Goal: Task Accomplishment & Management: Use online tool/utility

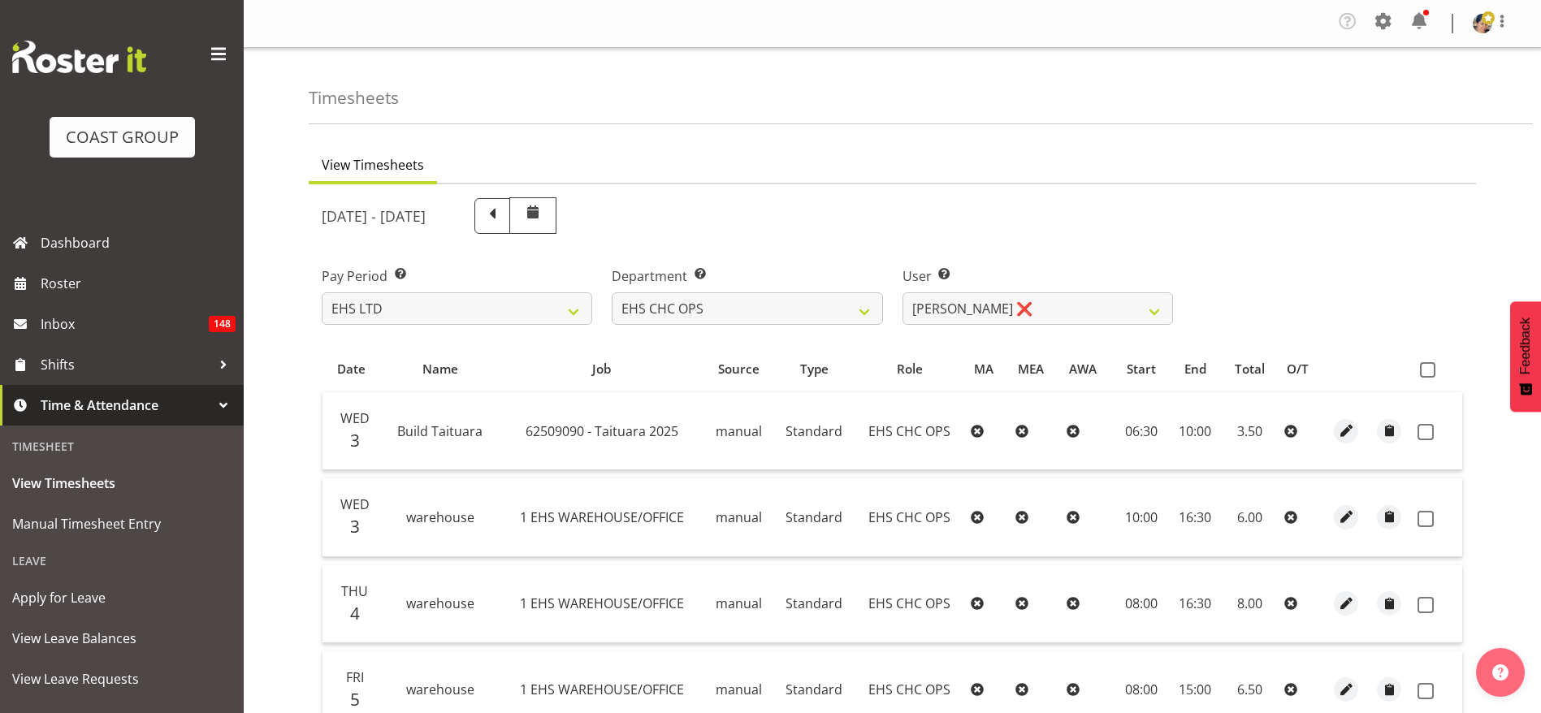
select select "7"
select select "9478"
click at [1425, 370] on span at bounding box center [1427, 369] width 15 height 15
click at [1425, 370] on input "checkbox" at bounding box center [1425, 370] width 11 height 11
checkbox input "true"
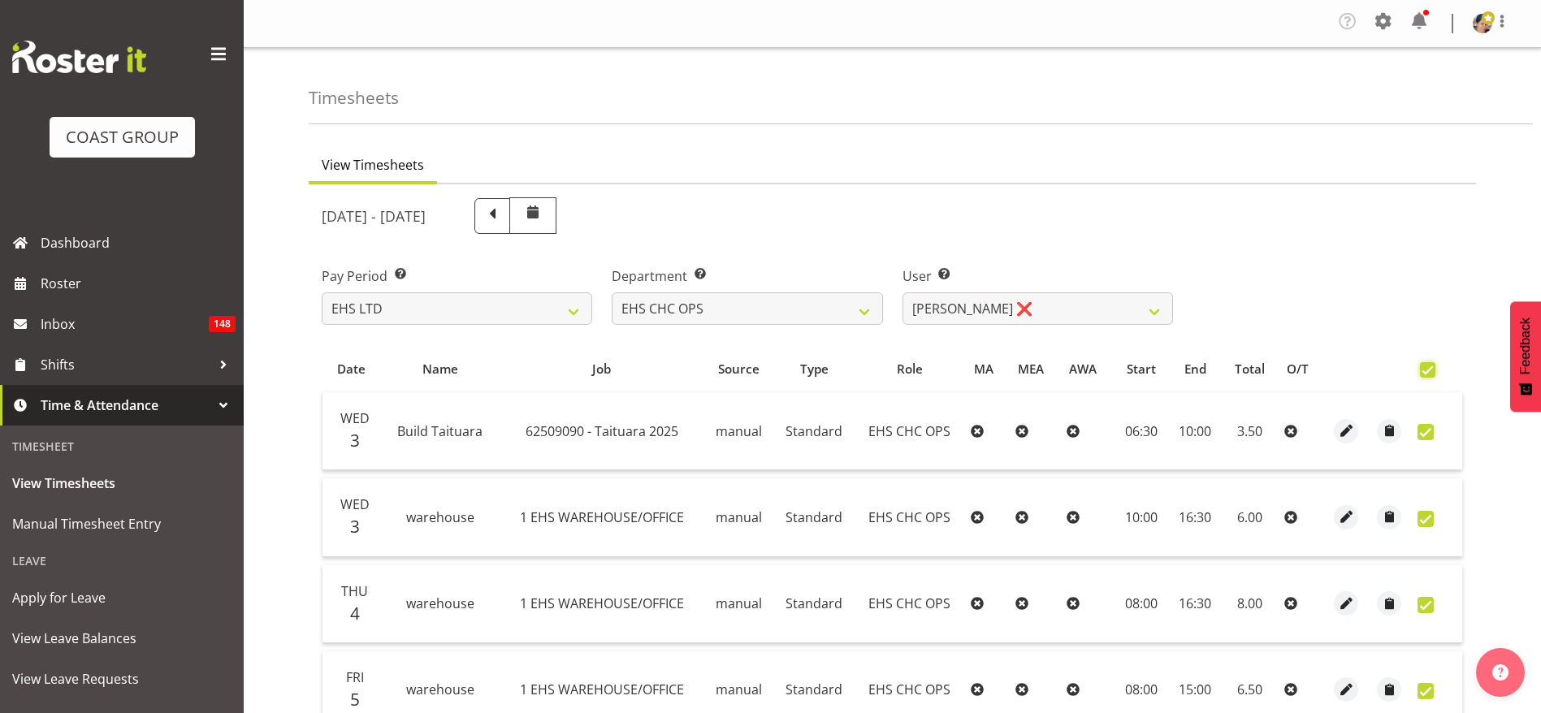
checkbox input "true"
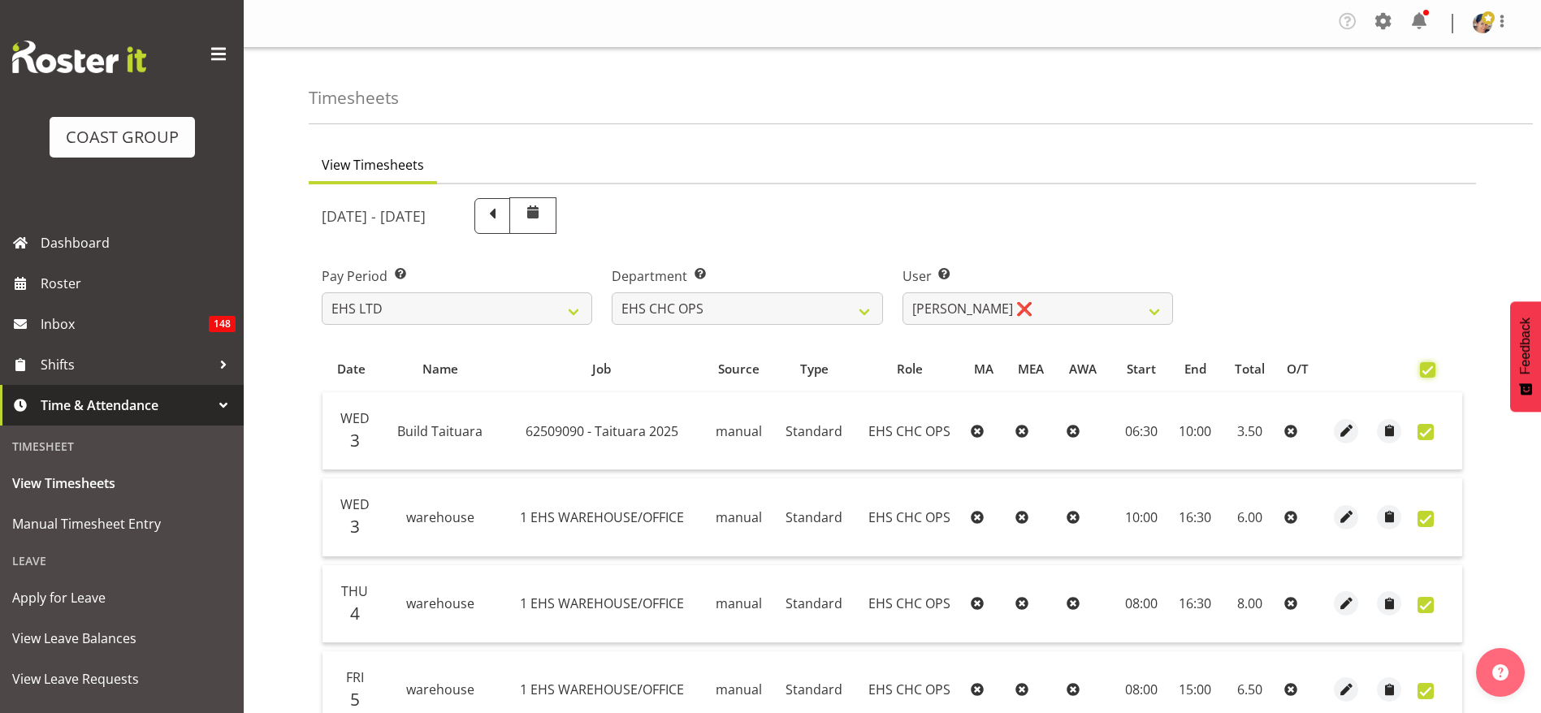
checkbox input "true"
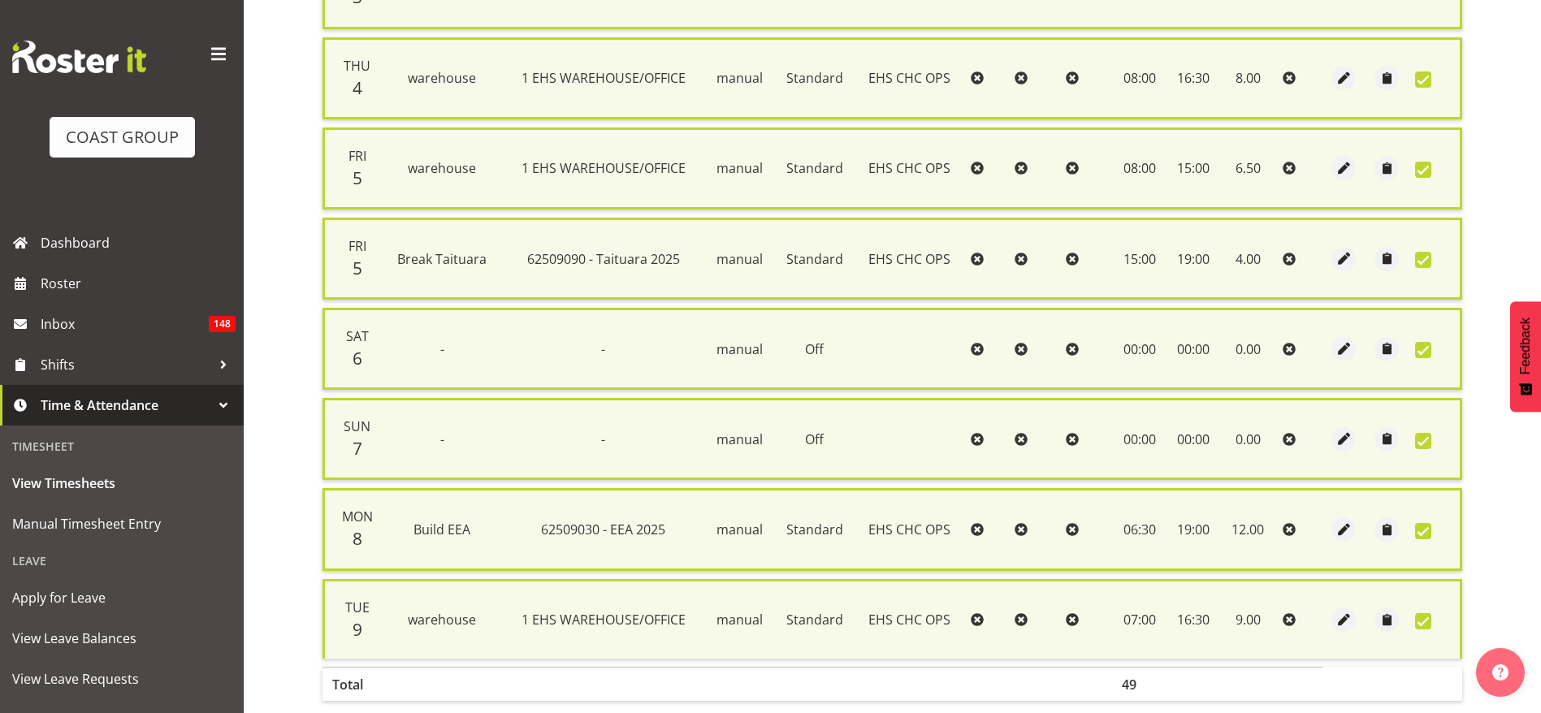
scroll to position [632, 0]
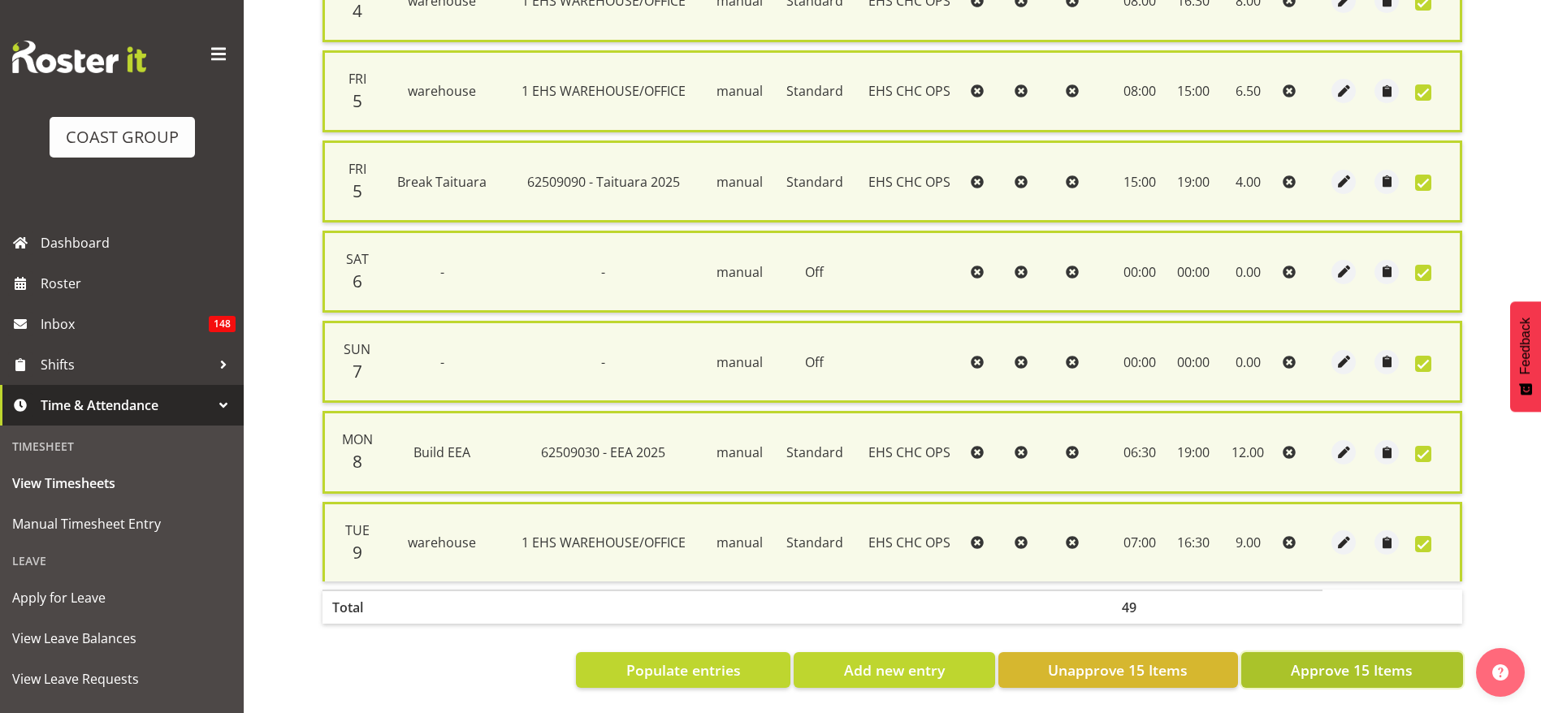
click at [1333, 660] on span "Approve 15 Items" at bounding box center [1352, 670] width 122 height 21
checkbox input "false"
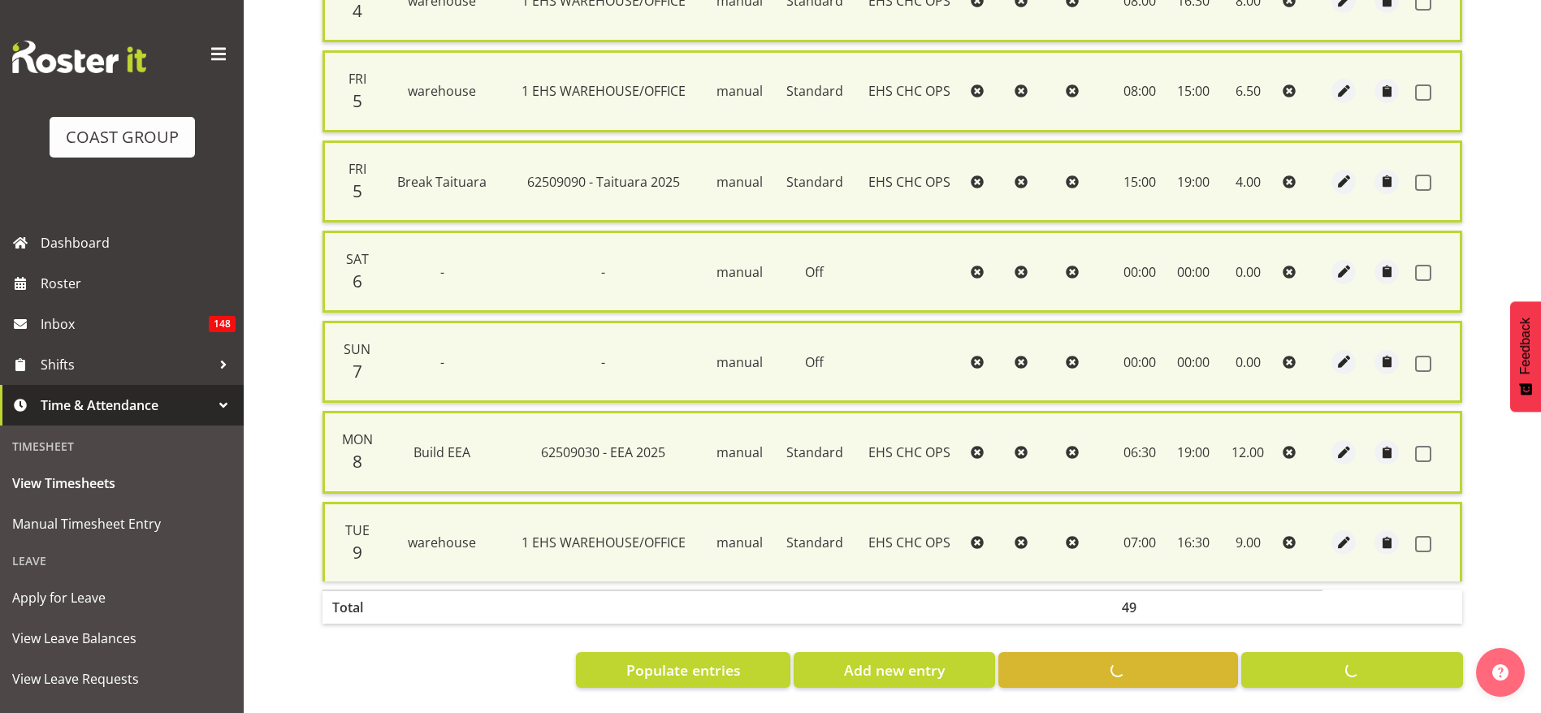
checkbox input "false"
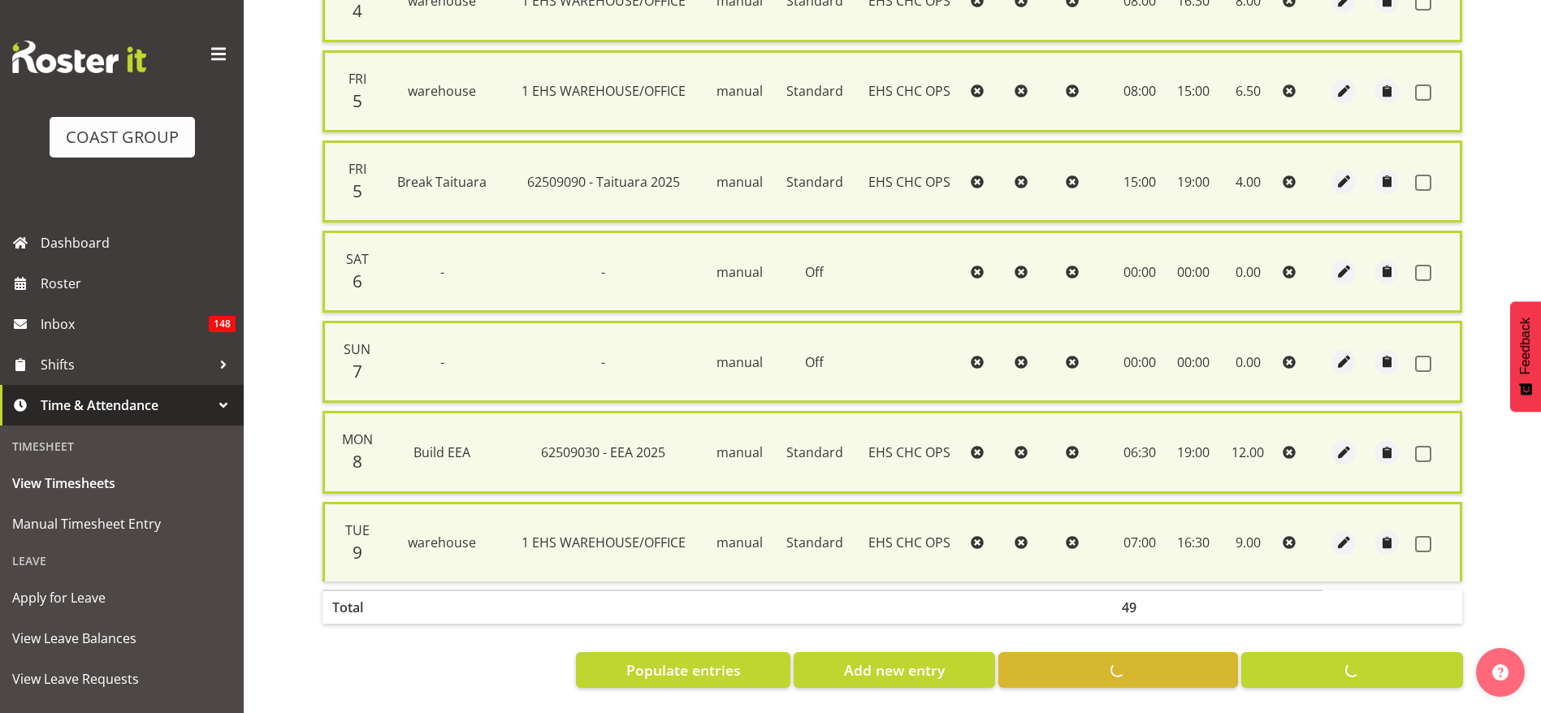
checkbox input "false"
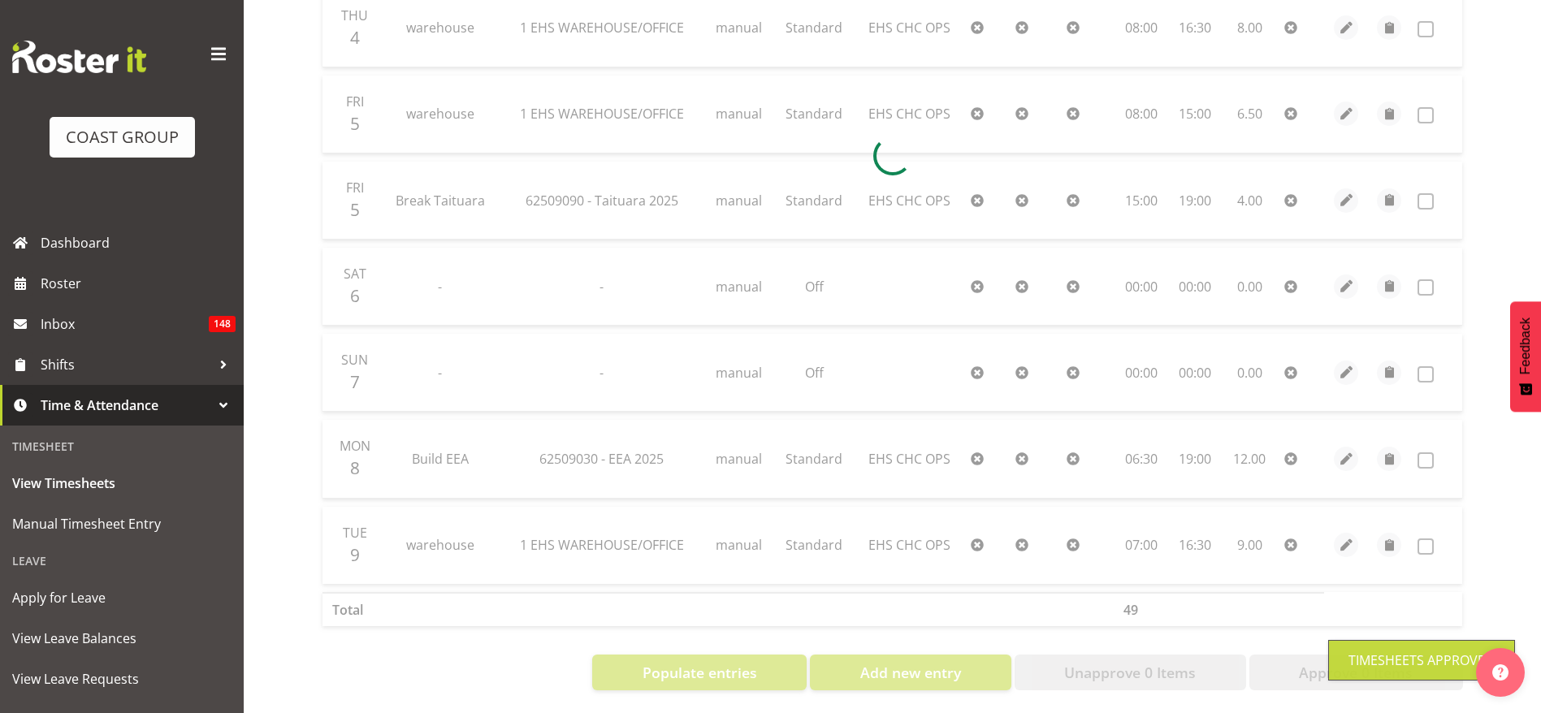
scroll to position [0, 0]
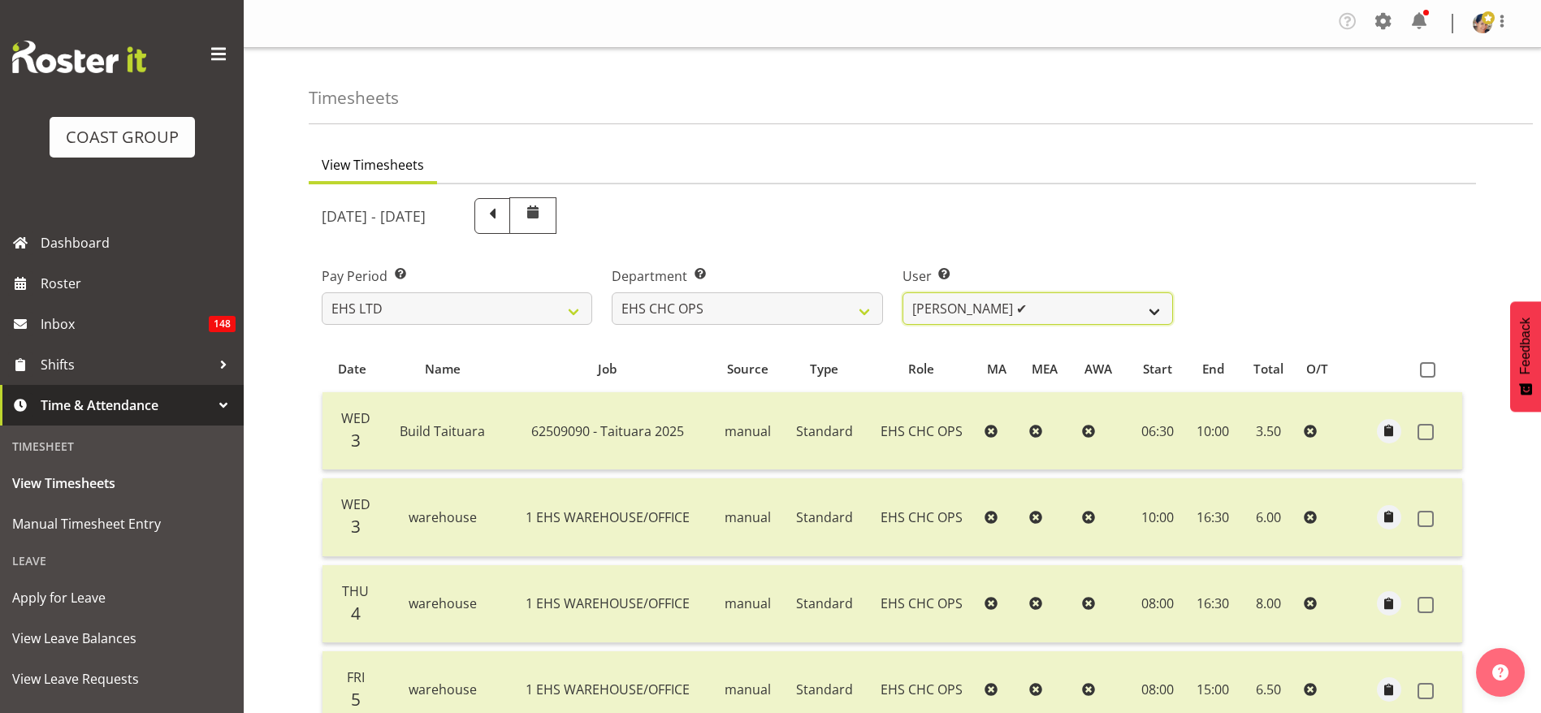
click at [972, 298] on select "[PERSON_NAME] ❌ [PERSON_NAME] ❌ [PERSON_NAME] ❌ [PERSON_NAME] ❌ [PERSON_NAME] ✔…" at bounding box center [1037, 308] width 270 height 32
select select "11515"
click at [902, 292] on select "[PERSON_NAME] ❌ [PERSON_NAME] ❌ [PERSON_NAME] ❌ [PERSON_NAME] ❌ [PERSON_NAME] ✔…" at bounding box center [1037, 308] width 270 height 32
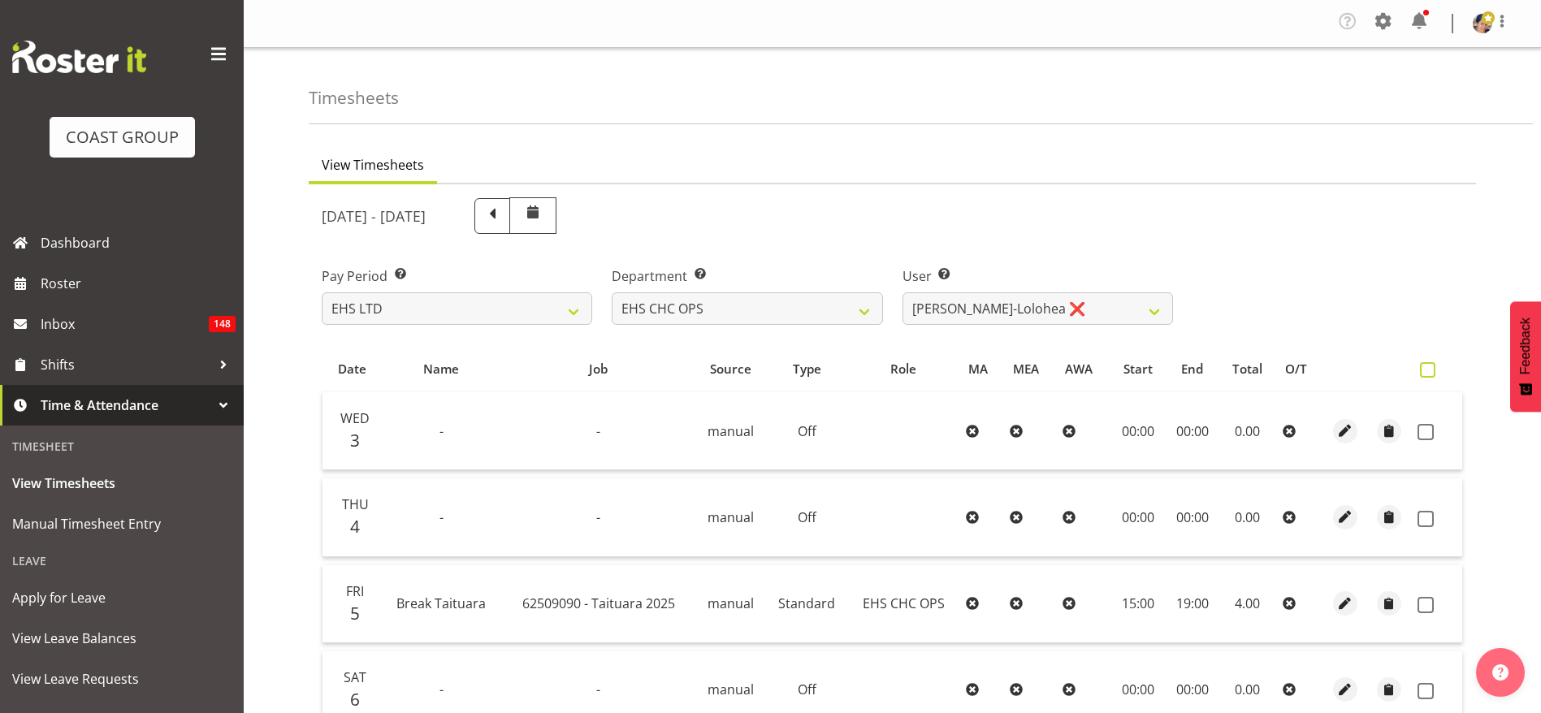
click at [1424, 372] on span at bounding box center [1427, 369] width 15 height 15
click at [1424, 372] on input "checkbox" at bounding box center [1425, 370] width 11 height 11
checkbox input "true"
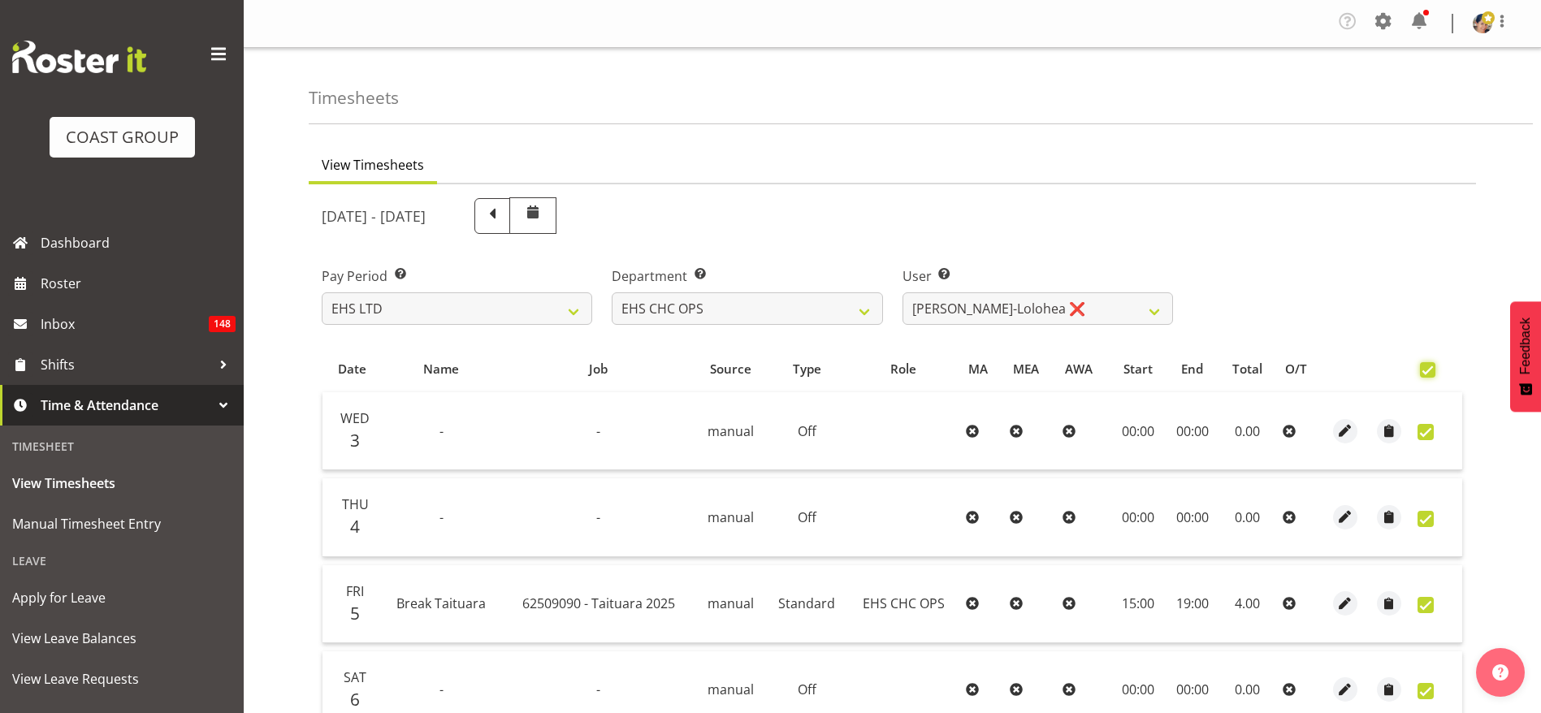
checkbox input "true"
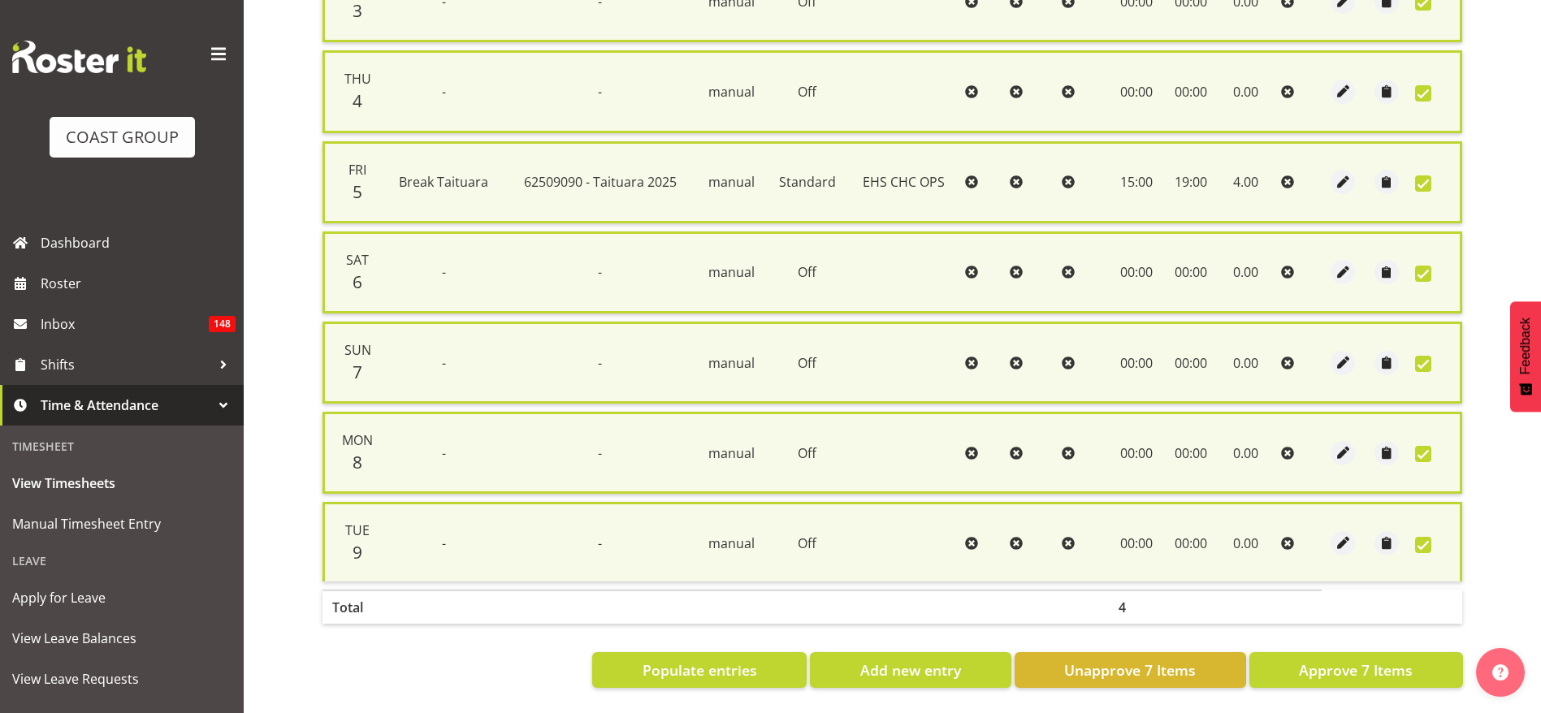
scroll to position [451, 0]
click at [1332, 660] on span "Approve 7 Items" at bounding box center [1356, 670] width 114 height 21
checkbox input "false"
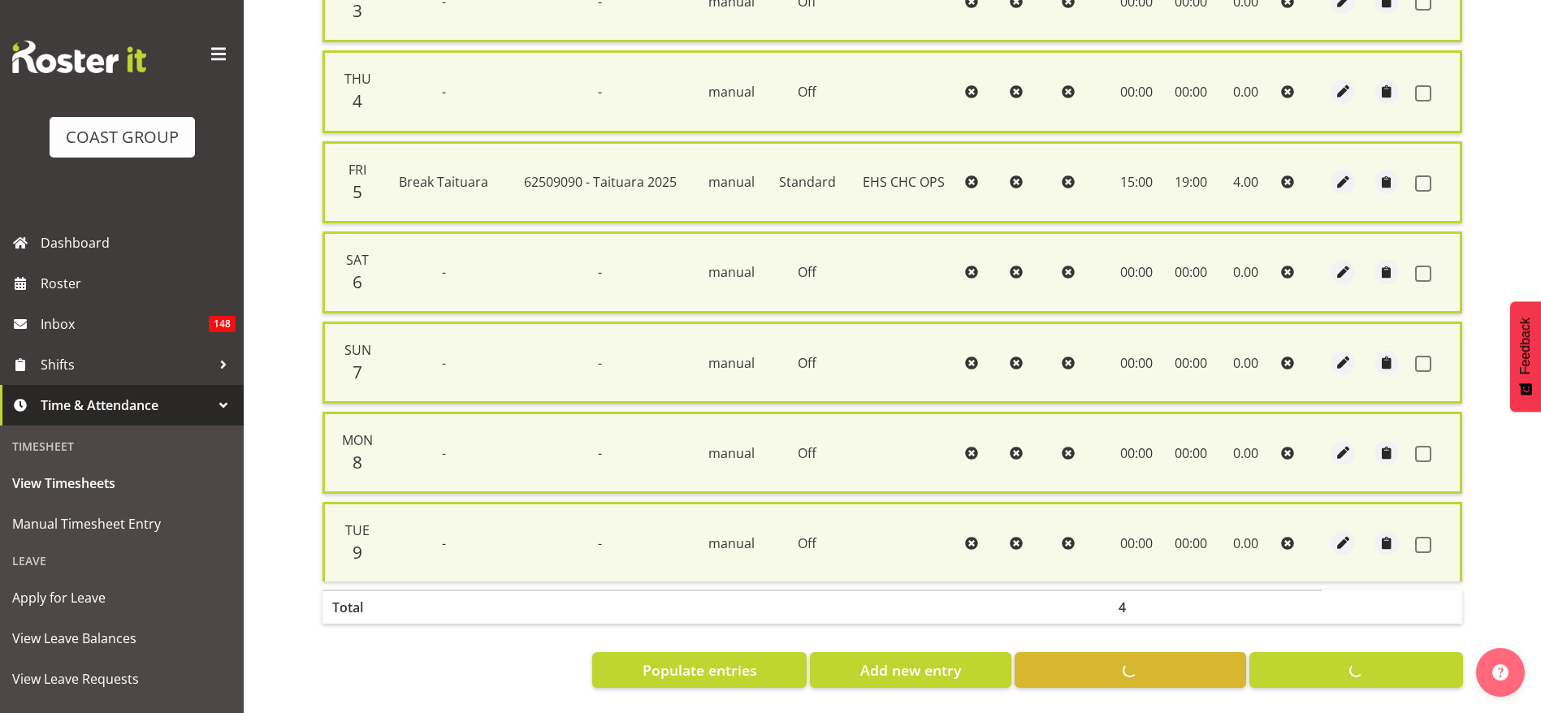
checkbox input "false"
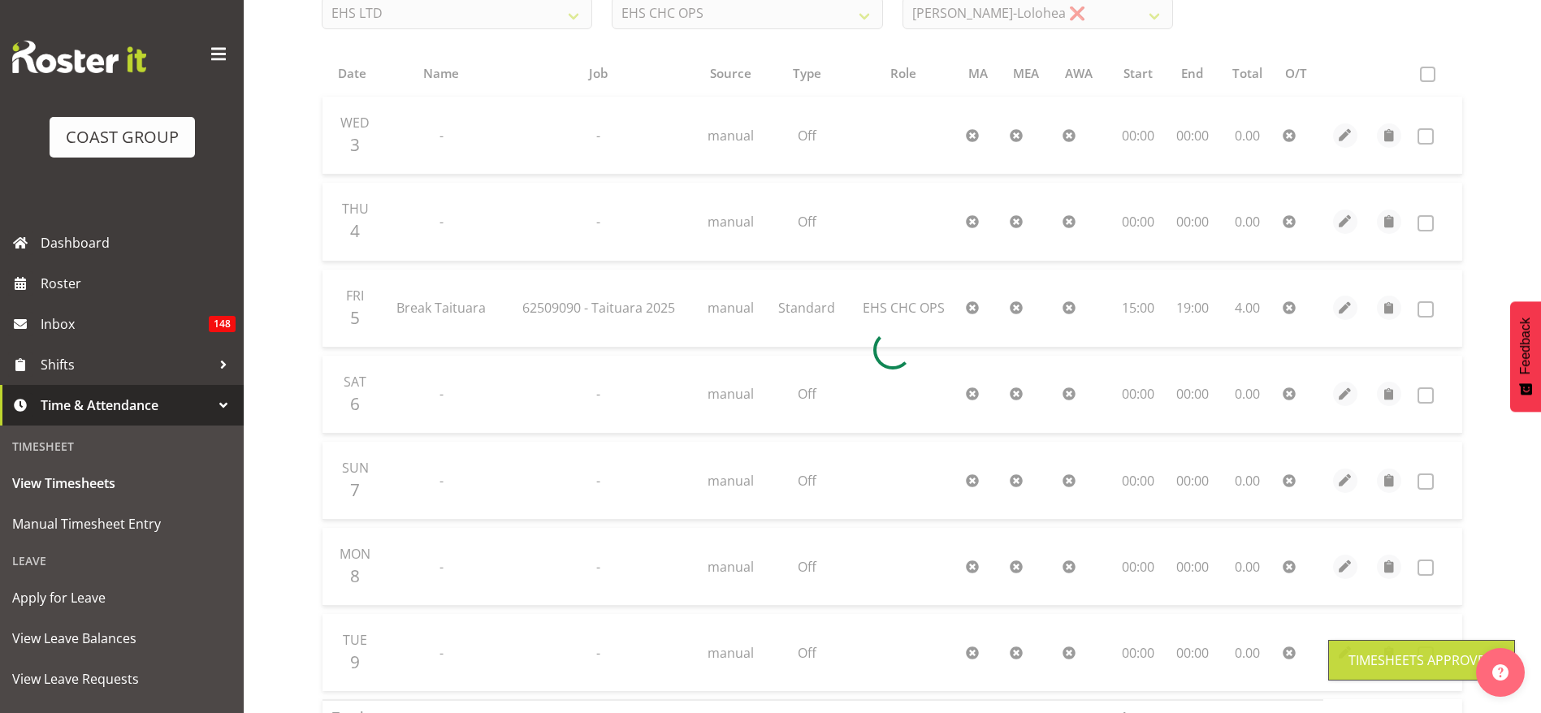
scroll to position [0, 0]
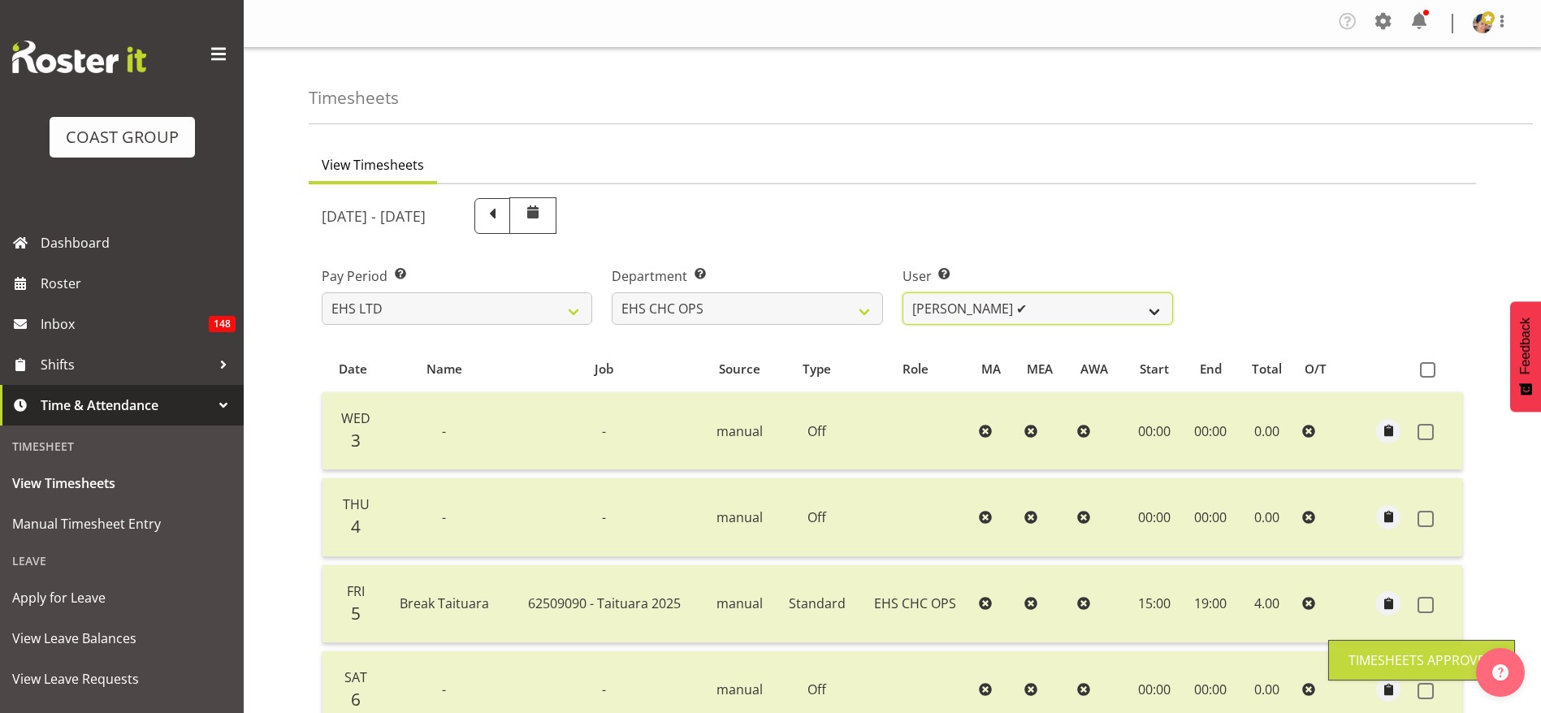
click at [950, 315] on select "[PERSON_NAME] ✔ [PERSON_NAME] ❌ [PERSON_NAME] ❌ [PERSON_NAME] ❌ [PERSON_NAME] ✔…" at bounding box center [1037, 308] width 270 height 32
select select "11371"
click at [902, 292] on select "[PERSON_NAME] ✔ [PERSON_NAME] ❌ [PERSON_NAME] ❌ [PERSON_NAME] ❌ [PERSON_NAME] ✔…" at bounding box center [1037, 308] width 270 height 32
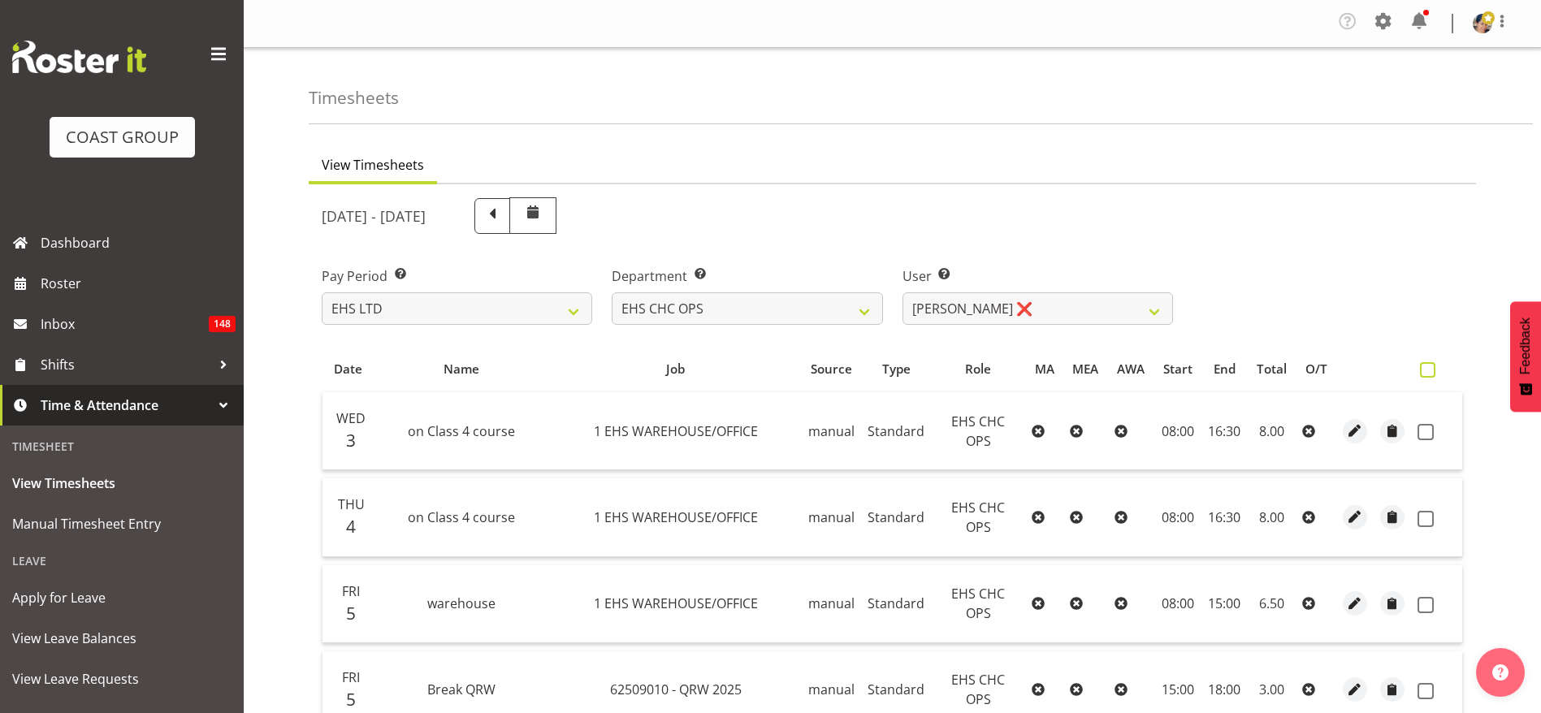
click at [1432, 373] on span at bounding box center [1427, 369] width 15 height 15
click at [1430, 373] on input "checkbox" at bounding box center [1425, 370] width 11 height 11
checkbox input "true"
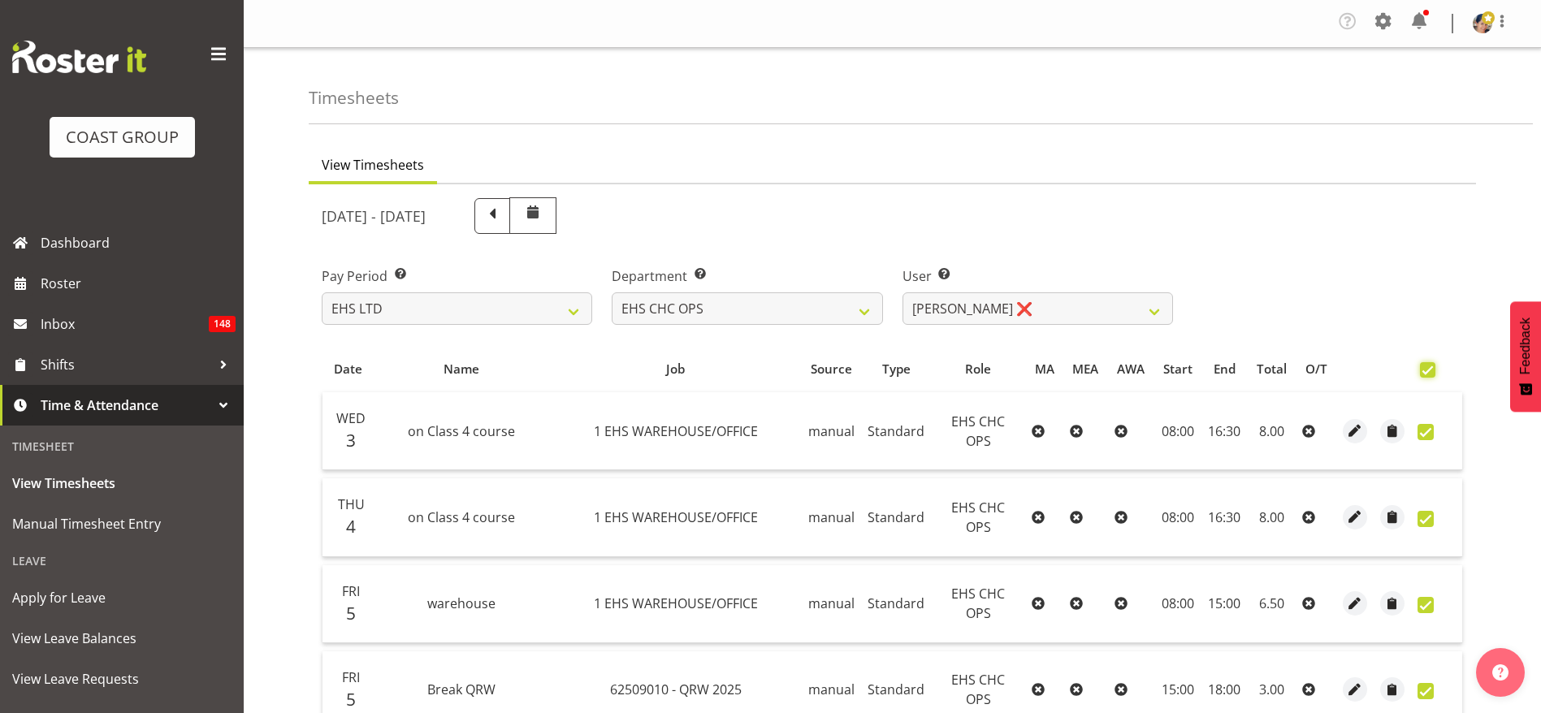
checkbox input "true"
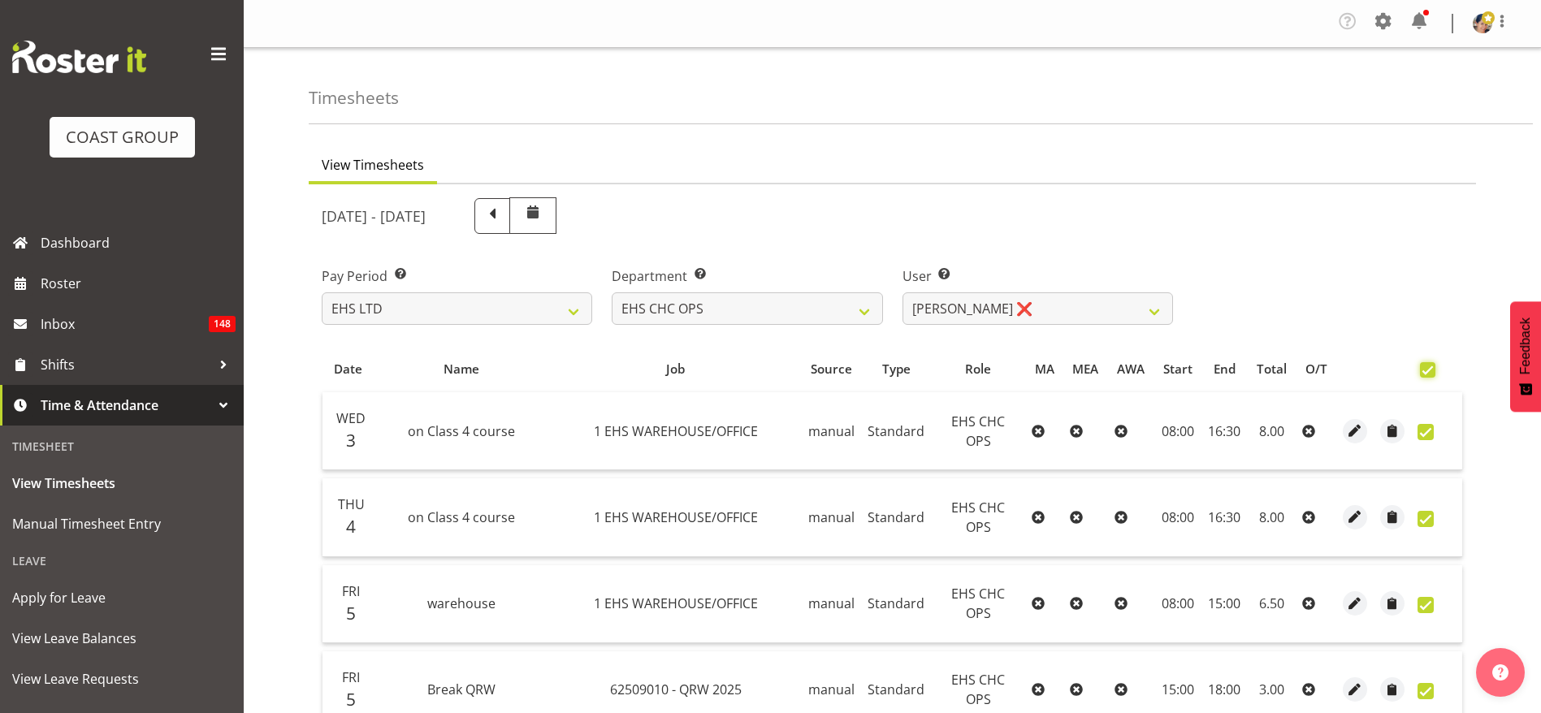
checkbox input "true"
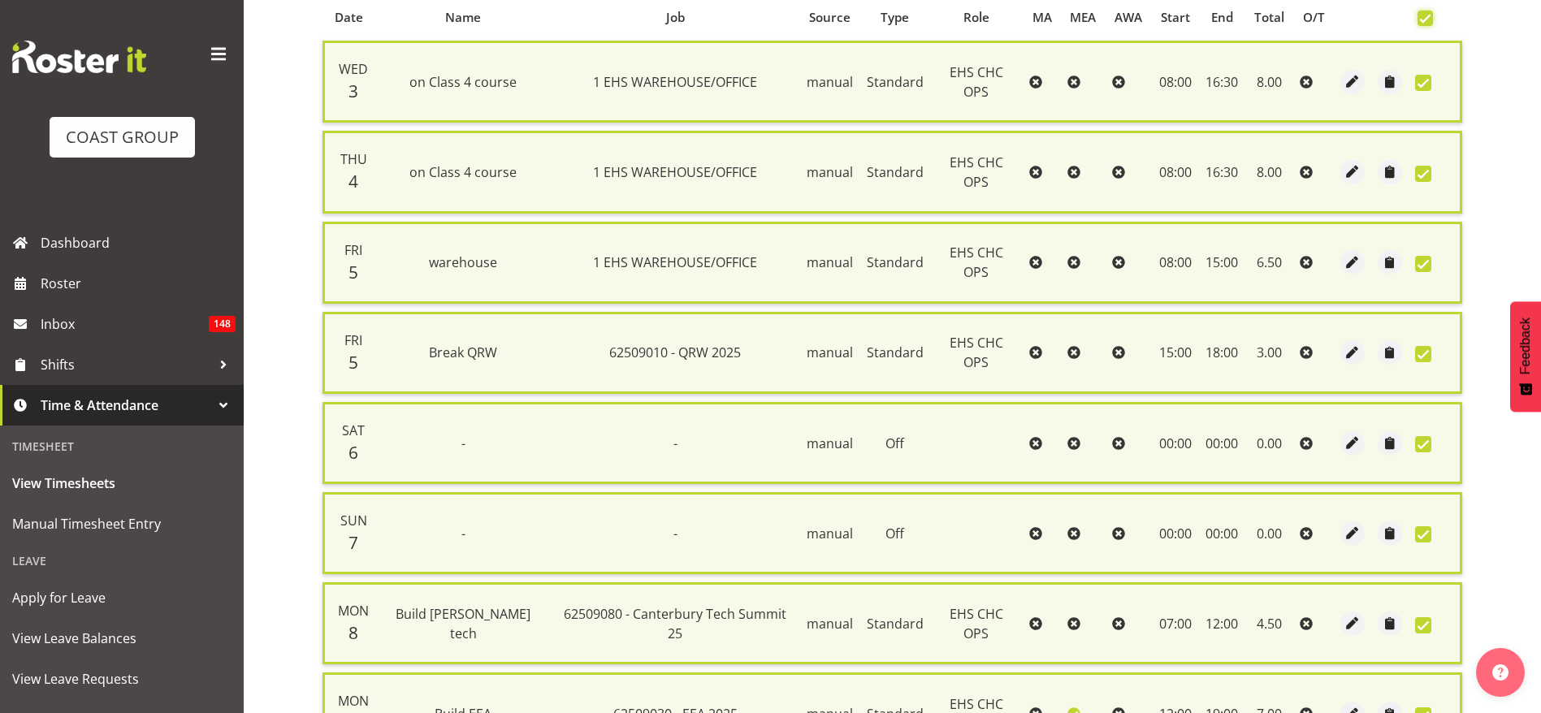
scroll to position [632, 0]
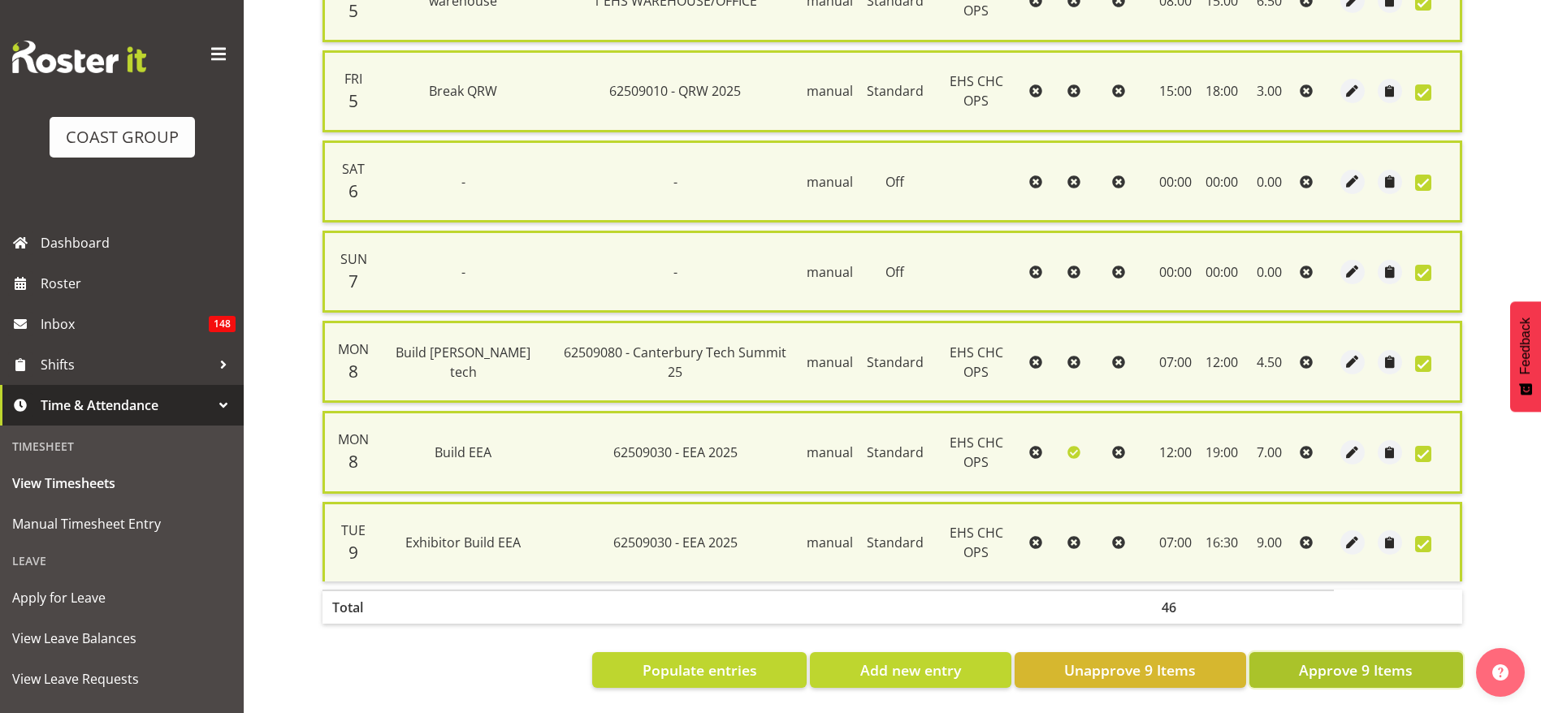
click at [1316, 664] on button "Approve 9 Items" at bounding box center [1356, 670] width 214 height 36
checkbox input "false"
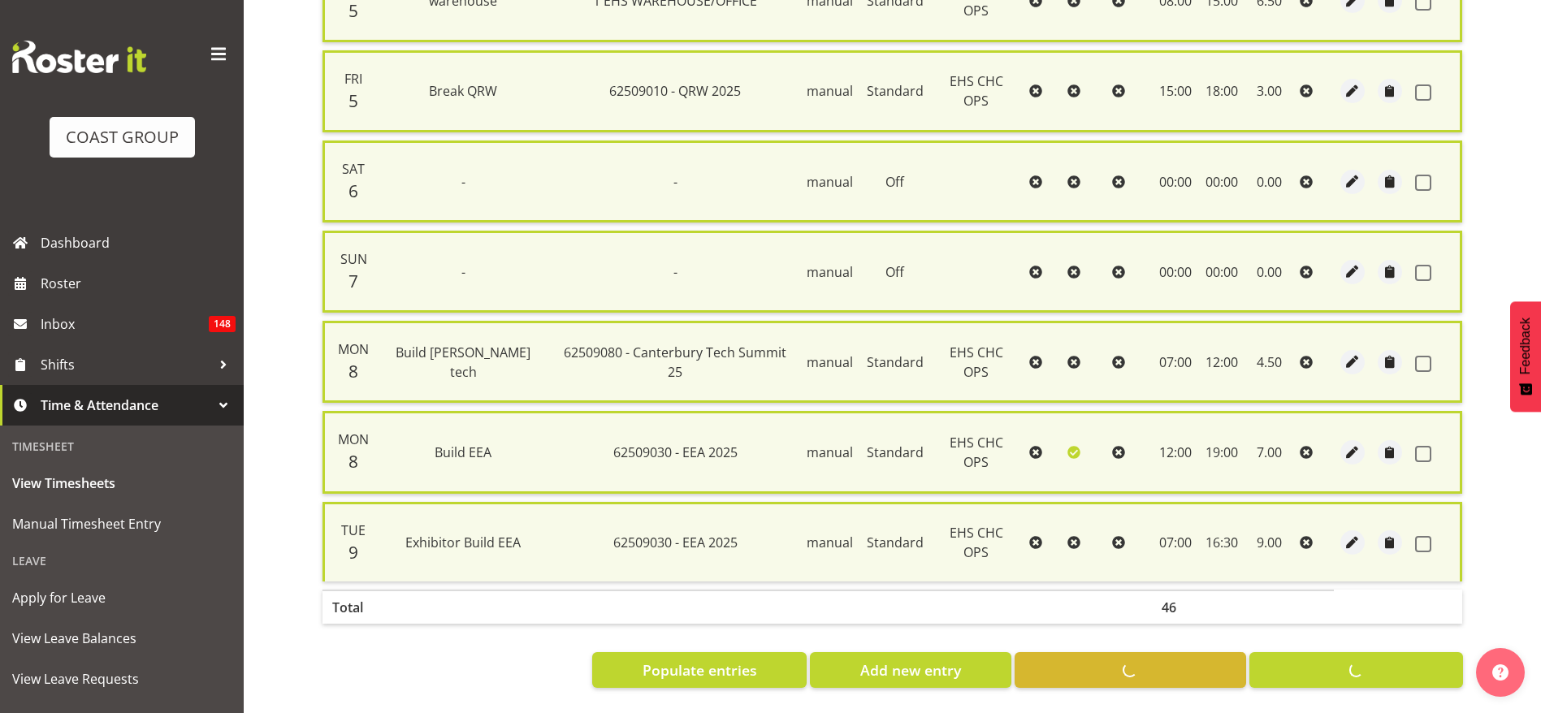
checkbox input "false"
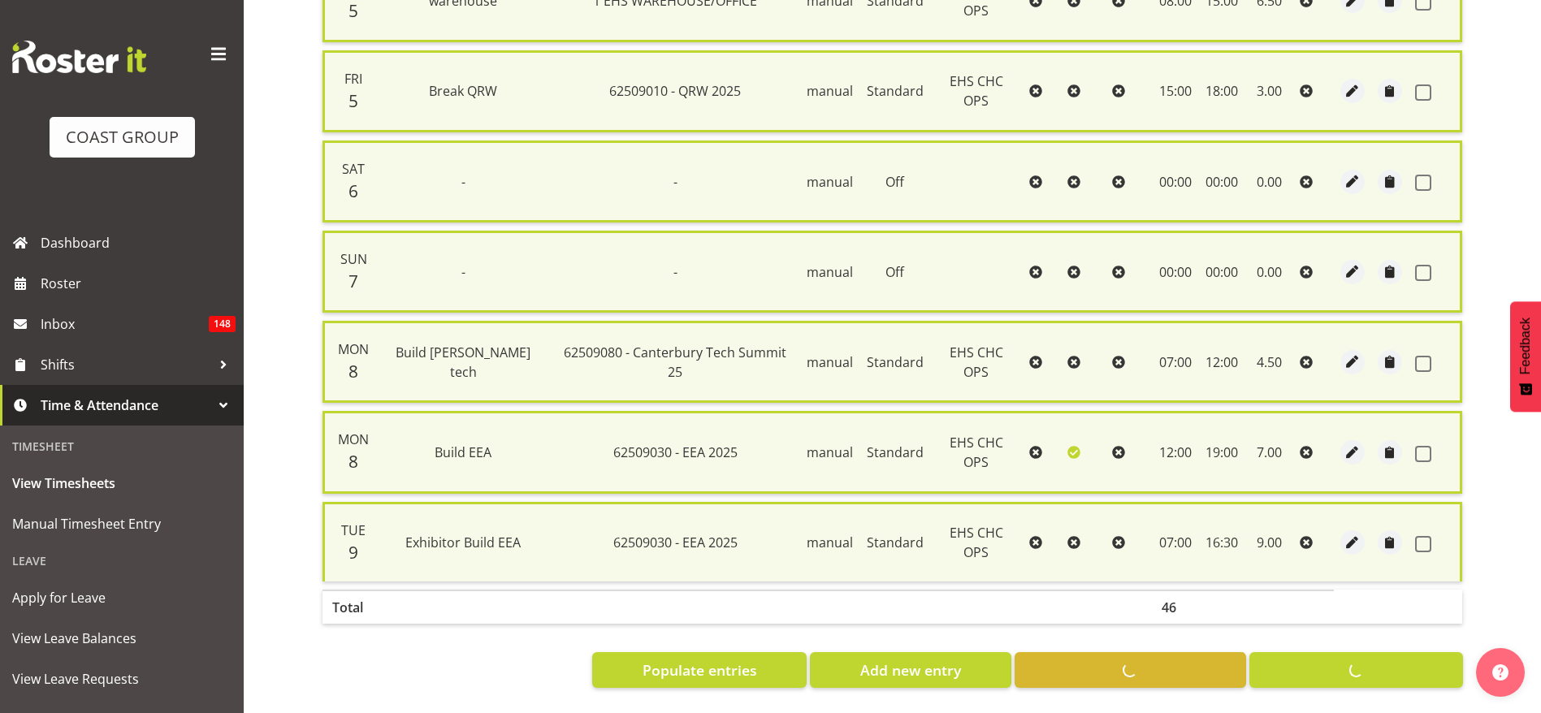
checkbox input "false"
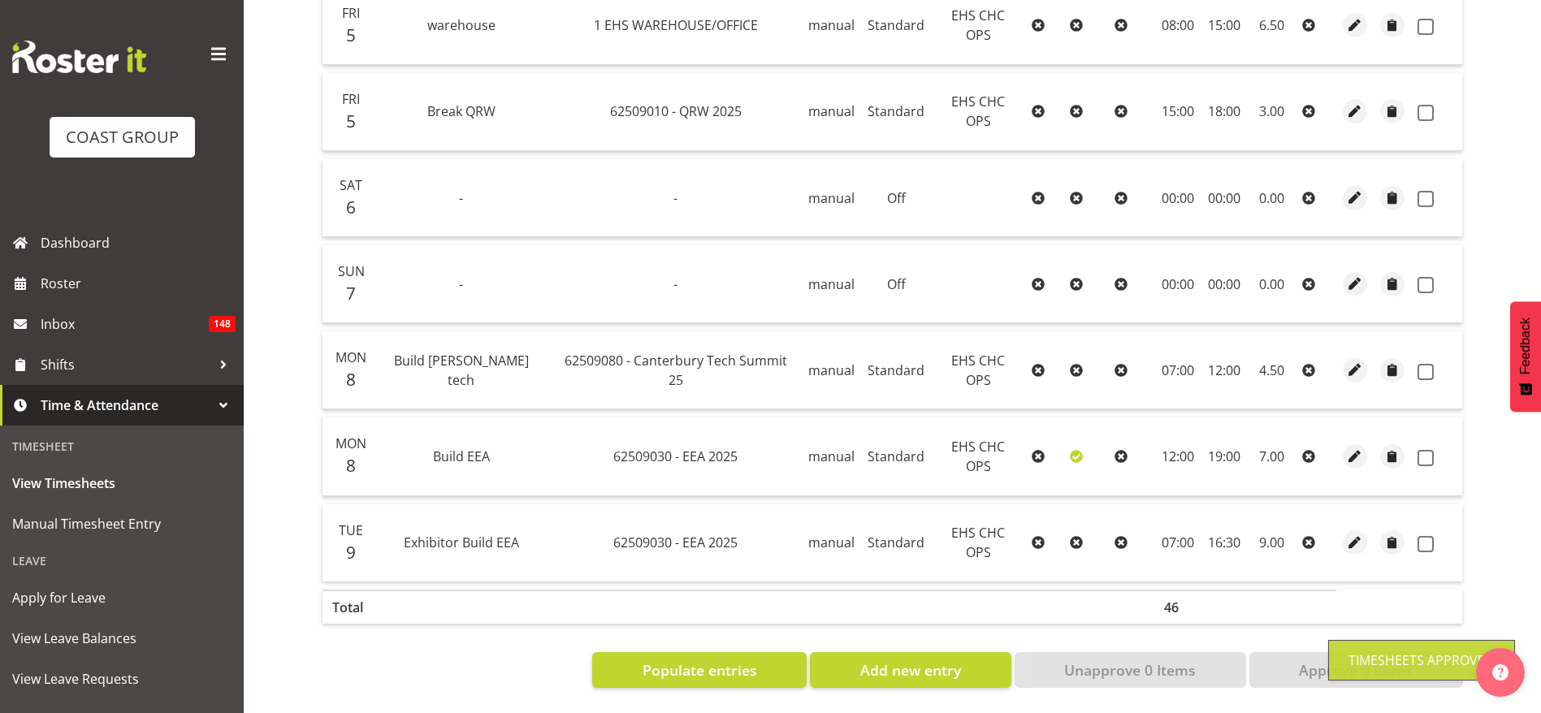
scroll to position [0, 0]
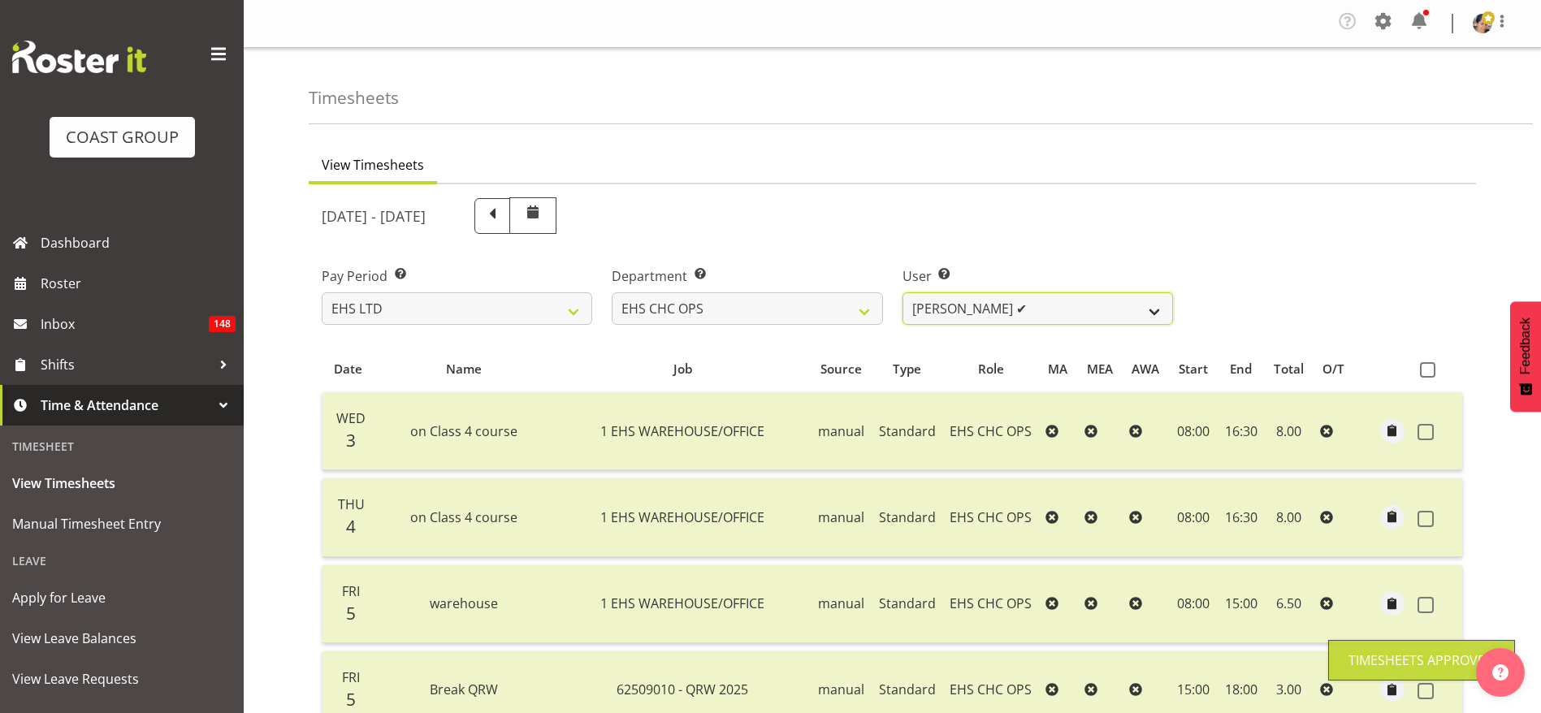
click at [954, 305] on select "[PERSON_NAME] ✔ [PERSON_NAME] ✔ [PERSON_NAME] ❌ [PERSON_NAME] ❌ [PERSON_NAME] ✔…" at bounding box center [1037, 308] width 270 height 32
select select "11514"
click at [902, 292] on select "[PERSON_NAME] ✔ [PERSON_NAME] ✔ [PERSON_NAME] ❌ [PERSON_NAME] ❌ [PERSON_NAME] ✔…" at bounding box center [1037, 308] width 270 height 32
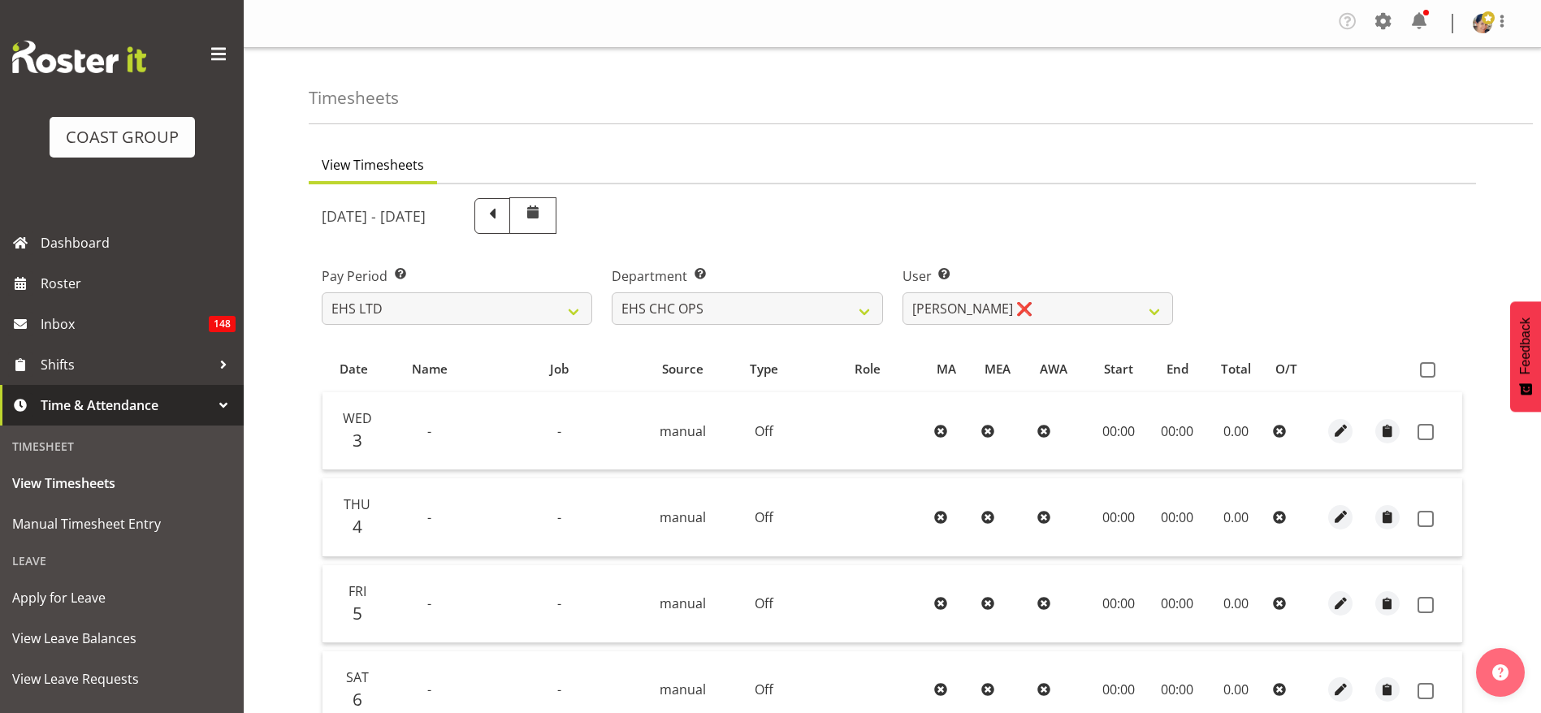
click at [1430, 378] on th at bounding box center [1436, 368] width 51 height 31
click at [1429, 375] on span at bounding box center [1427, 369] width 15 height 15
click at [1429, 375] on input "checkbox" at bounding box center [1425, 370] width 11 height 11
checkbox input "true"
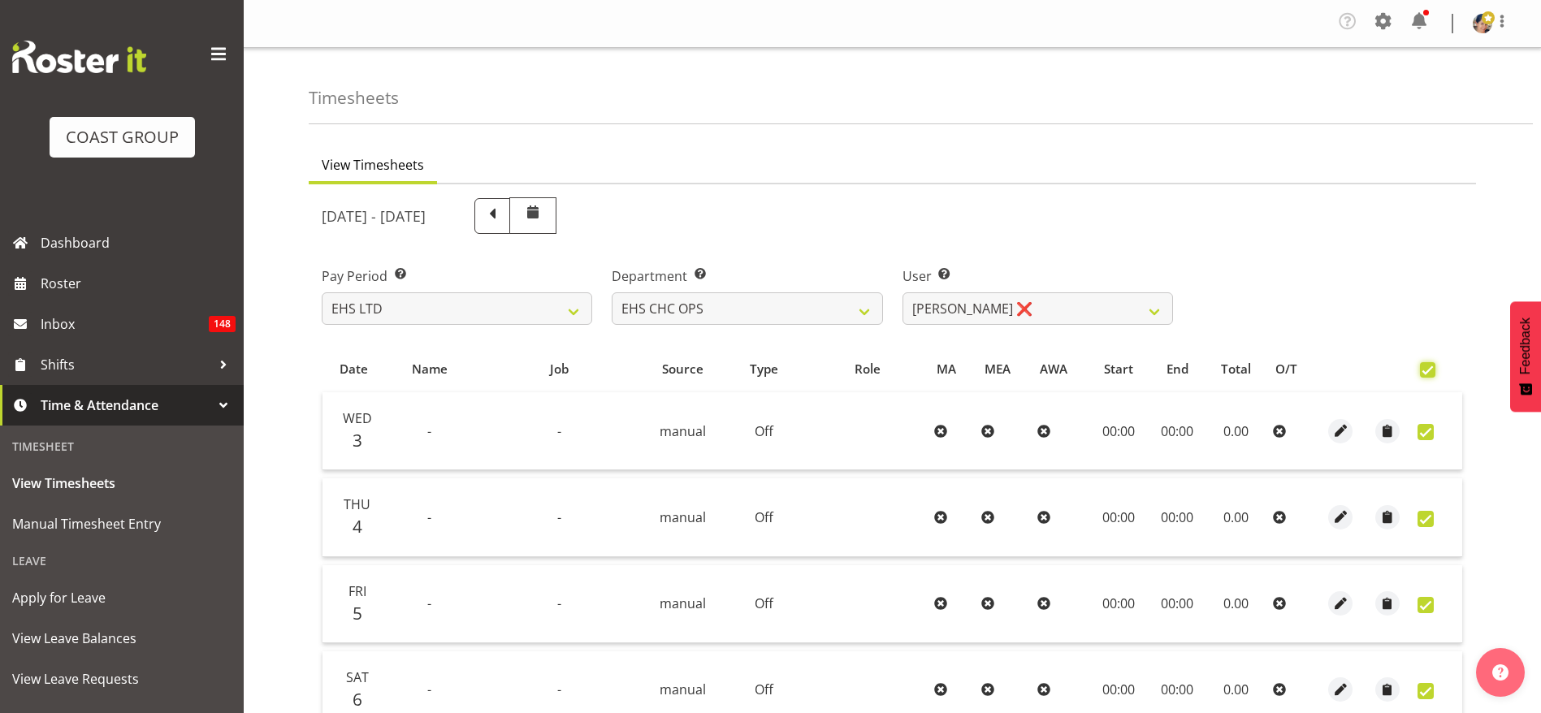
checkbox input "true"
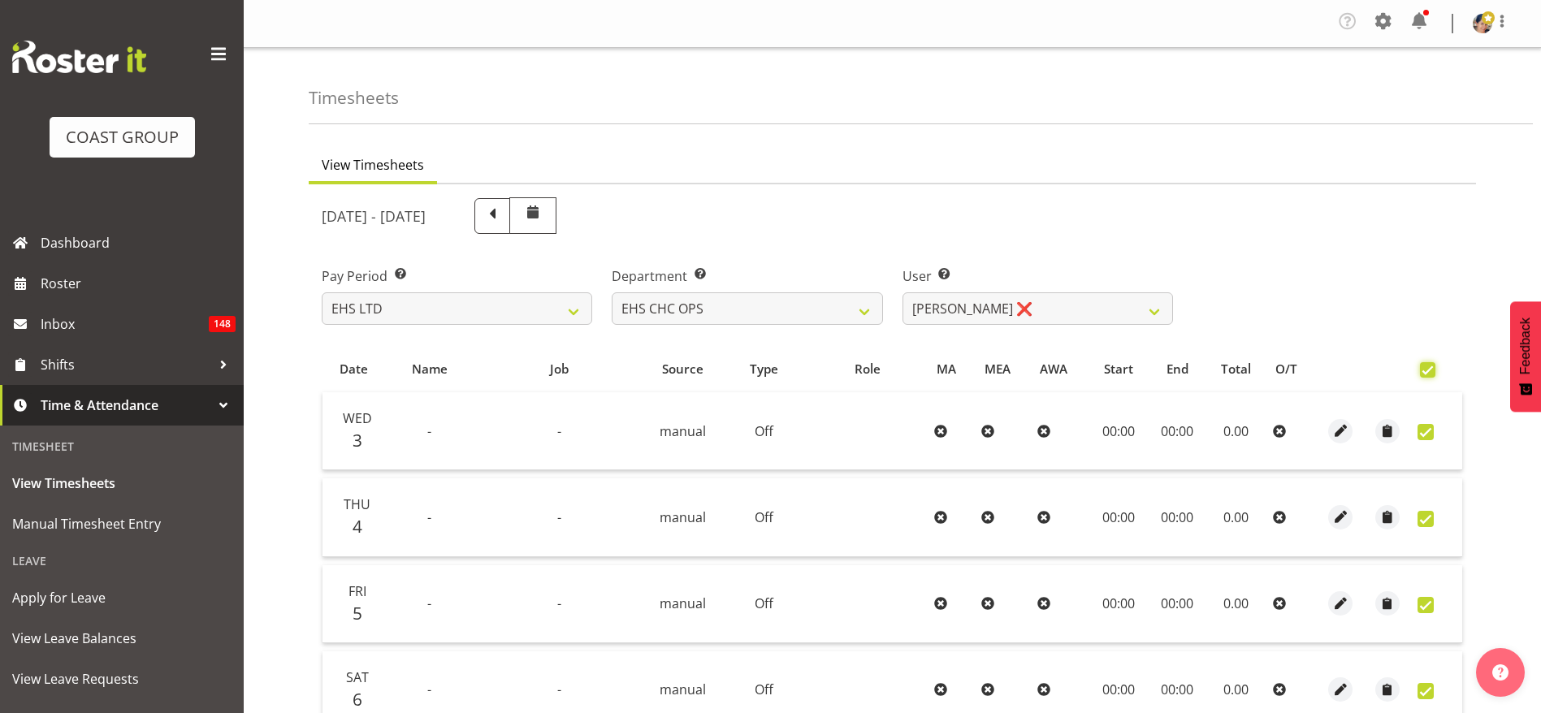
checkbox input "true"
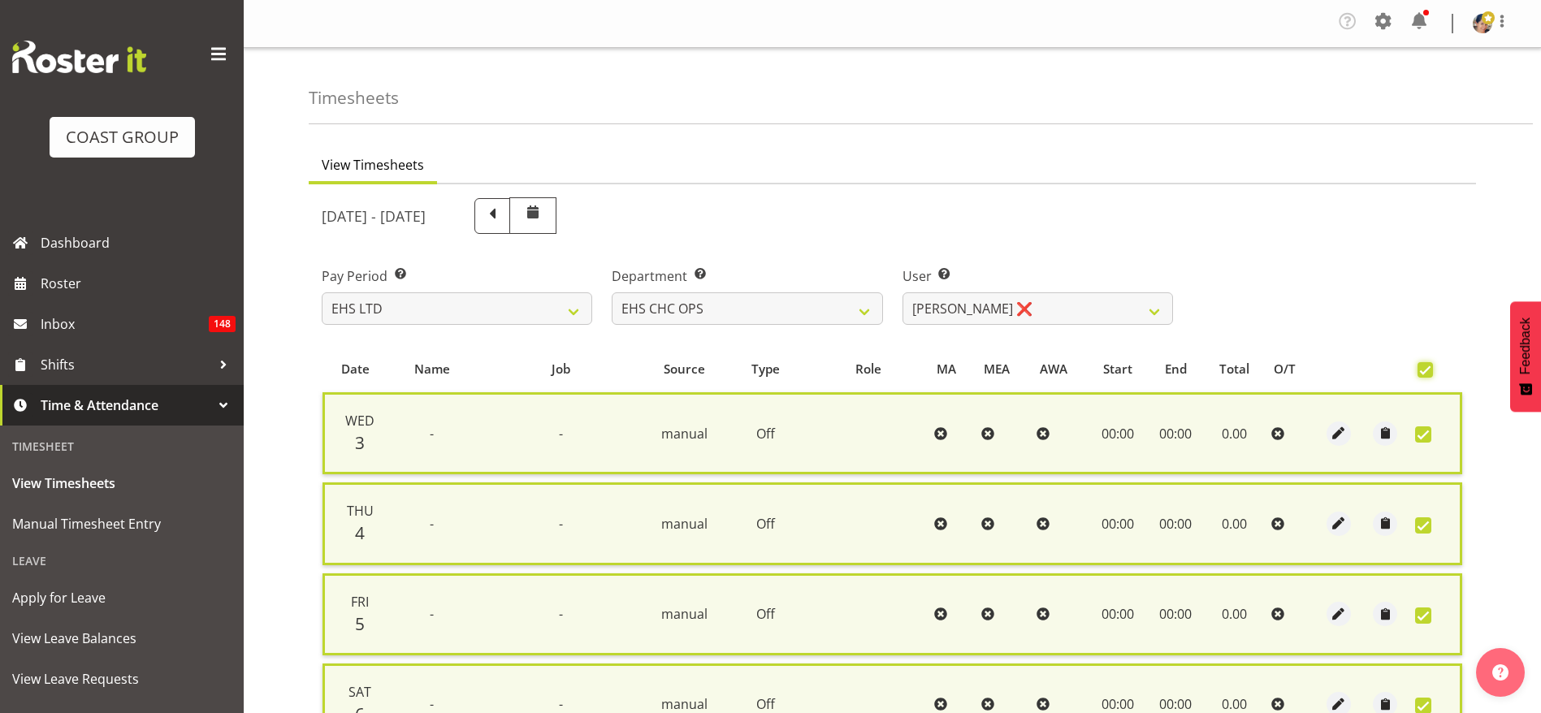
scroll to position [451, 0]
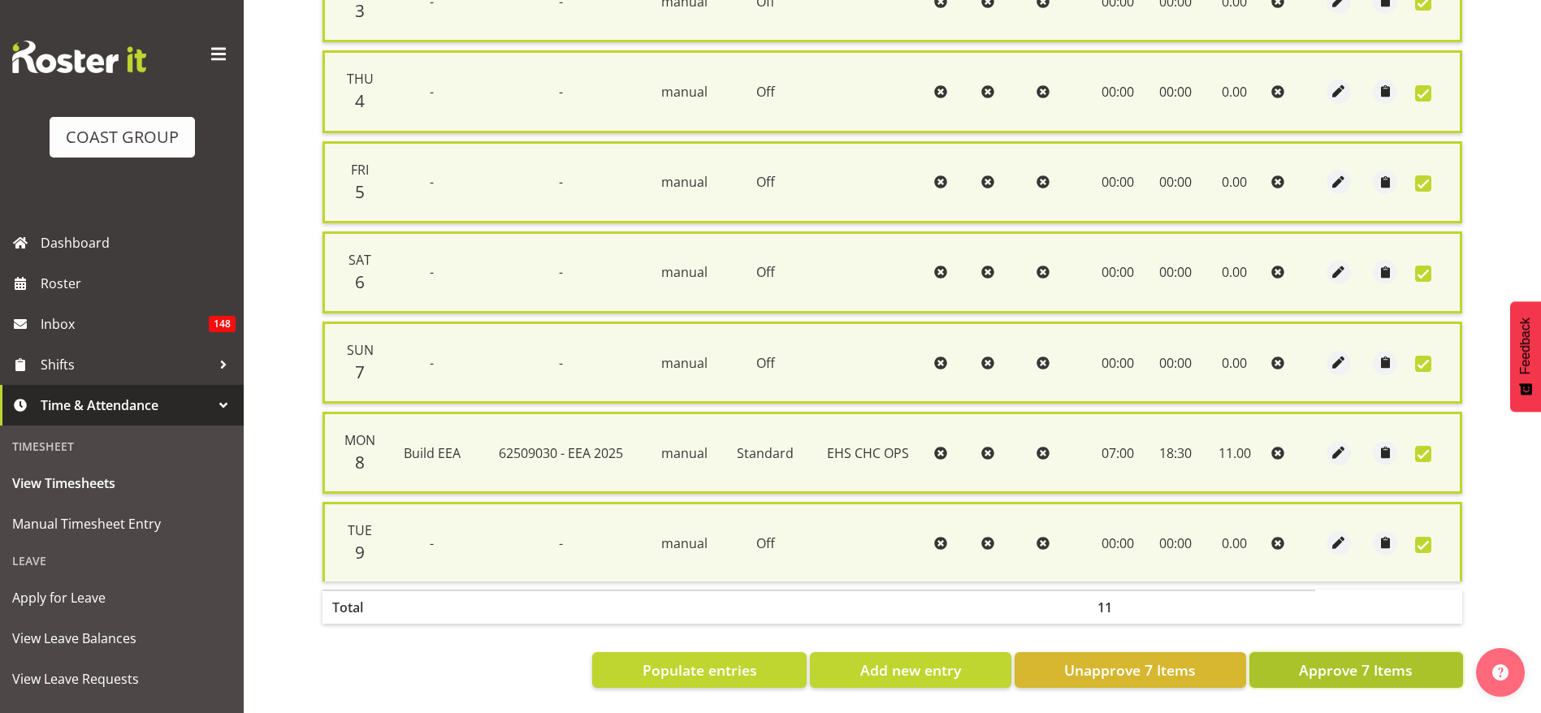
click at [1340, 660] on span "Approve 7 Items" at bounding box center [1356, 670] width 114 height 21
checkbox input "false"
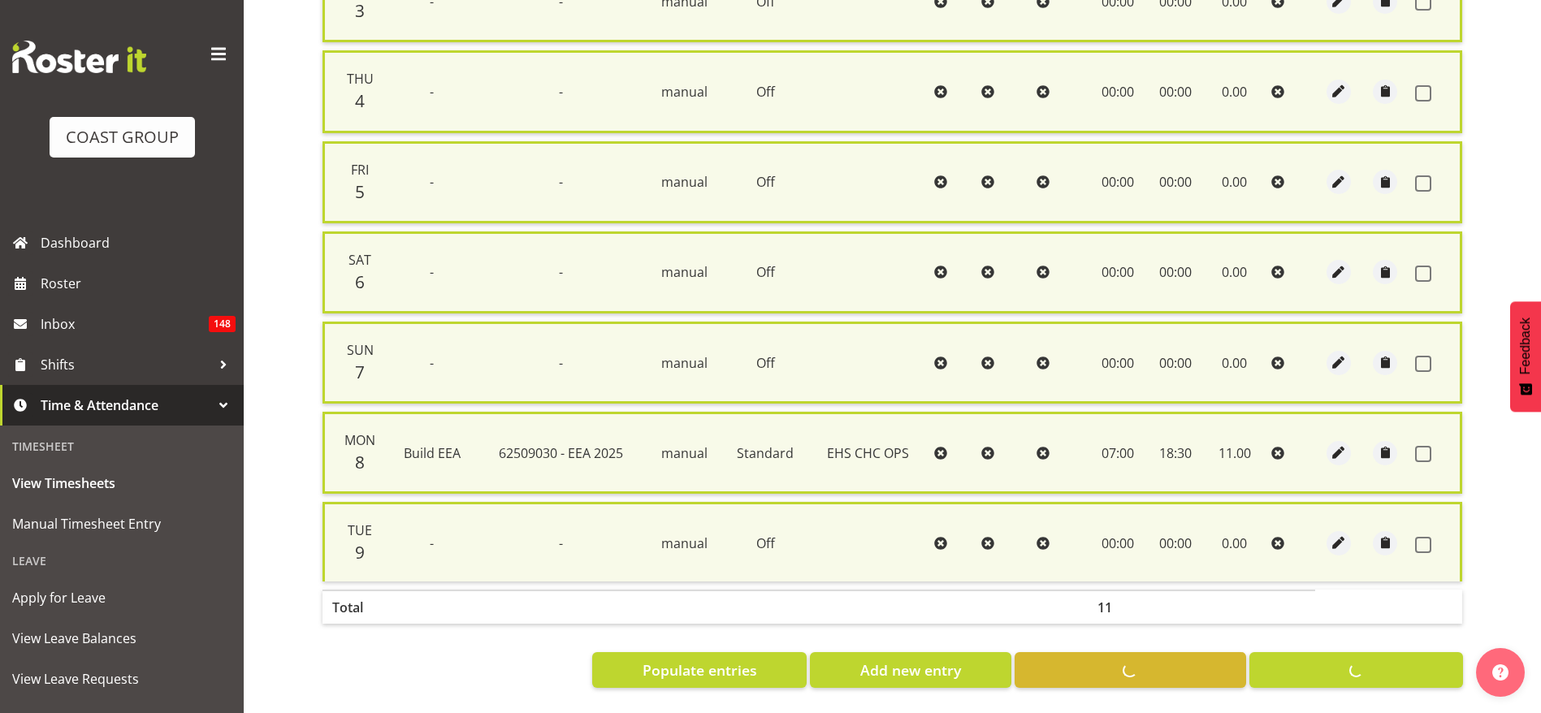
checkbox input "false"
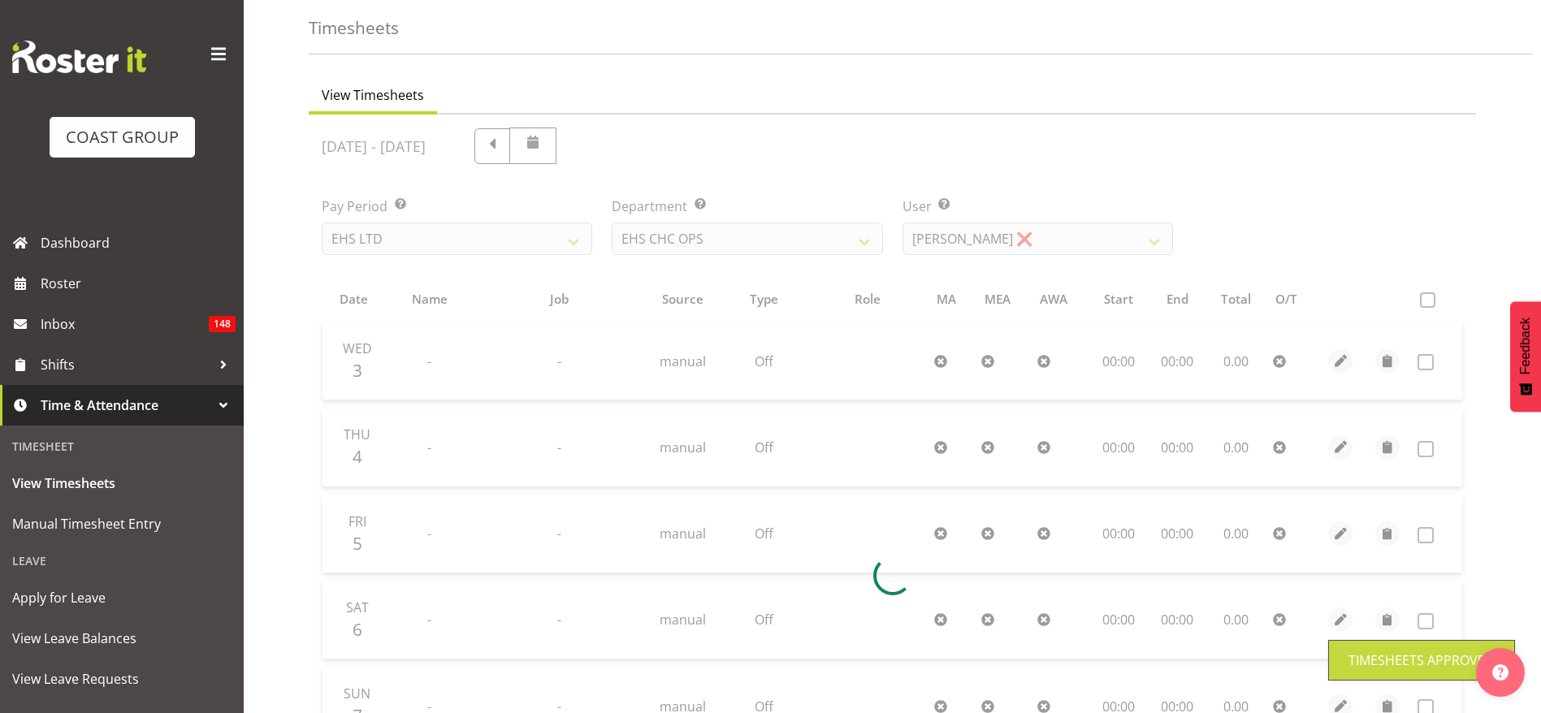
scroll to position [0, 0]
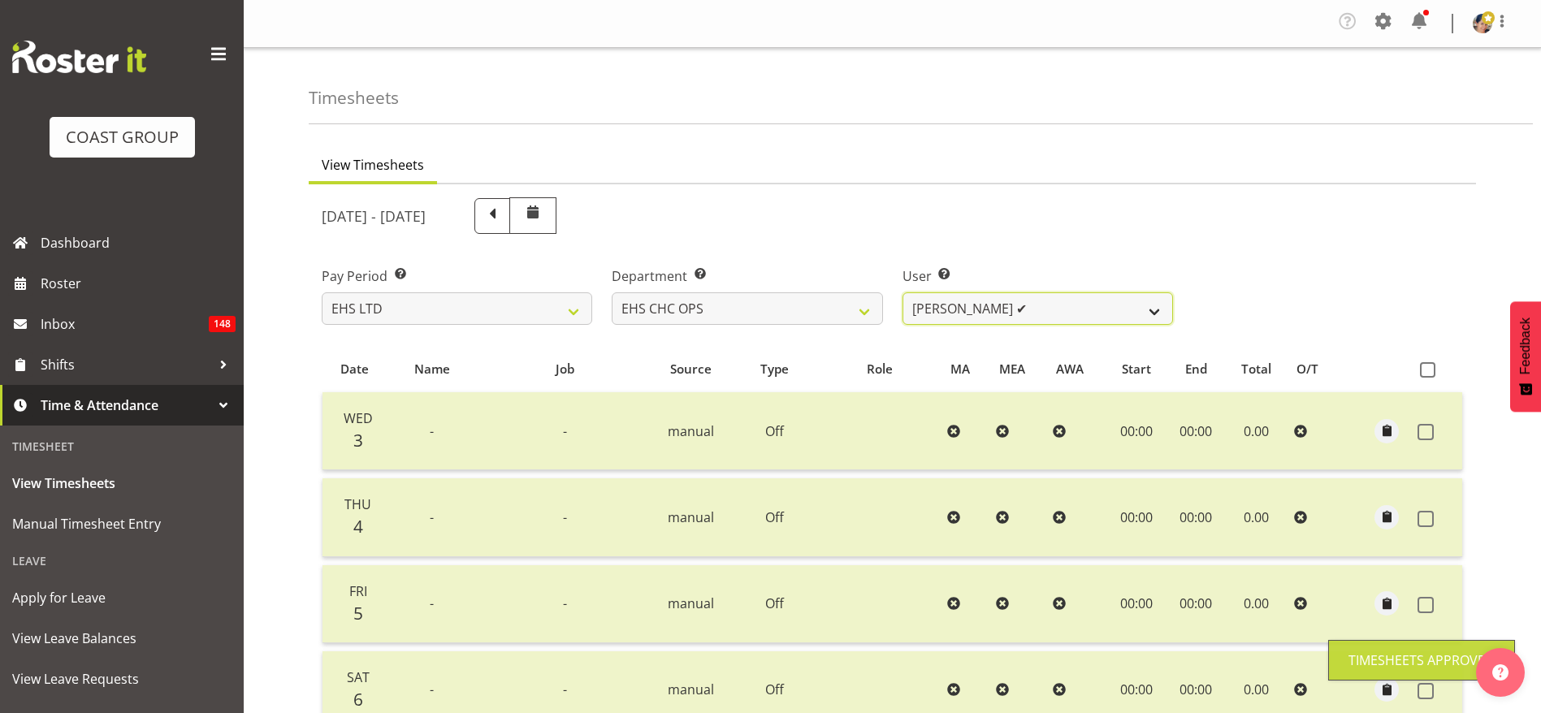
click at [967, 306] on select "[PERSON_NAME] ✔ [PERSON_NAME] ✔ [PERSON_NAME] ✔ [PERSON_NAME] ❌ [PERSON_NAME] ✔…" at bounding box center [1037, 308] width 270 height 32
select select "11512"
click at [902, 292] on select "[PERSON_NAME] ✔ [PERSON_NAME] ✔ [PERSON_NAME] ✔ [PERSON_NAME] ❌ [PERSON_NAME] ✔…" at bounding box center [1037, 308] width 270 height 32
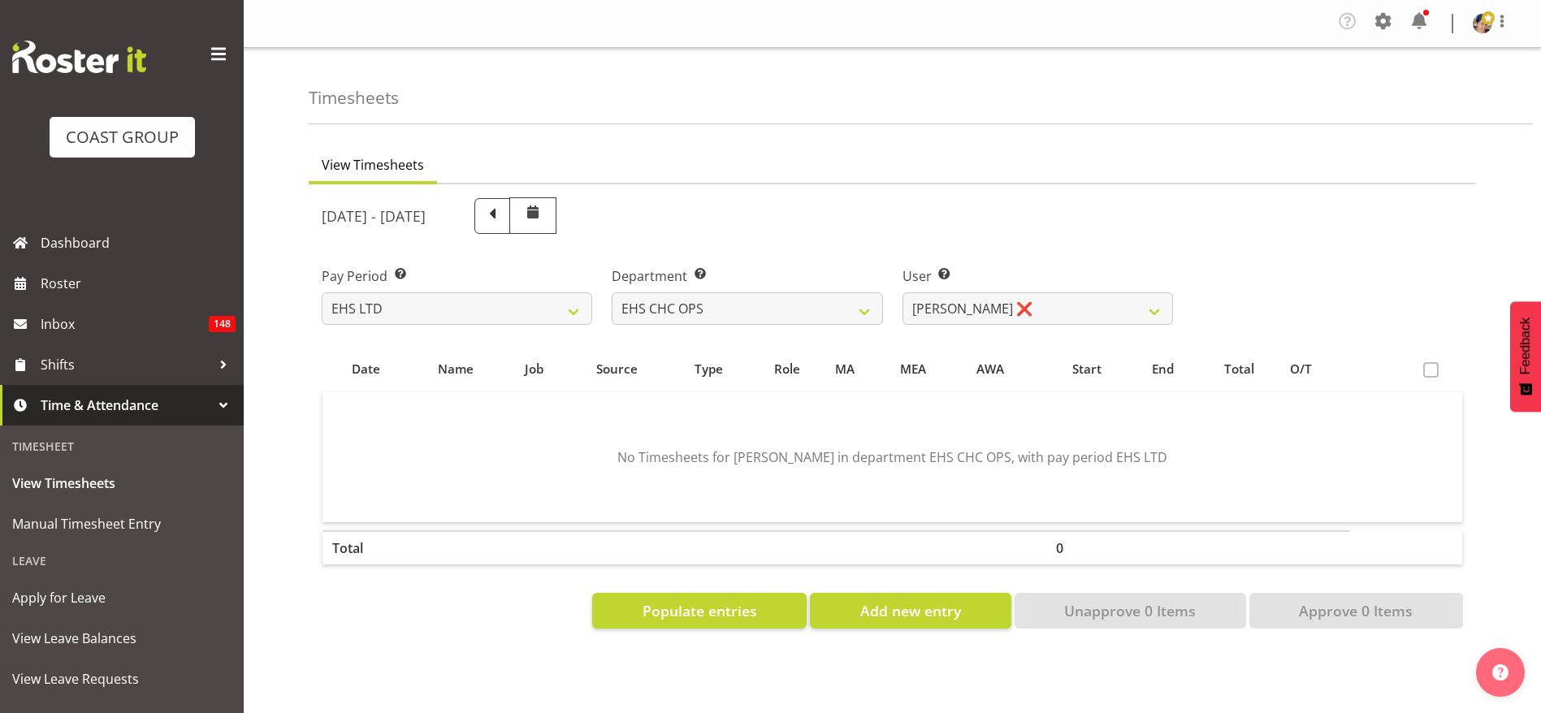
click at [1442, 370] on label at bounding box center [1435, 369] width 24 height 15
click at [707, 616] on span "Populate entries" at bounding box center [699, 610] width 115 height 21
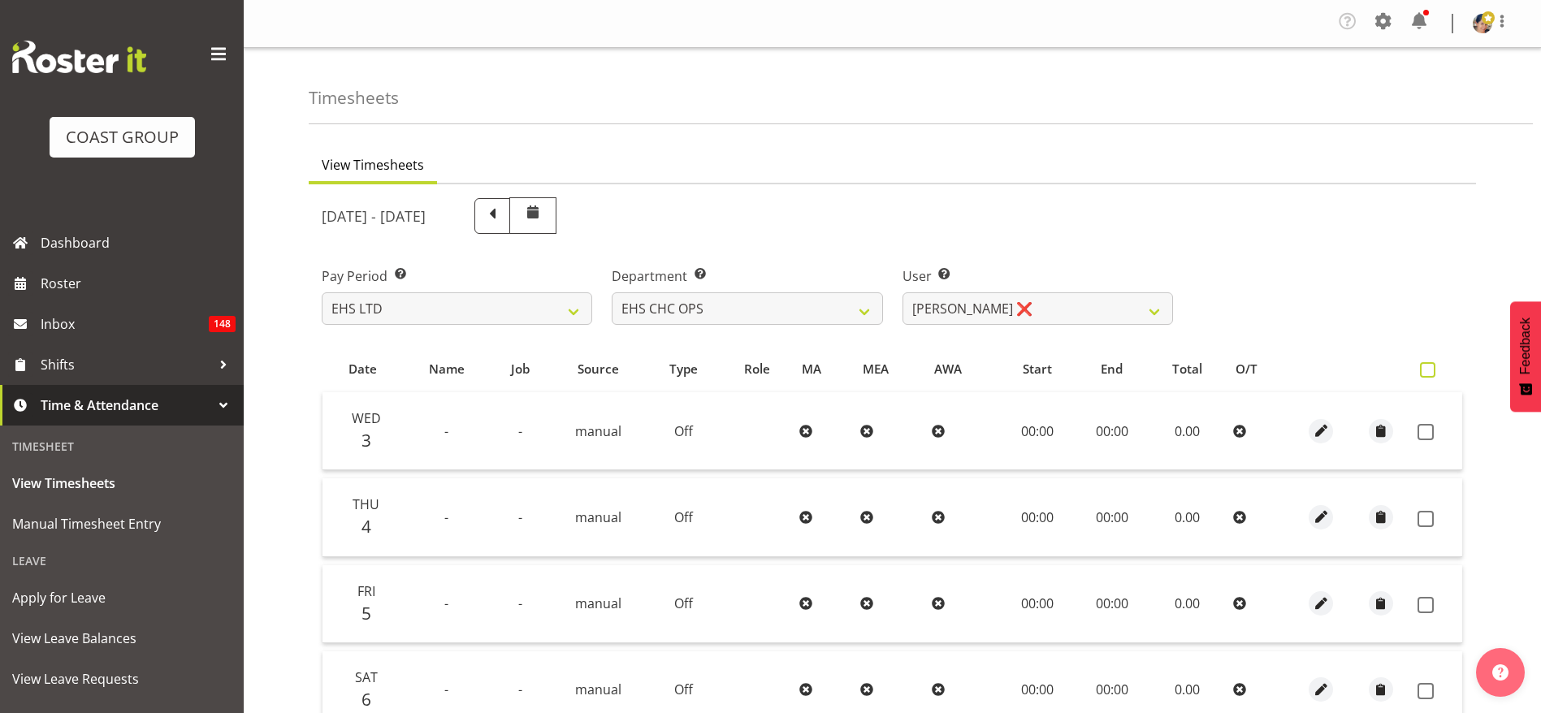
click at [1431, 374] on span at bounding box center [1427, 369] width 15 height 15
click at [1430, 374] on input "checkbox" at bounding box center [1425, 370] width 11 height 11
checkbox input "true"
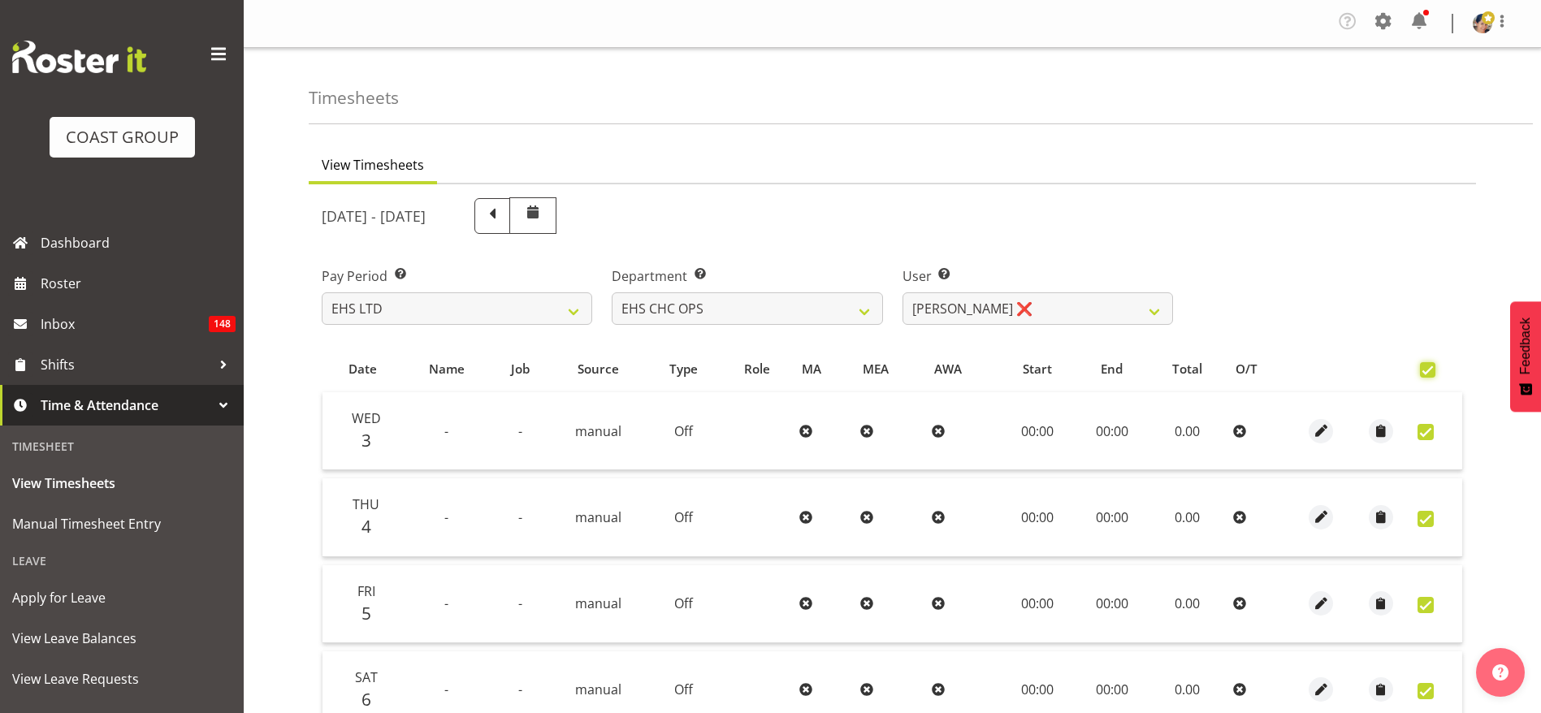
checkbox input "true"
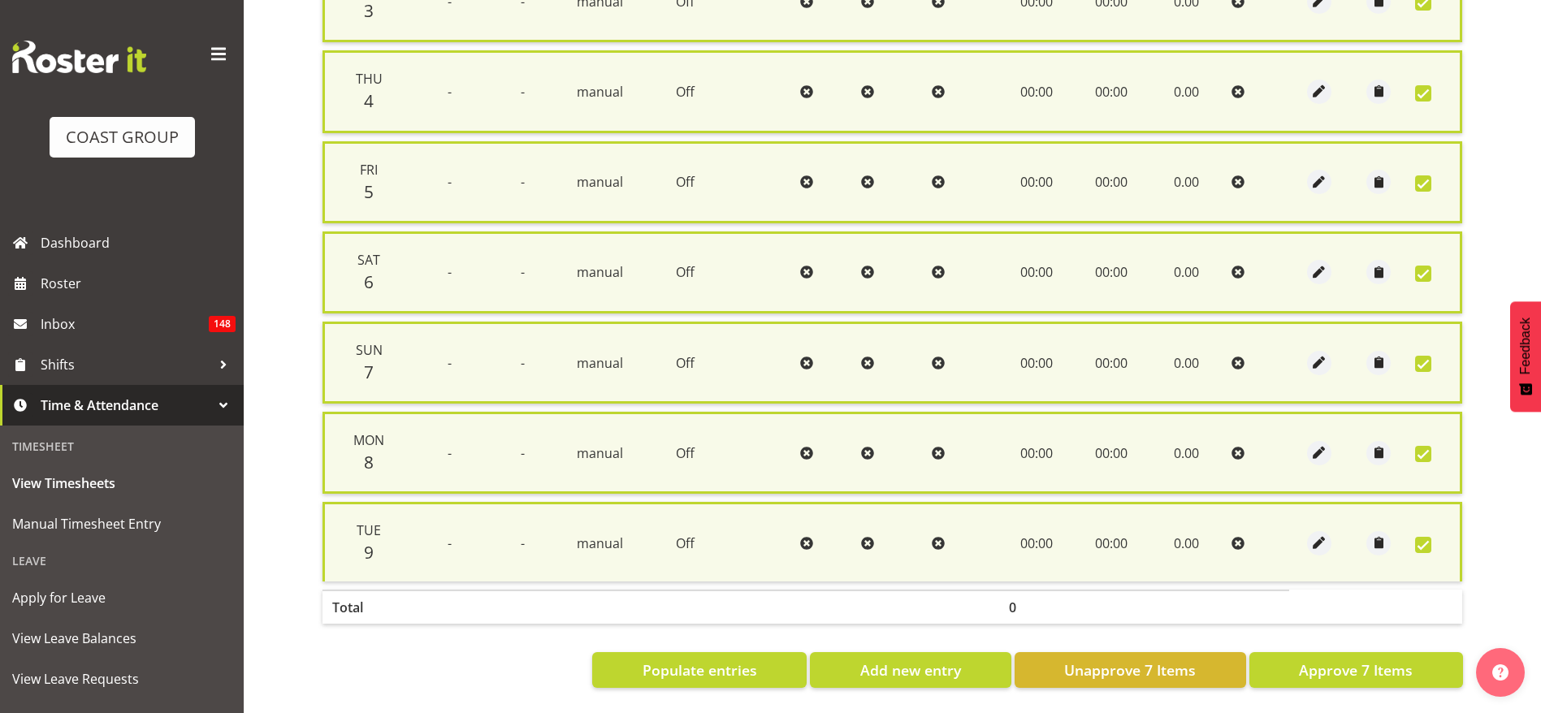
scroll to position [451, 0]
click at [1380, 662] on span "Approve 7 Items" at bounding box center [1356, 670] width 114 height 21
checkbox input "false"
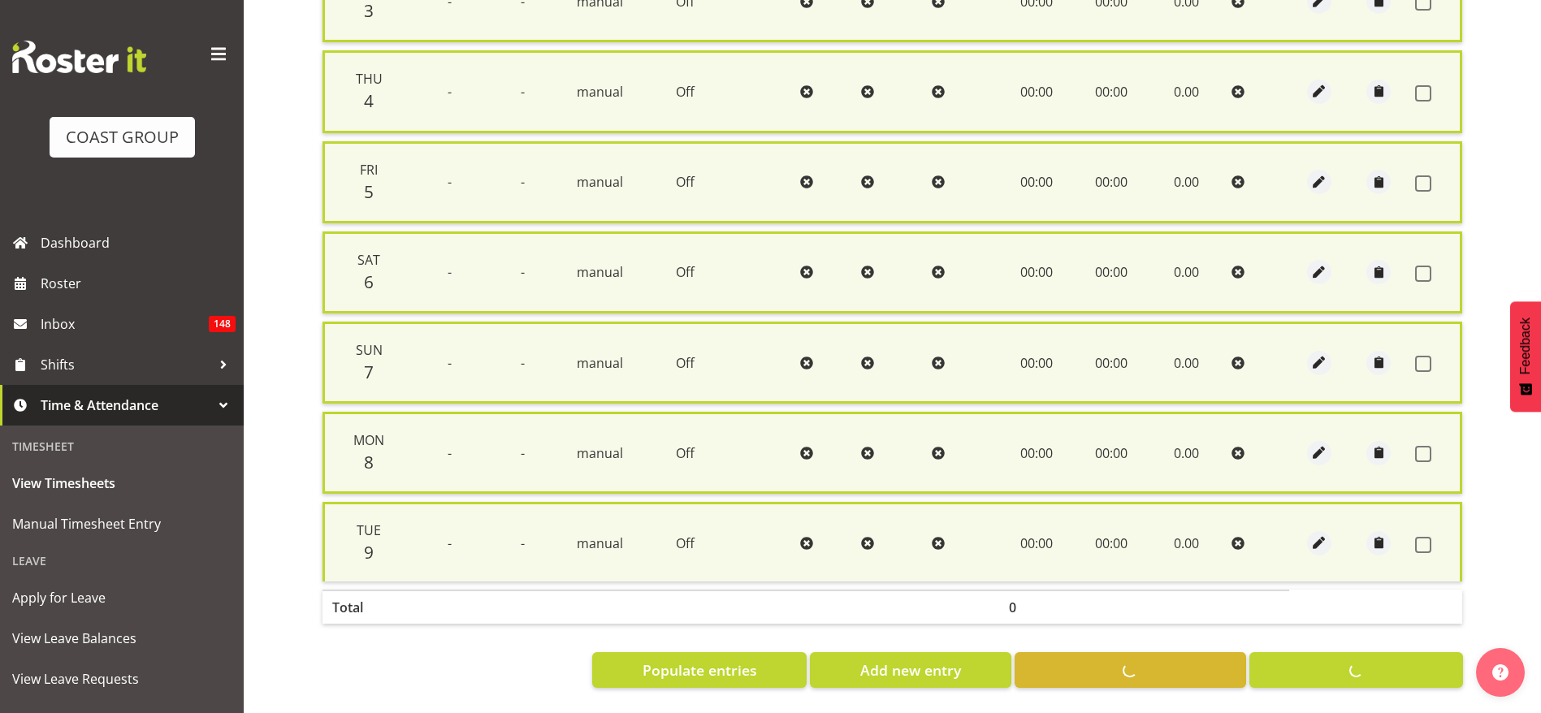
checkbox input "false"
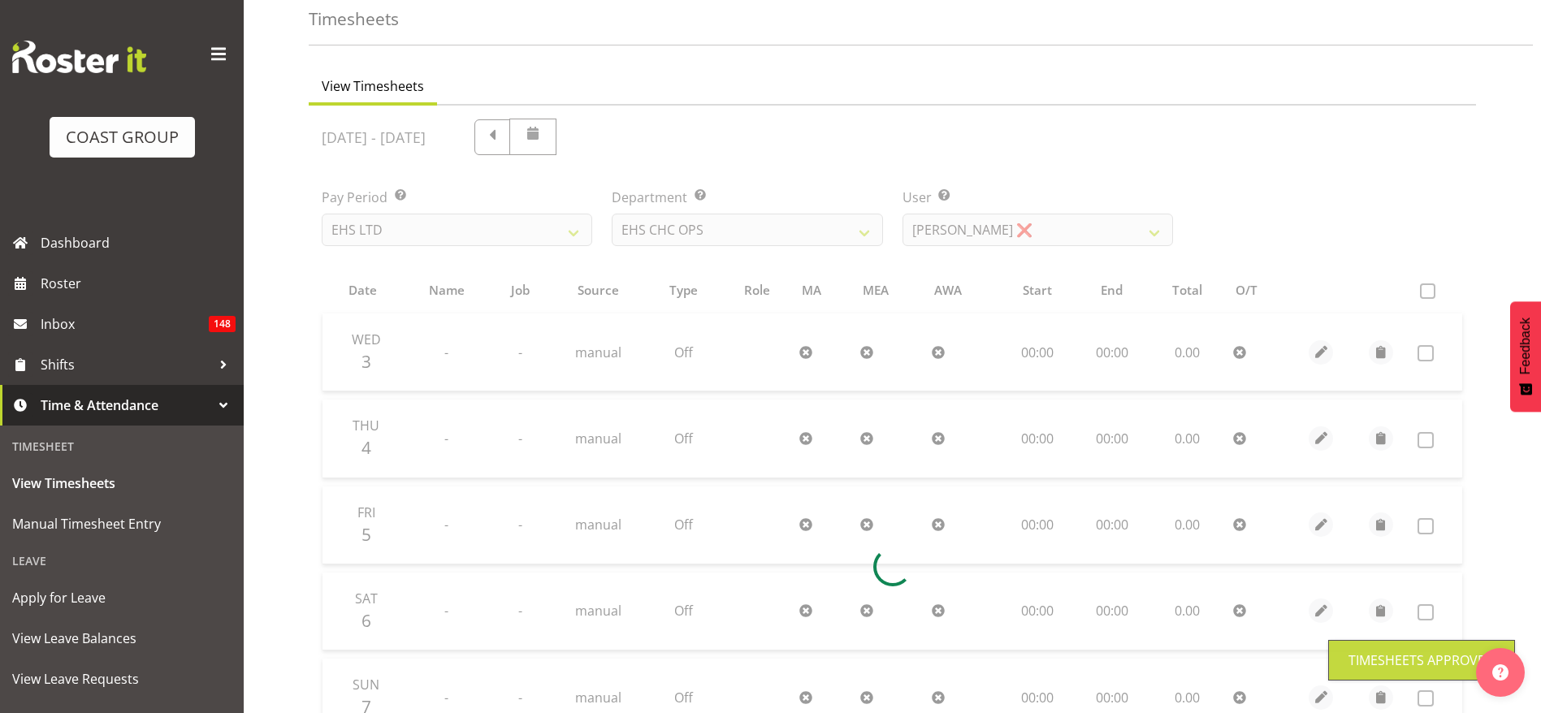
scroll to position [0, 0]
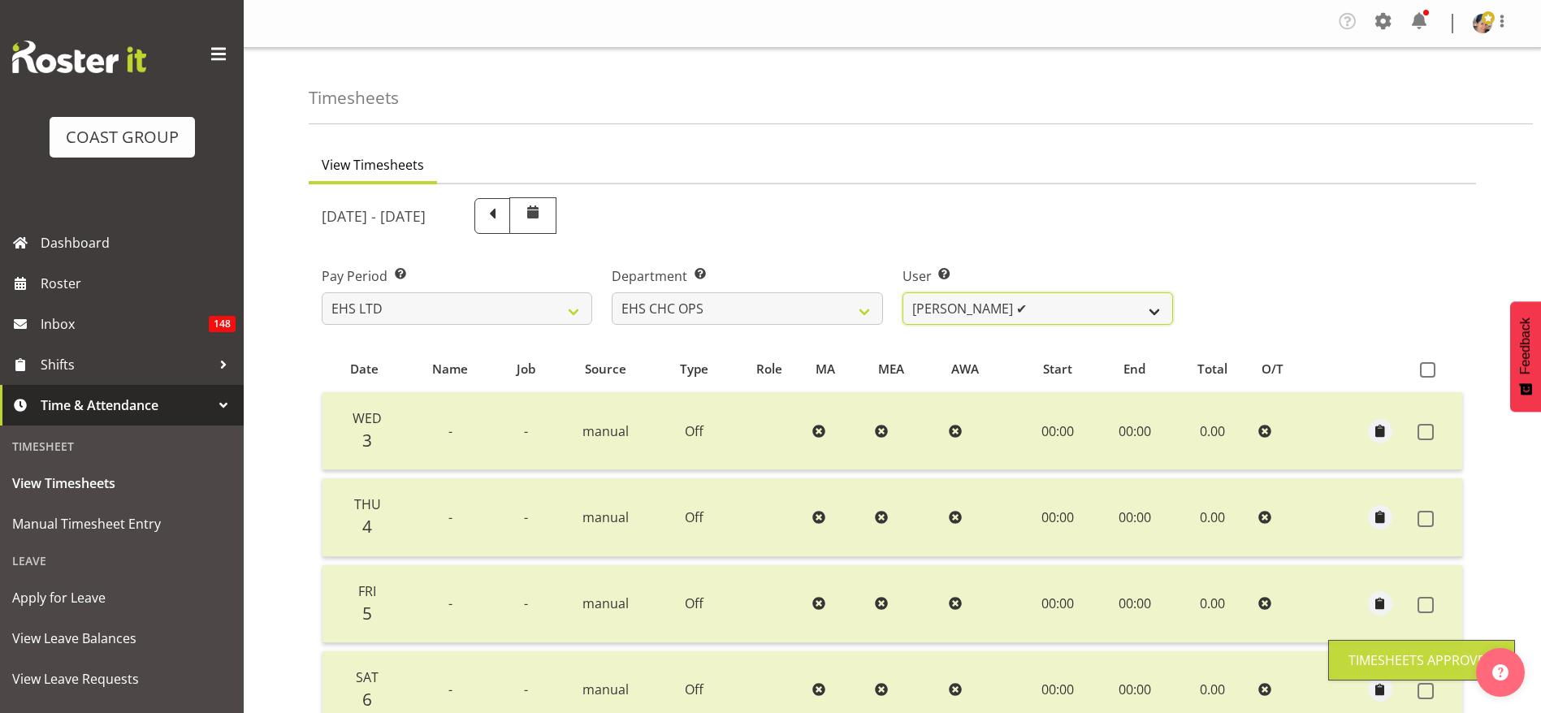
click at [936, 319] on select "[PERSON_NAME] ✔ [PERSON_NAME] ✔ [PERSON_NAME] ✔ [PERSON_NAME] ✔ [PERSON_NAME] ✔…" at bounding box center [1037, 308] width 270 height 32
select select "10797"
click at [902, 292] on select "[PERSON_NAME] ✔ [PERSON_NAME] ✔ [PERSON_NAME] ✔ [PERSON_NAME] ✔ [PERSON_NAME] ✔…" at bounding box center [1037, 308] width 270 height 32
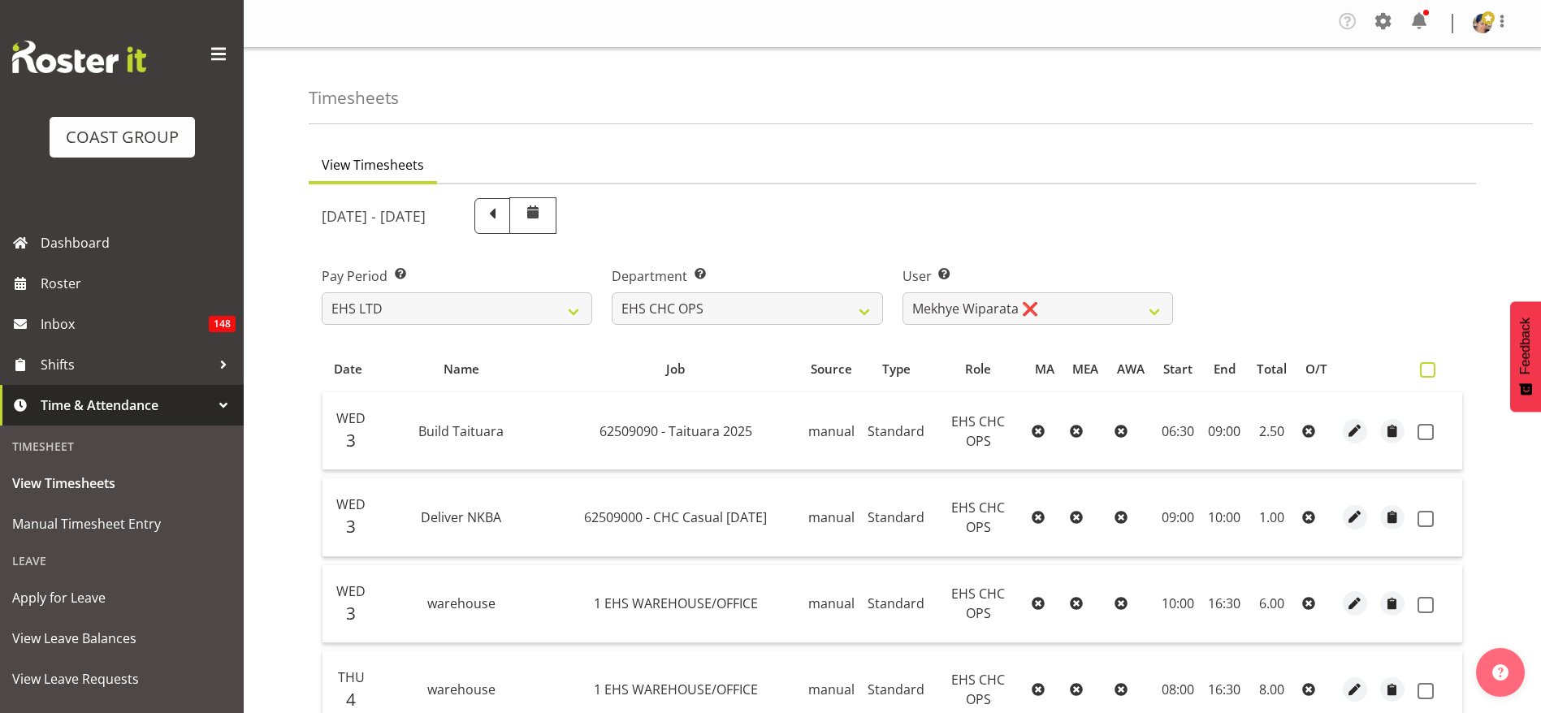
click at [1425, 364] on span at bounding box center [1427, 369] width 15 height 15
click at [1425, 365] on input "checkbox" at bounding box center [1425, 370] width 11 height 11
checkbox input "true"
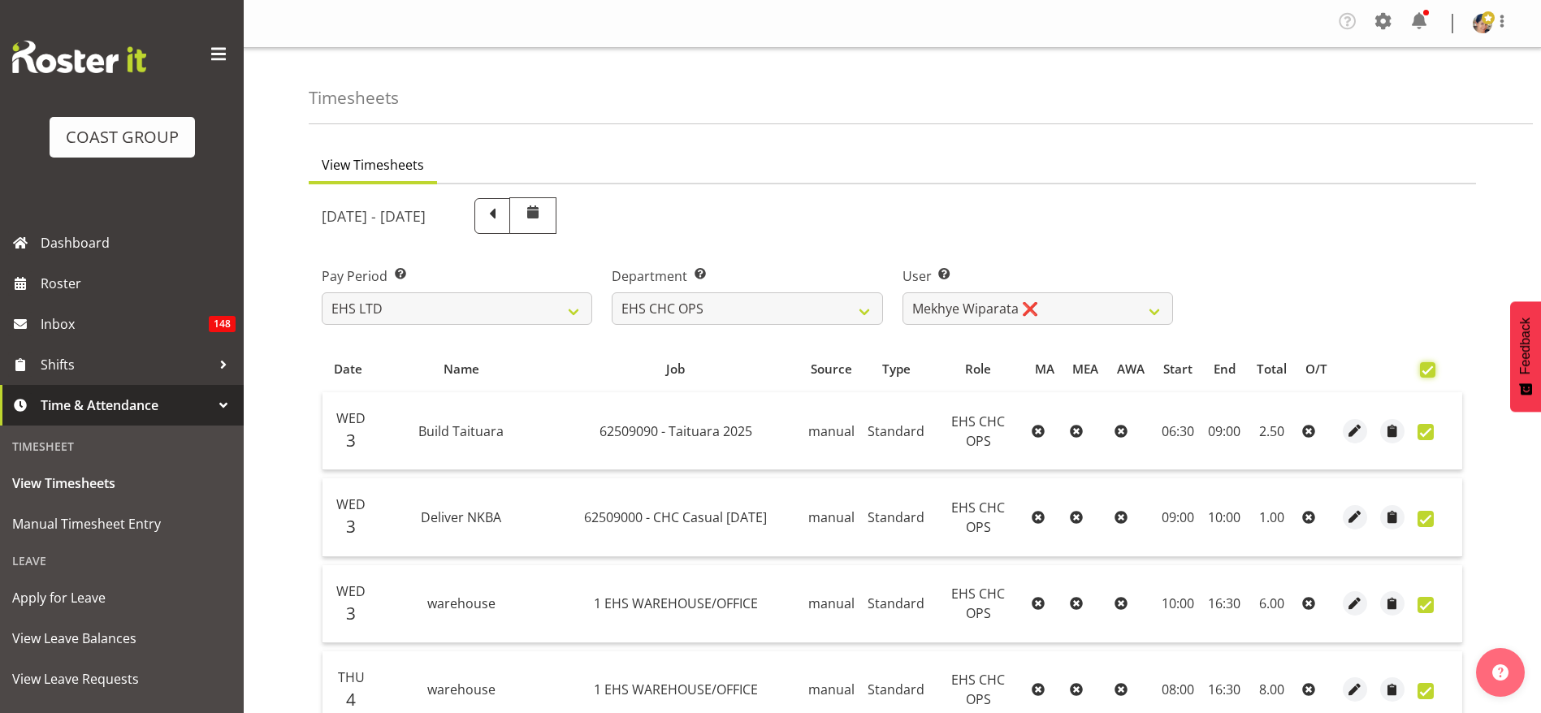
checkbox input "true"
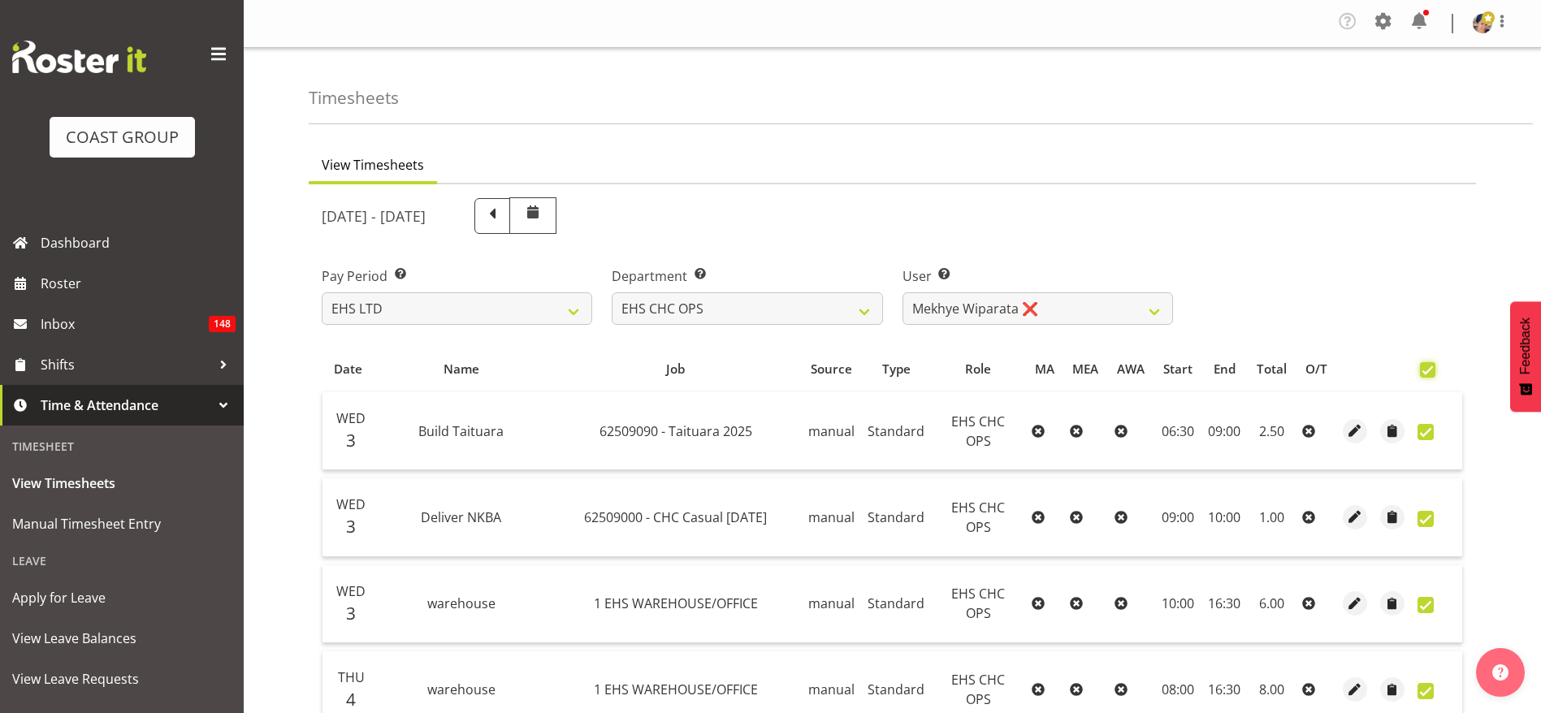
checkbox input "true"
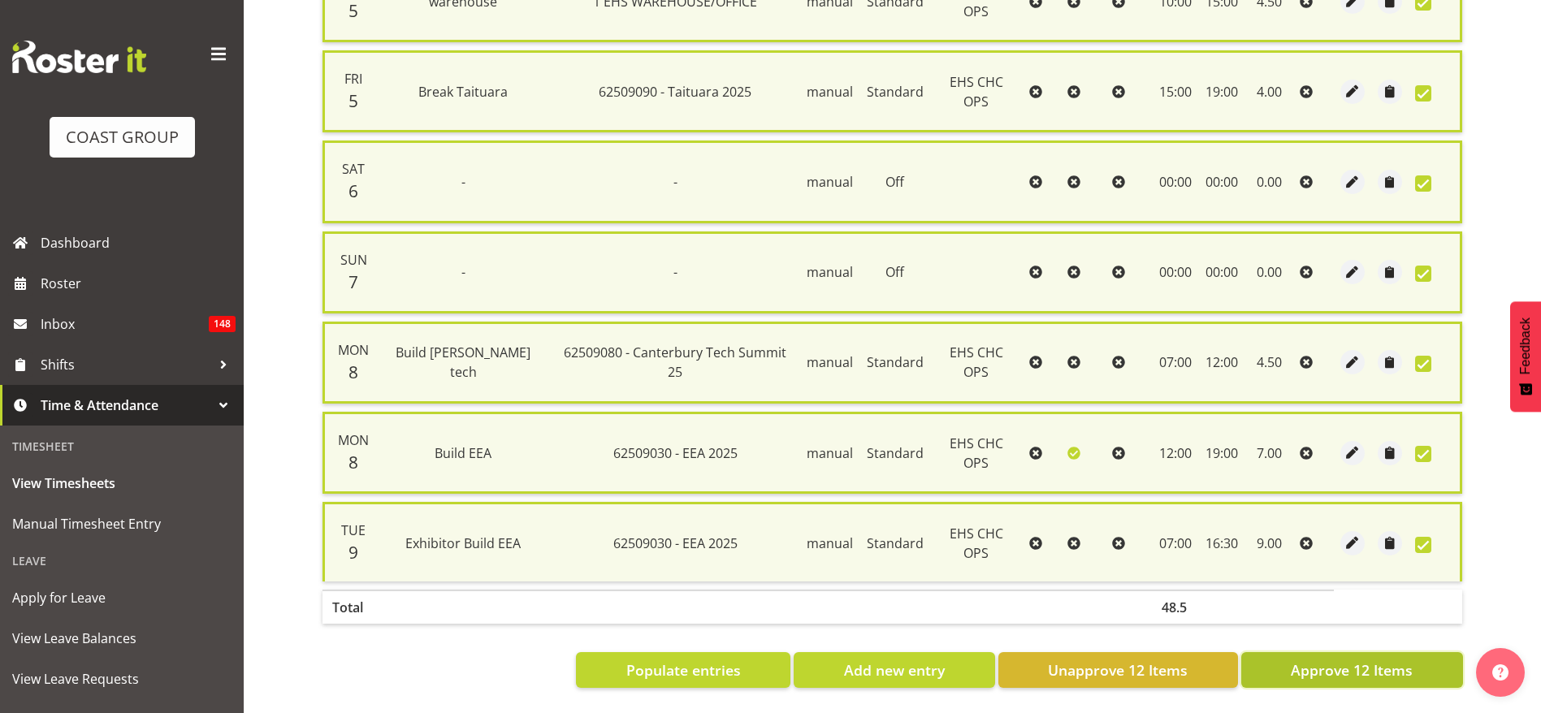
click at [1317, 665] on button "Approve 12 Items" at bounding box center [1352, 670] width 222 height 36
checkbox input "false"
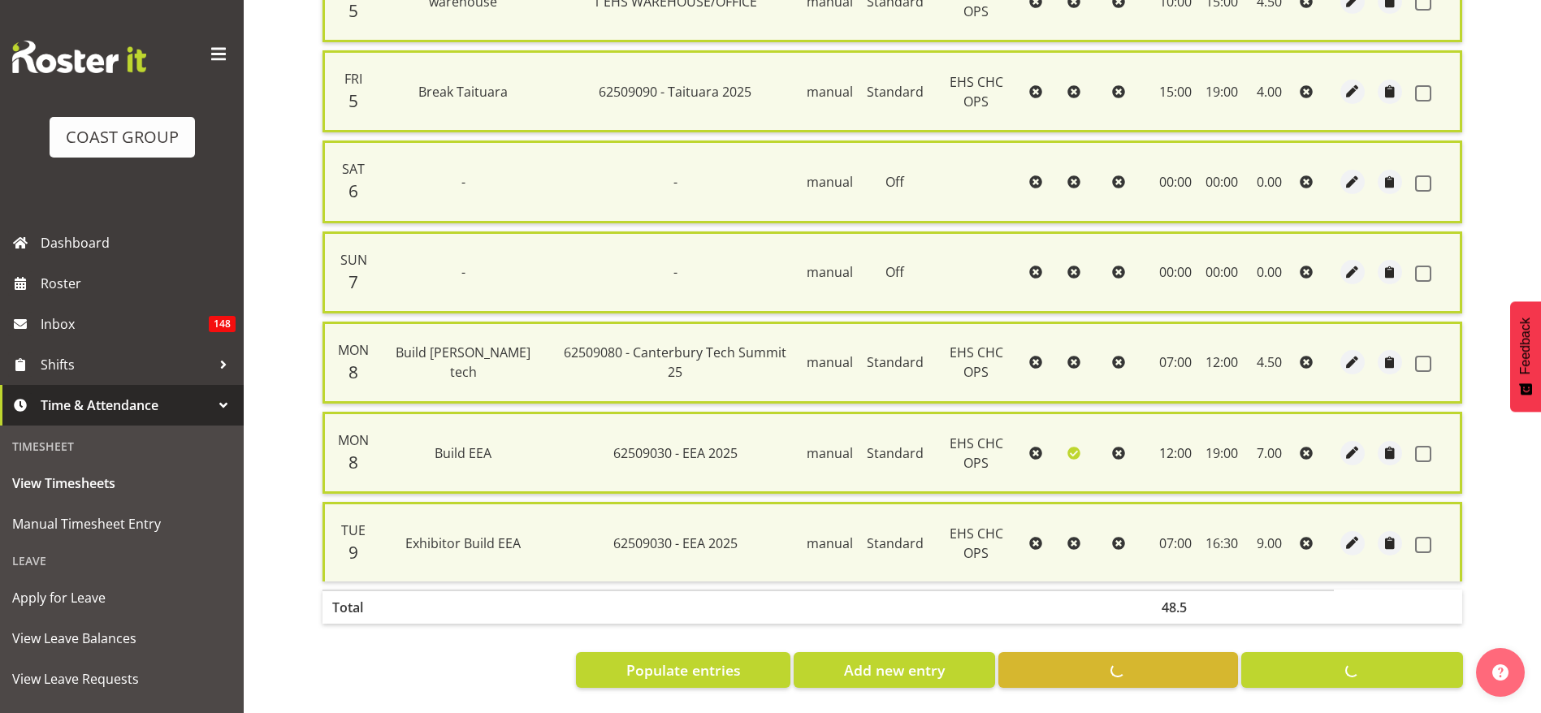
checkbox input "false"
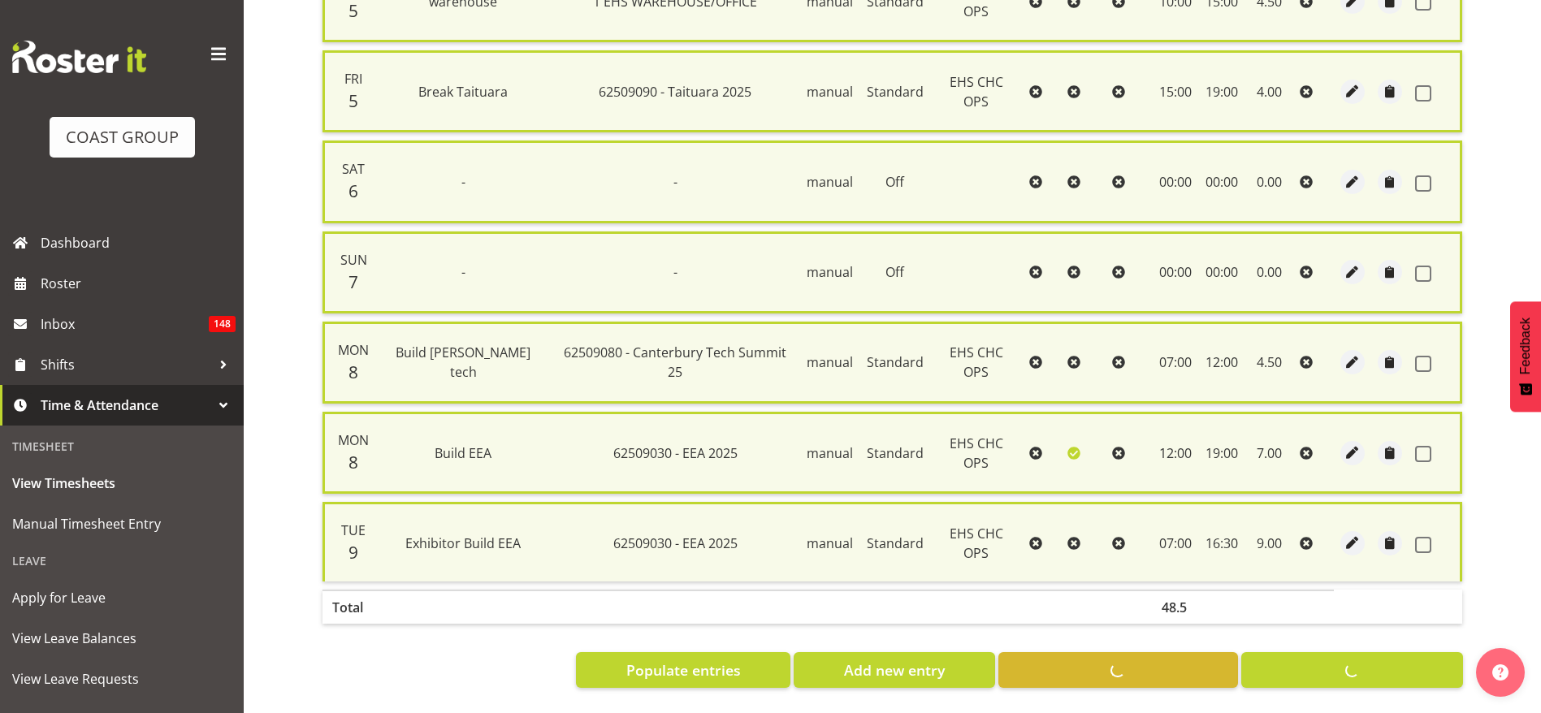
checkbox input "false"
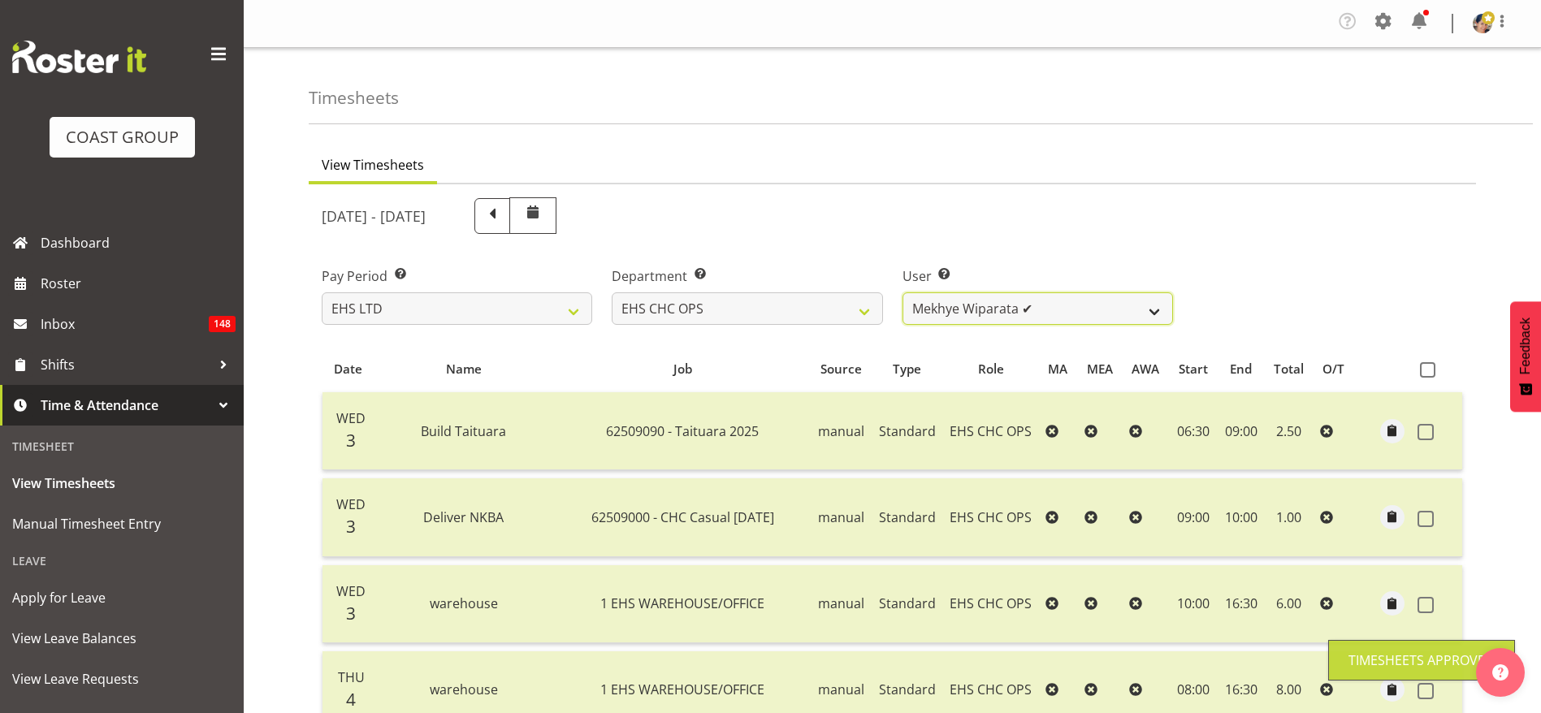
click at [941, 307] on select "[PERSON_NAME] ✔ [PERSON_NAME] ✔ [PERSON_NAME] ✔ [PERSON_NAME] ✔ [PERSON_NAME] ✔…" at bounding box center [1037, 308] width 270 height 32
select select "8009"
click at [902, 292] on select "[PERSON_NAME] ✔ [PERSON_NAME] ✔ [PERSON_NAME] ✔ [PERSON_NAME] ✔ [PERSON_NAME] ✔…" at bounding box center [1037, 308] width 270 height 32
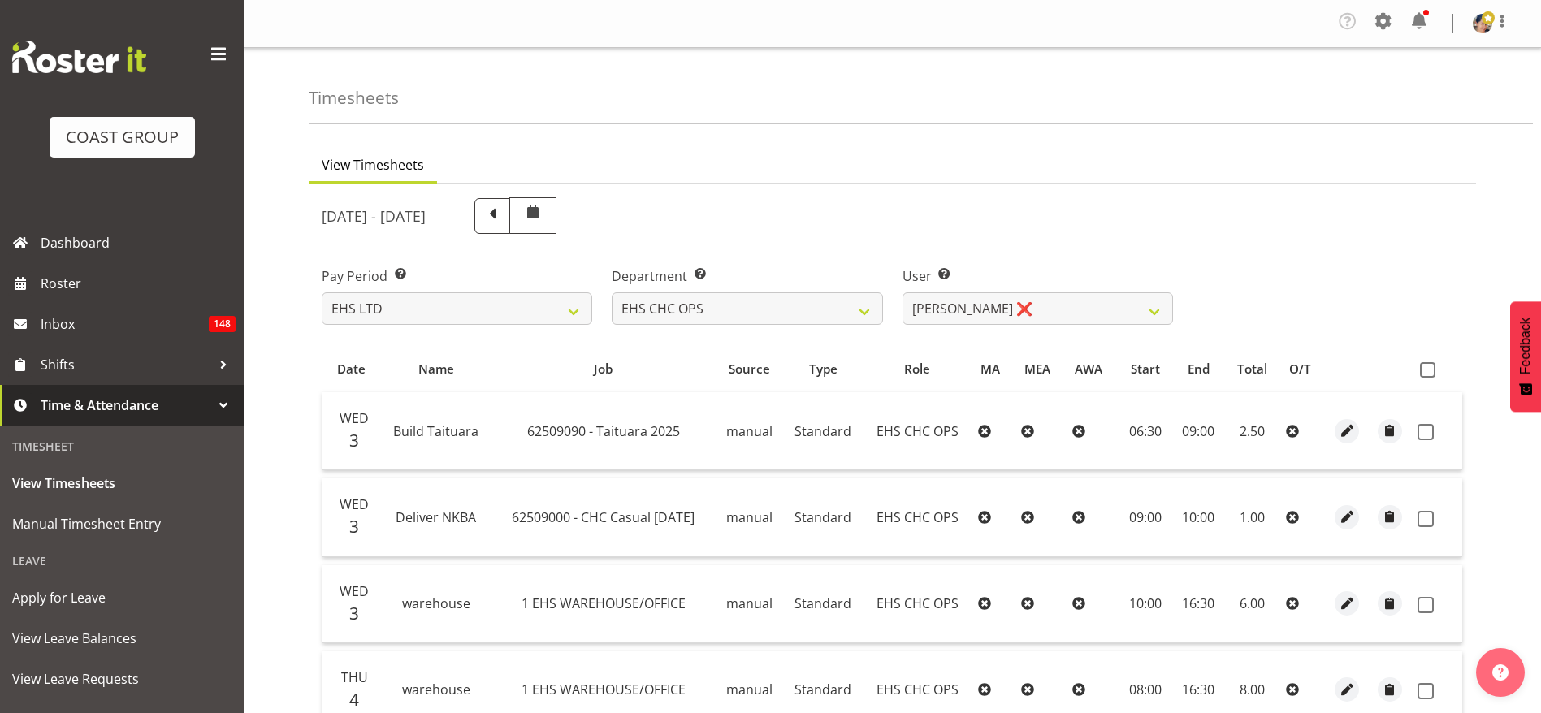
click at [1422, 369] on span at bounding box center [1427, 369] width 15 height 15
click at [1422, 369] on input "checkbox" at bounding box center [1425, 370] width 11 height 11
checkbox input "true"
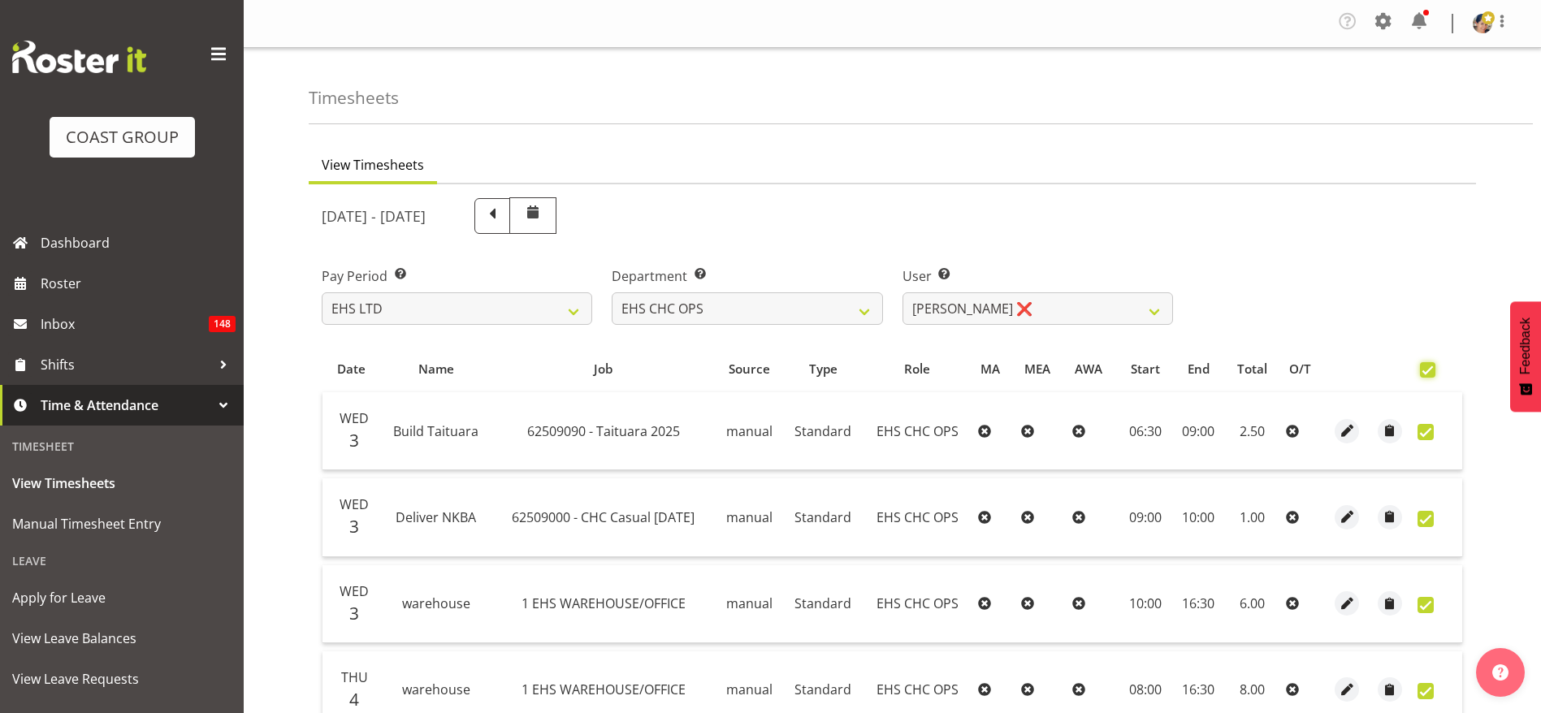
checkbox input "true"
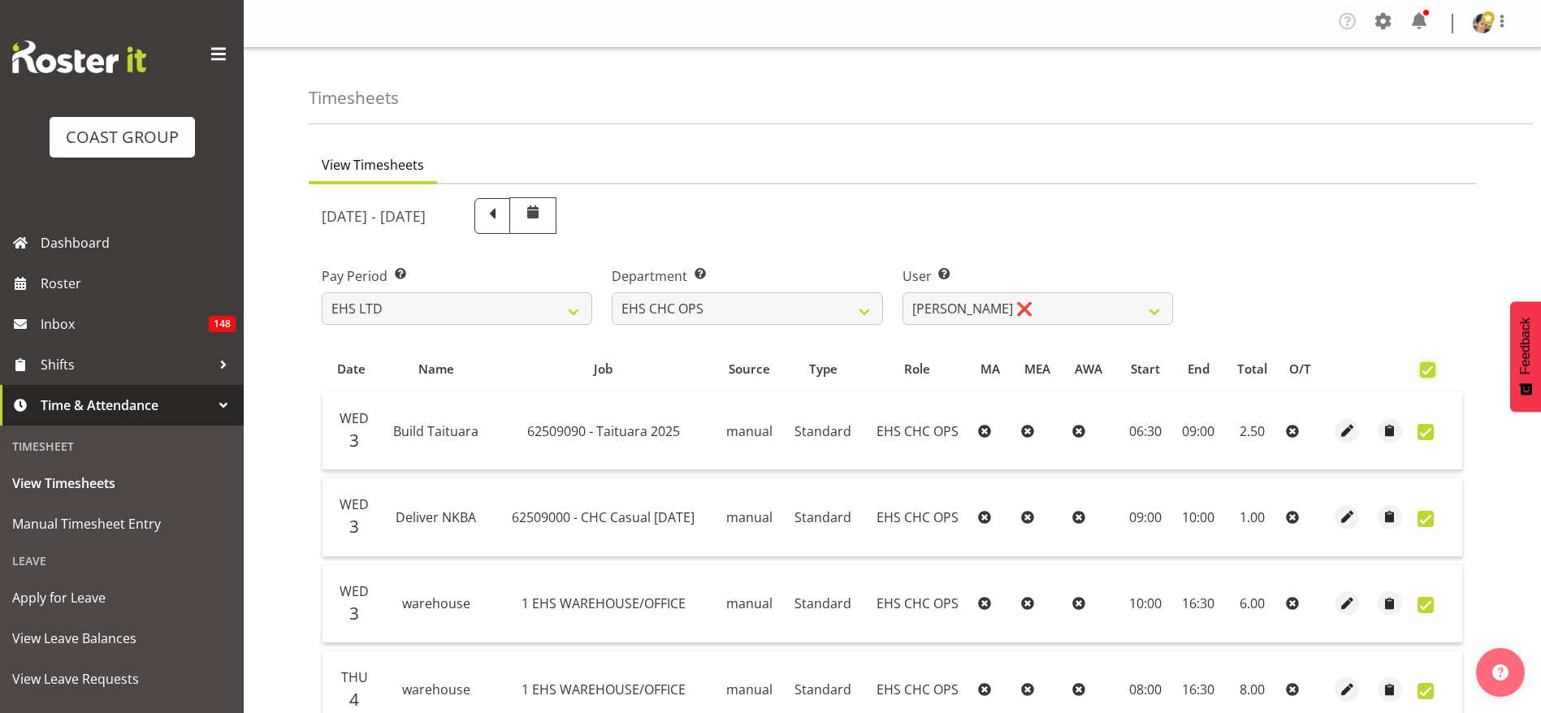
checkbox input "true"
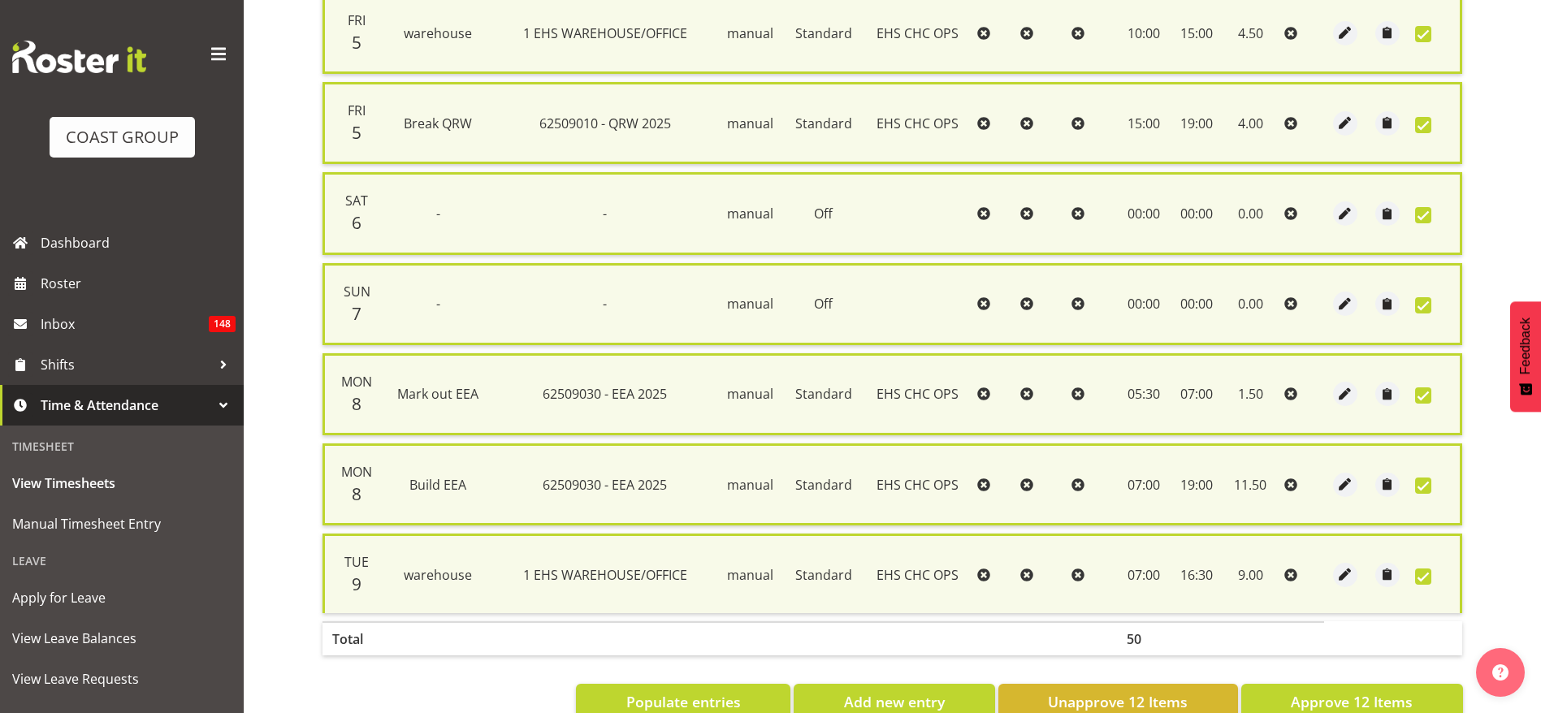
scroll to position [902, 0]
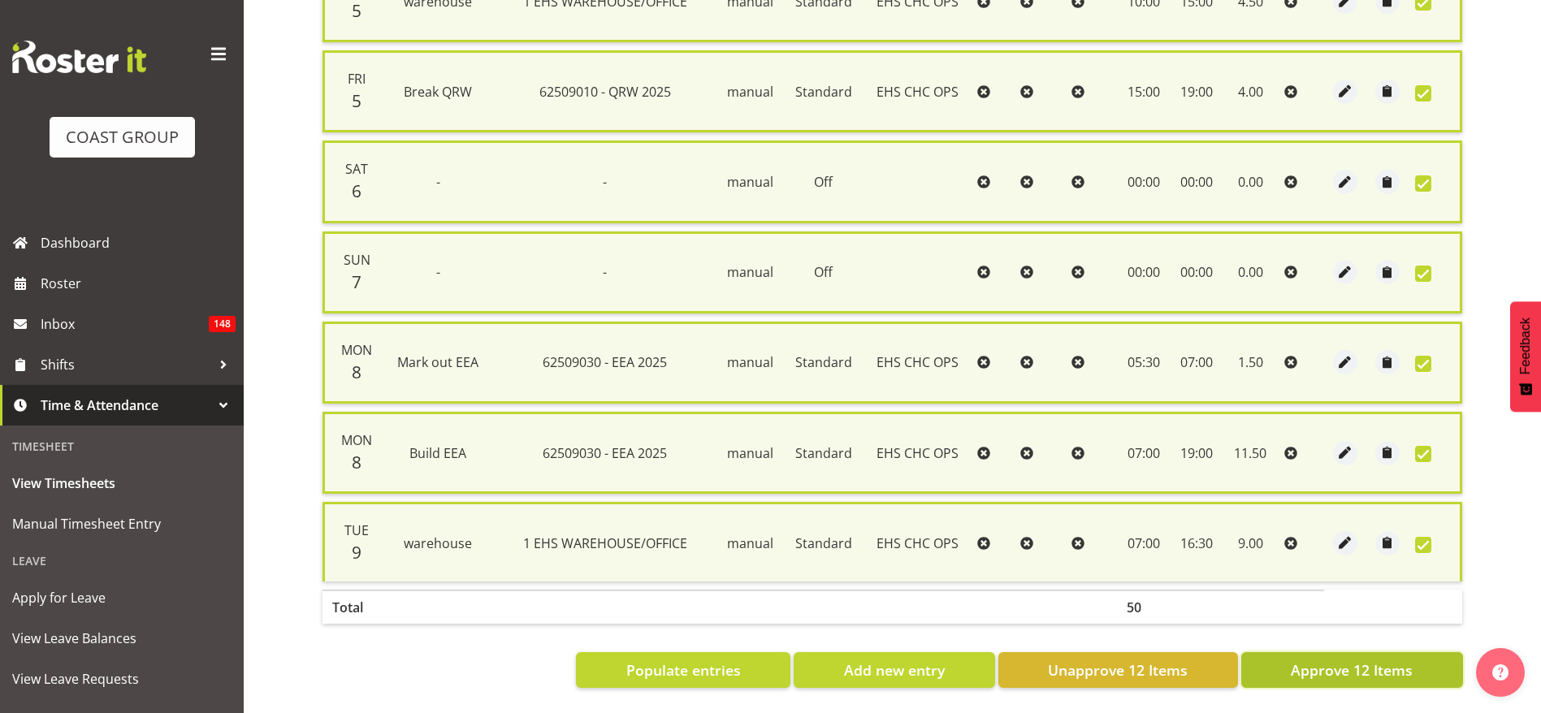
click at [1317, 660] on span "Approve 12 Items" at bounding box center [1352, 670] width 122 height 21
checkbox input "false"
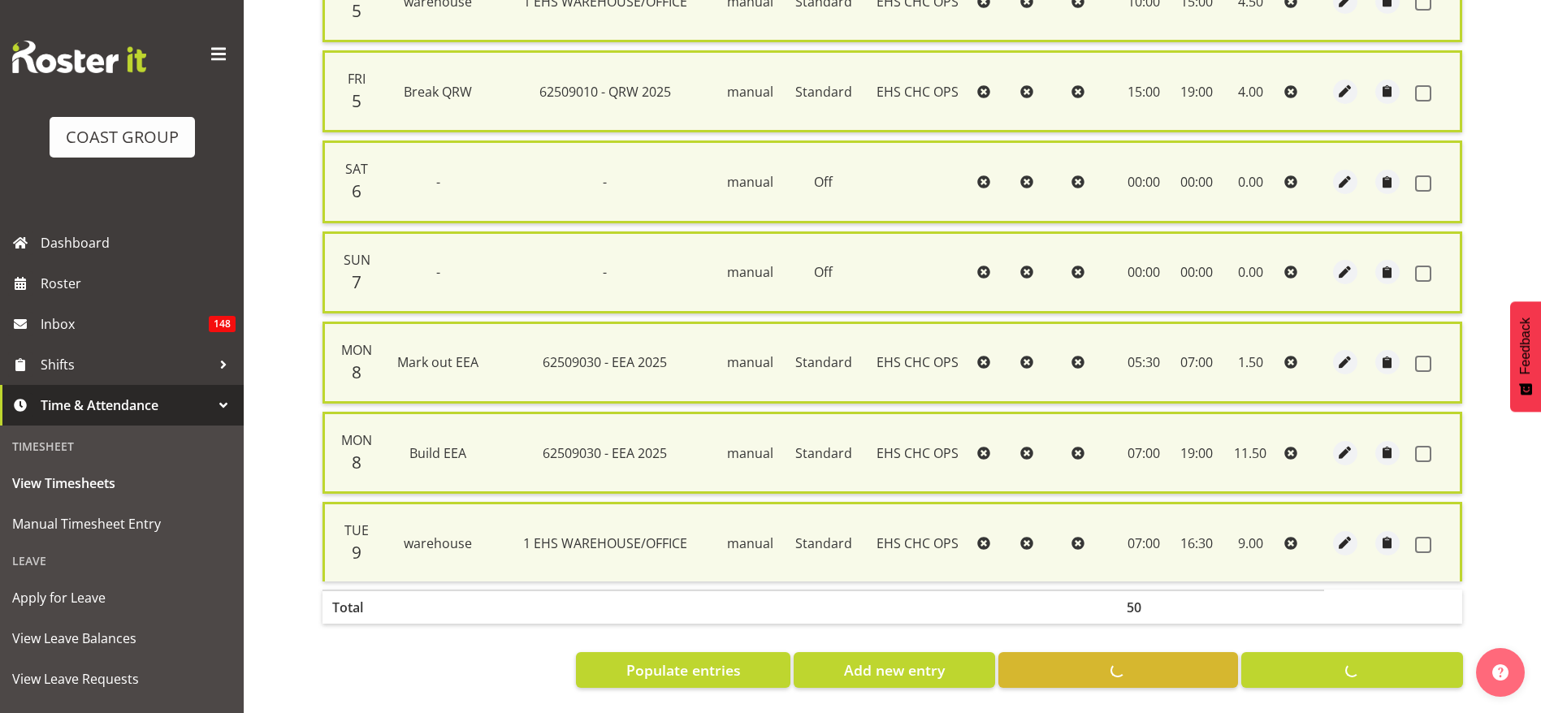
checkbox input "false"
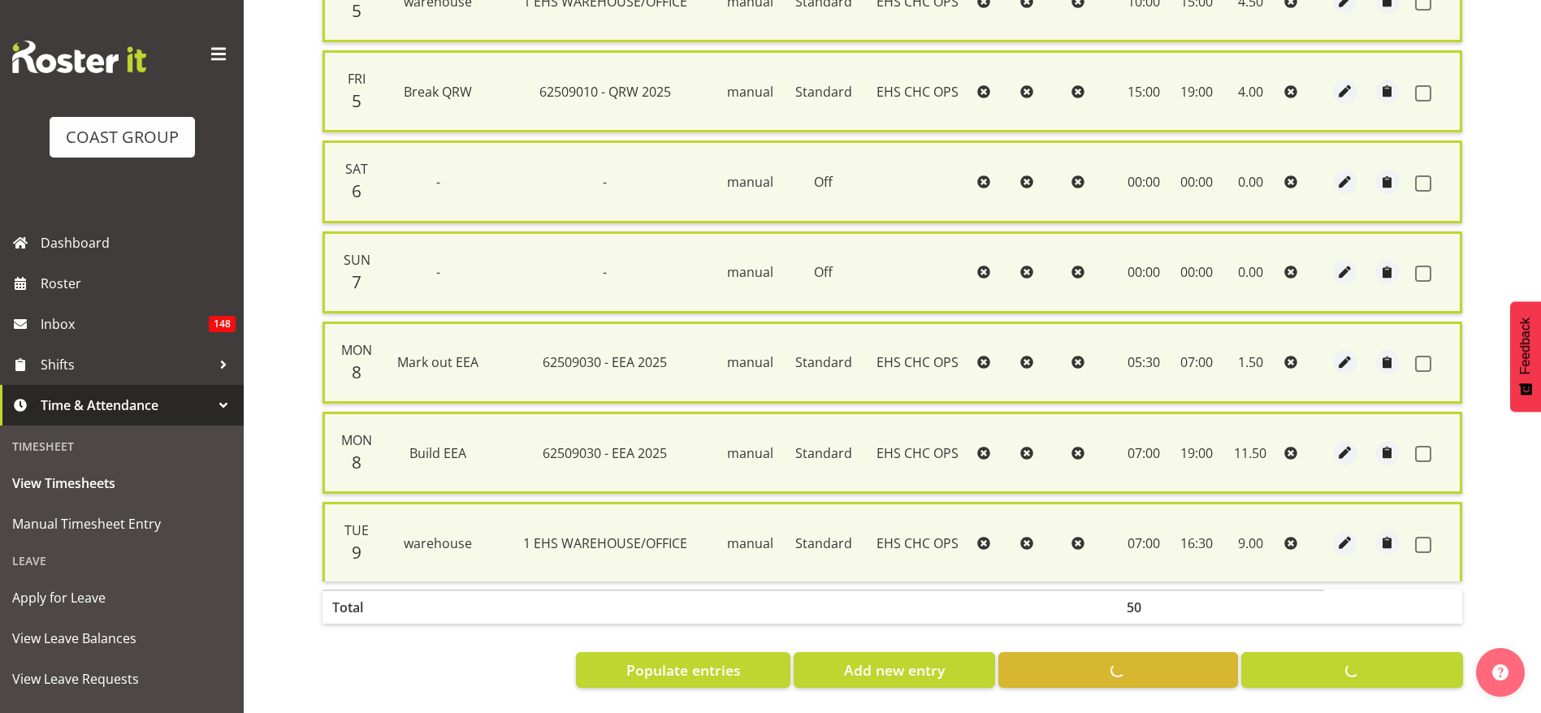
checkbox input "false"
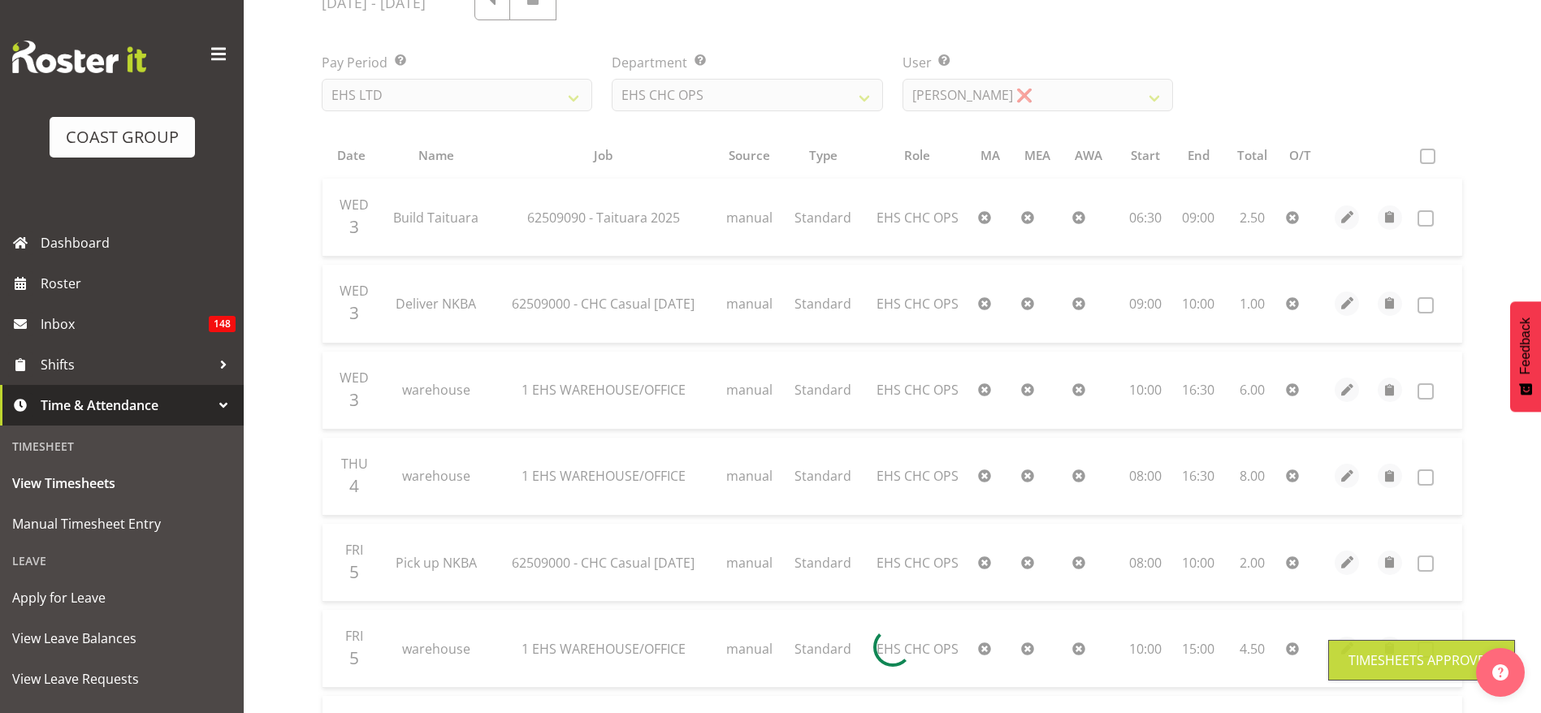
scroll to position [0, 0]
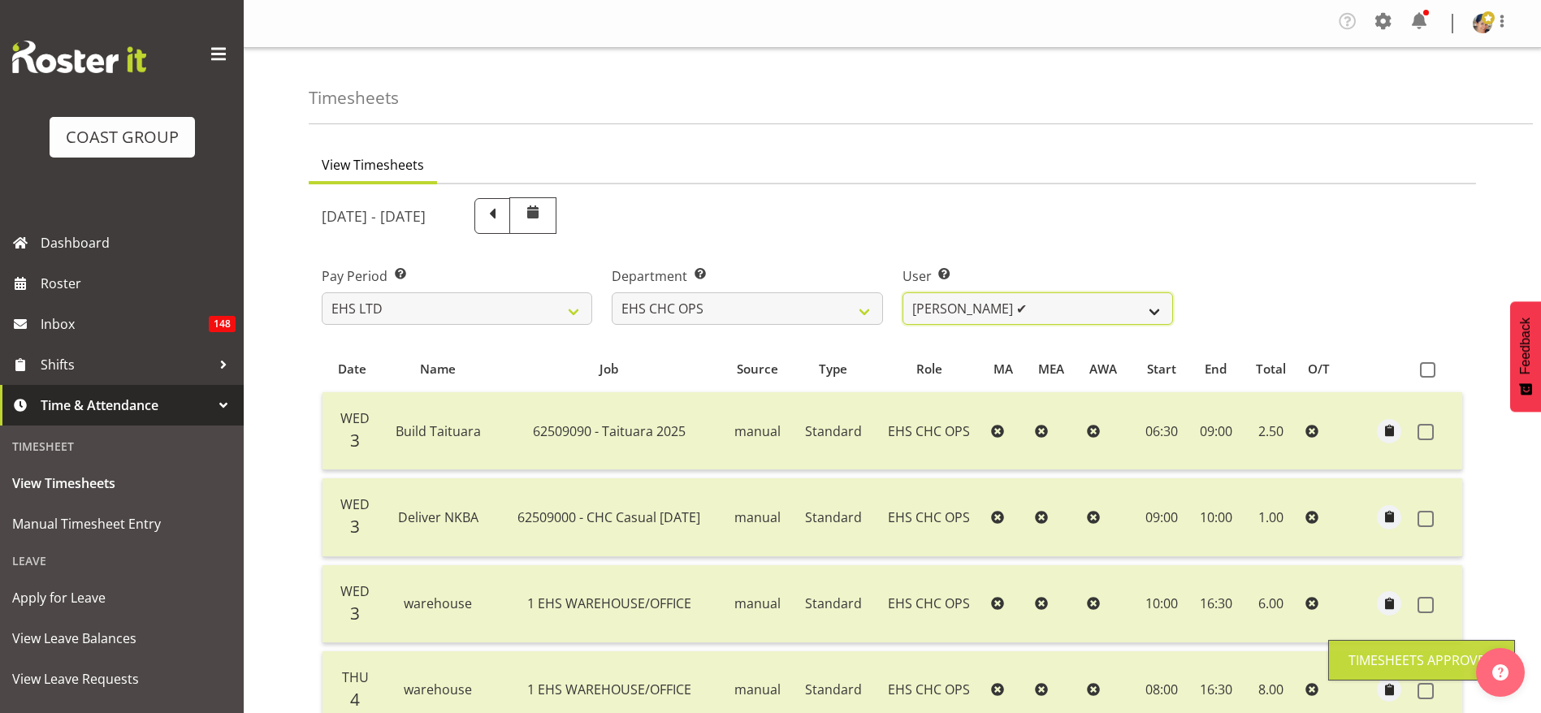
click at [942, 309] on select "[PERSON_NAME] ✔ [PERSON_NAME] ✔ [PERSON_NAME] ✔ [PERSON_NAME] ✔ [PERSON_NAME] ✔…" at bounding box center [1037, 308] width 270 height 32
select select "11387"
click at [902, 292] on select "[PERSON_NAME] ✔ [PERSON_NAME] ✔ [PERSON_NAME] ✔ [PERSON_NAME] ✔ [PERSON_NAME] ✔…" at bounding box center [1037, 308] width 270 height 32
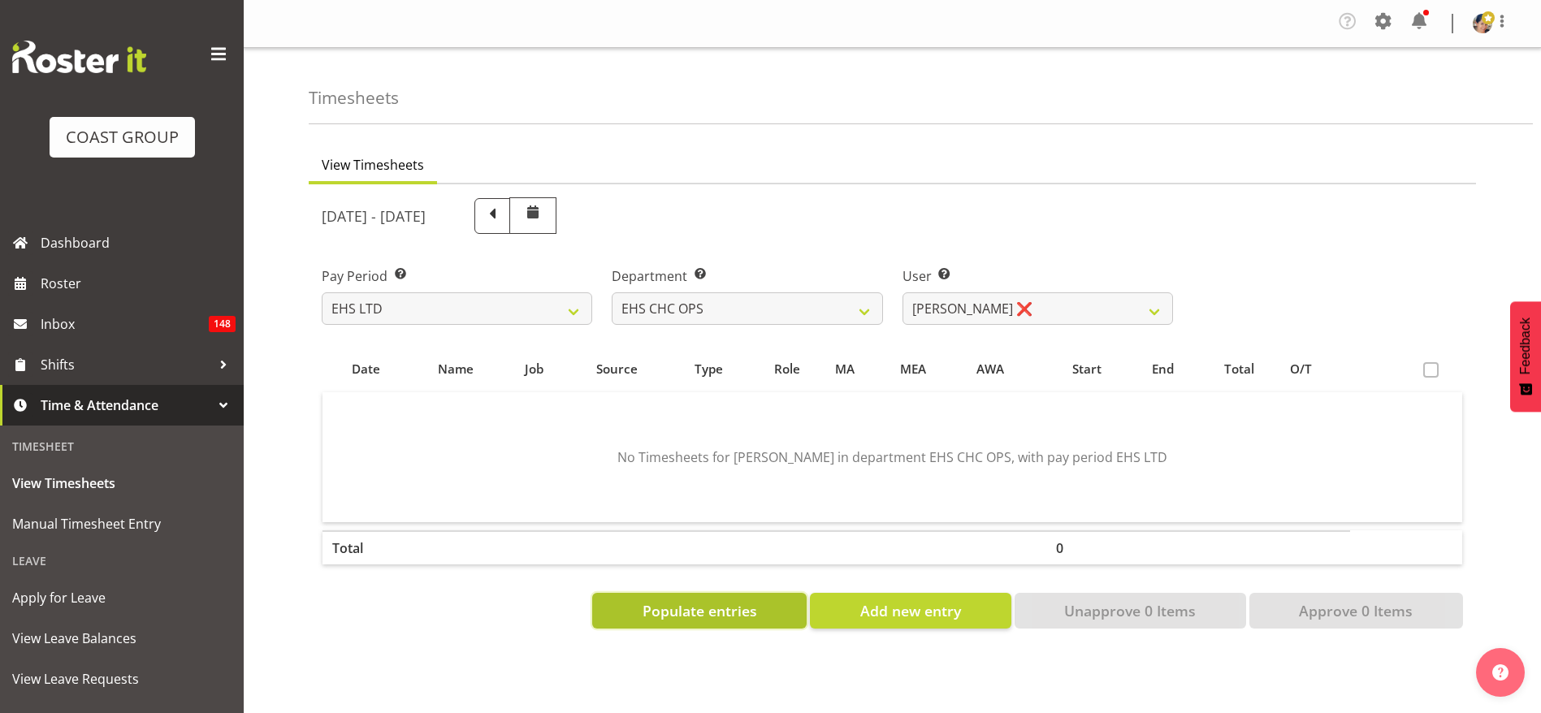
click at [624, 604] on button "Populate entries" at bounding box center [699, 611] width 214 height 36
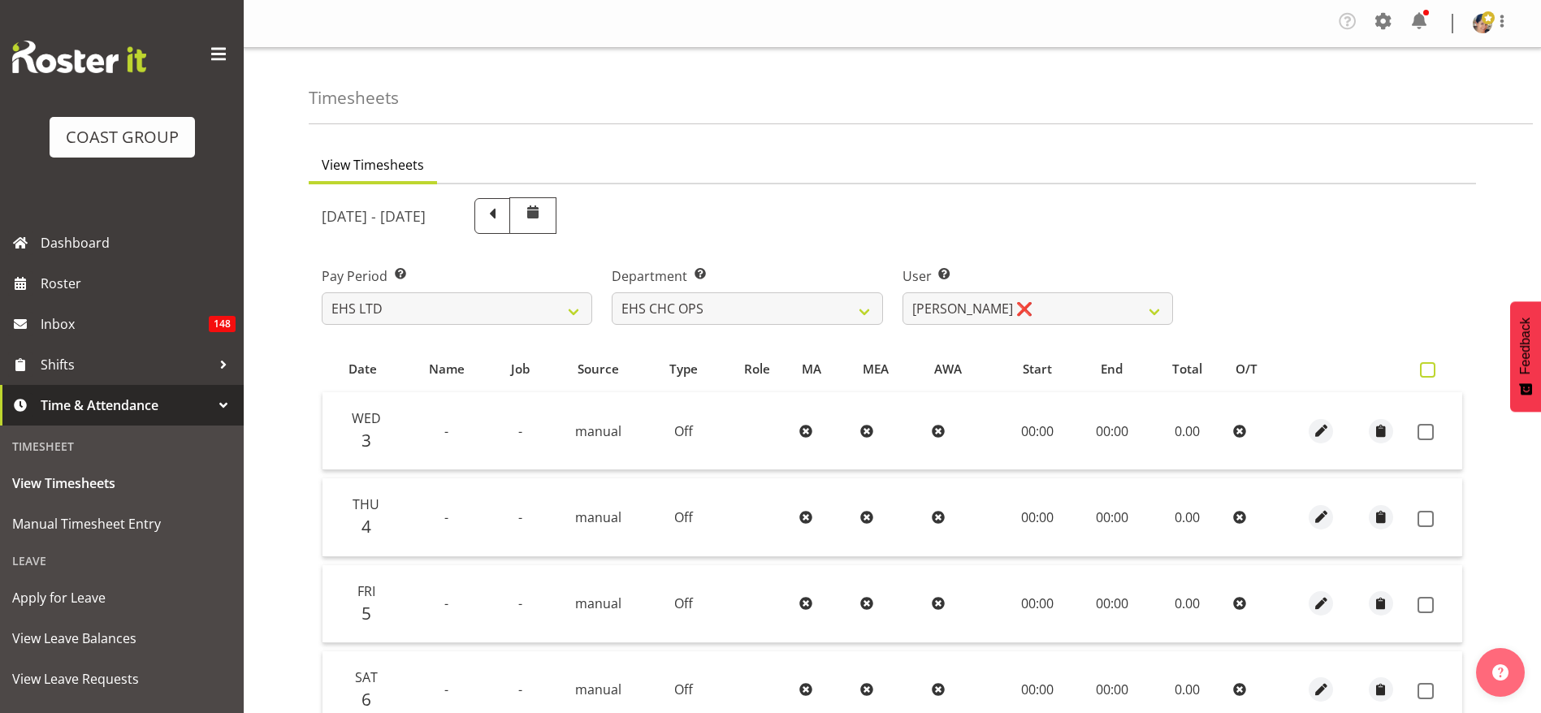
click at [1420, 370] on span at bounding box center [1427, 369] width 15 height 15
click at [1420, 370] on input "checkbox" at bounding box center [1425, 370] width 11 height 11
checkbox input "true"
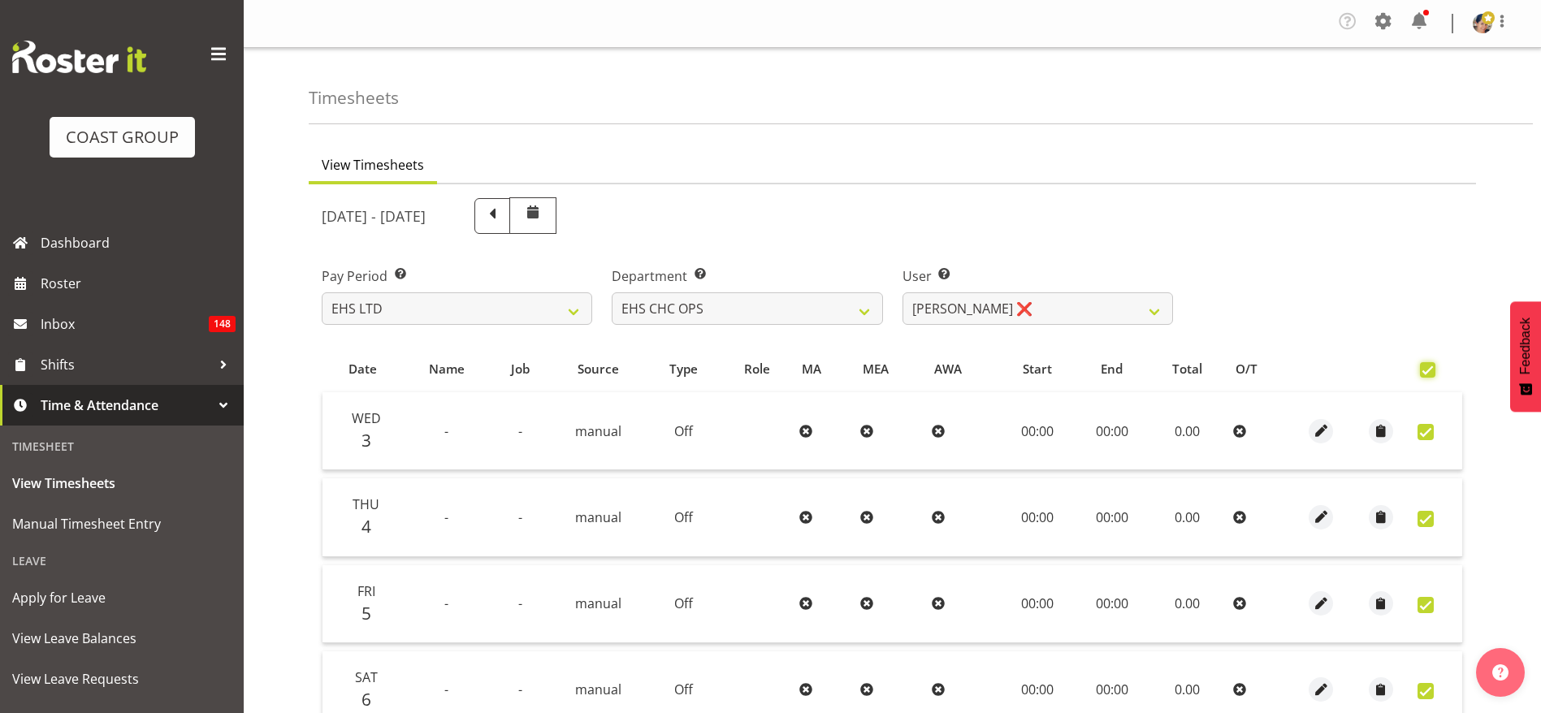
checkbox input "true"
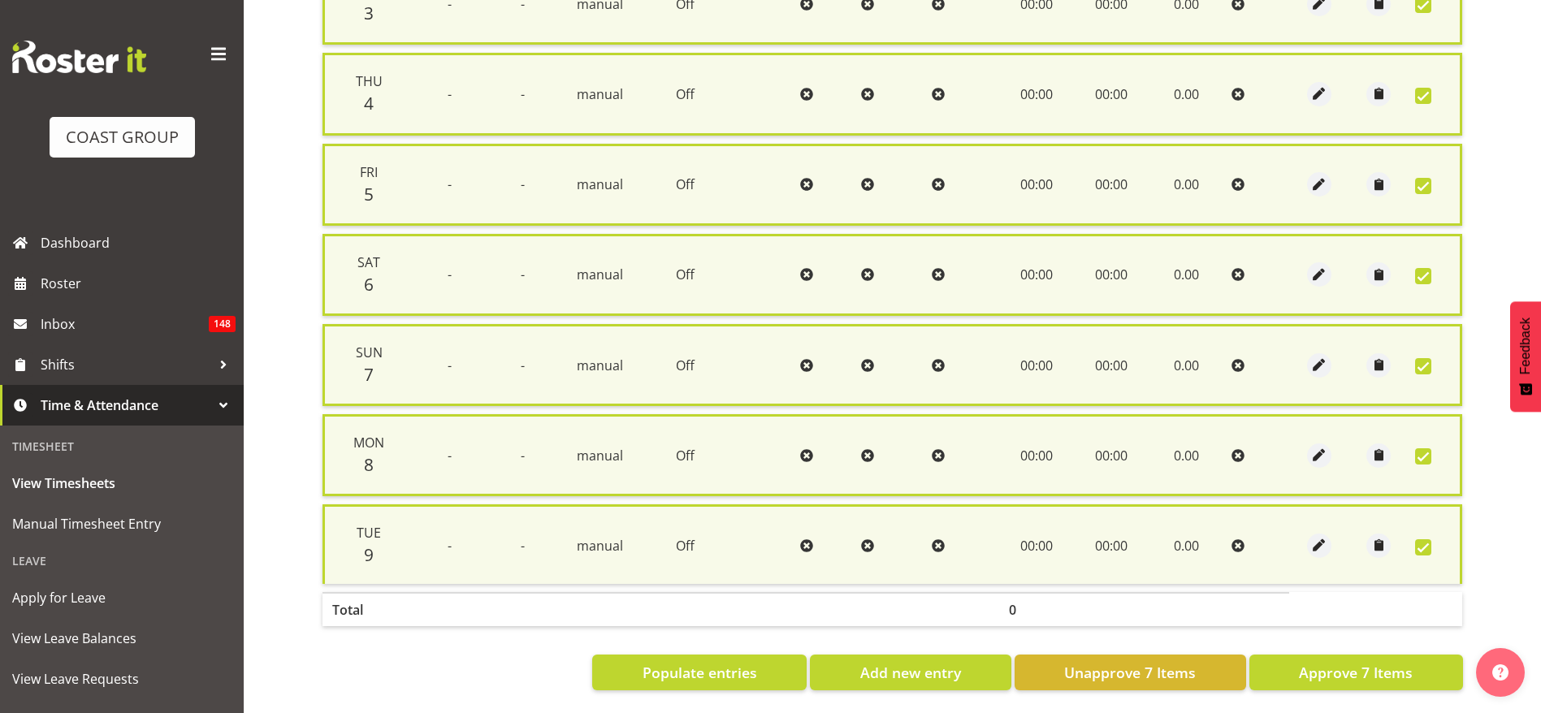
scroll to position [451, 0]
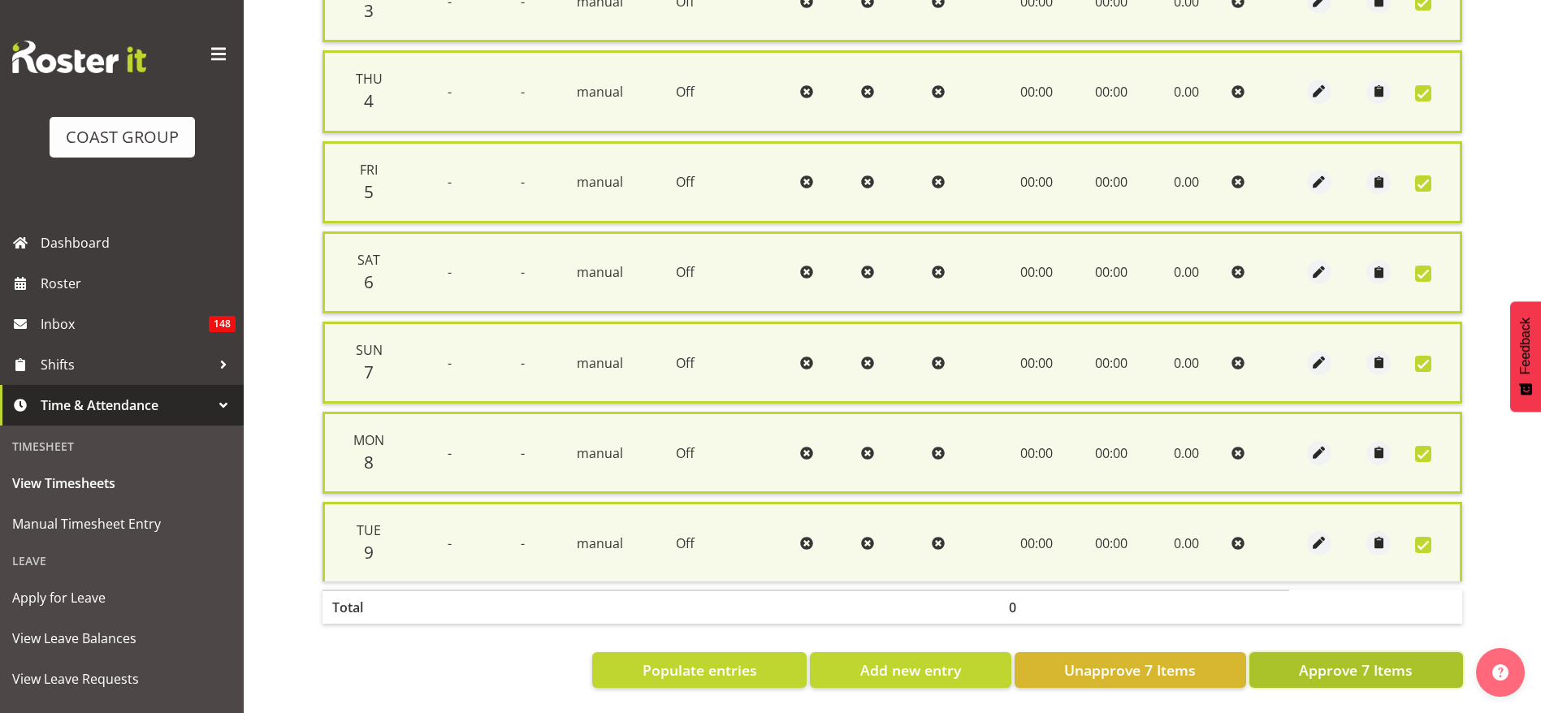
click at [1337, 660] on span "Approve 7 Items" at bounding box center [1356, 670] width 114 height 21
checkbox input "false"
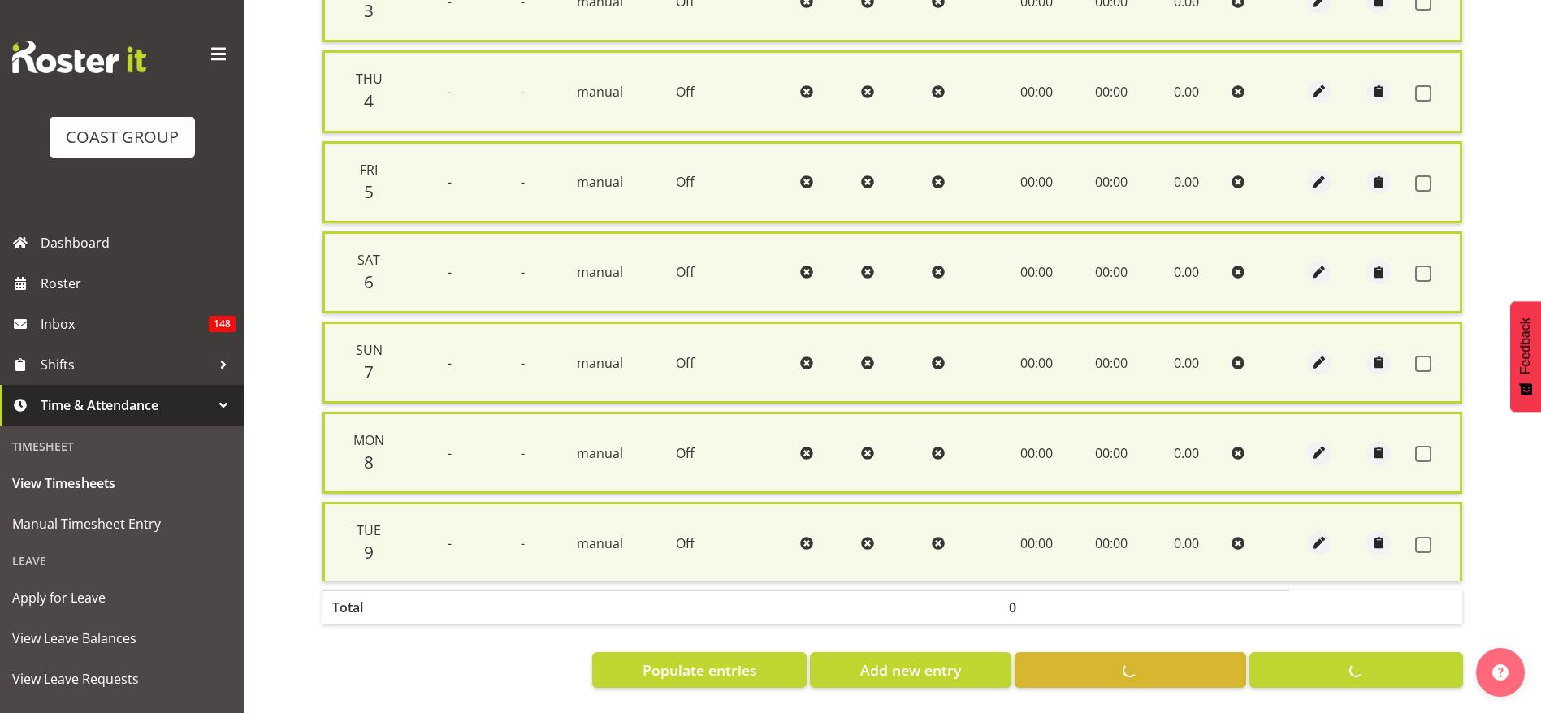
checkbox input "false"
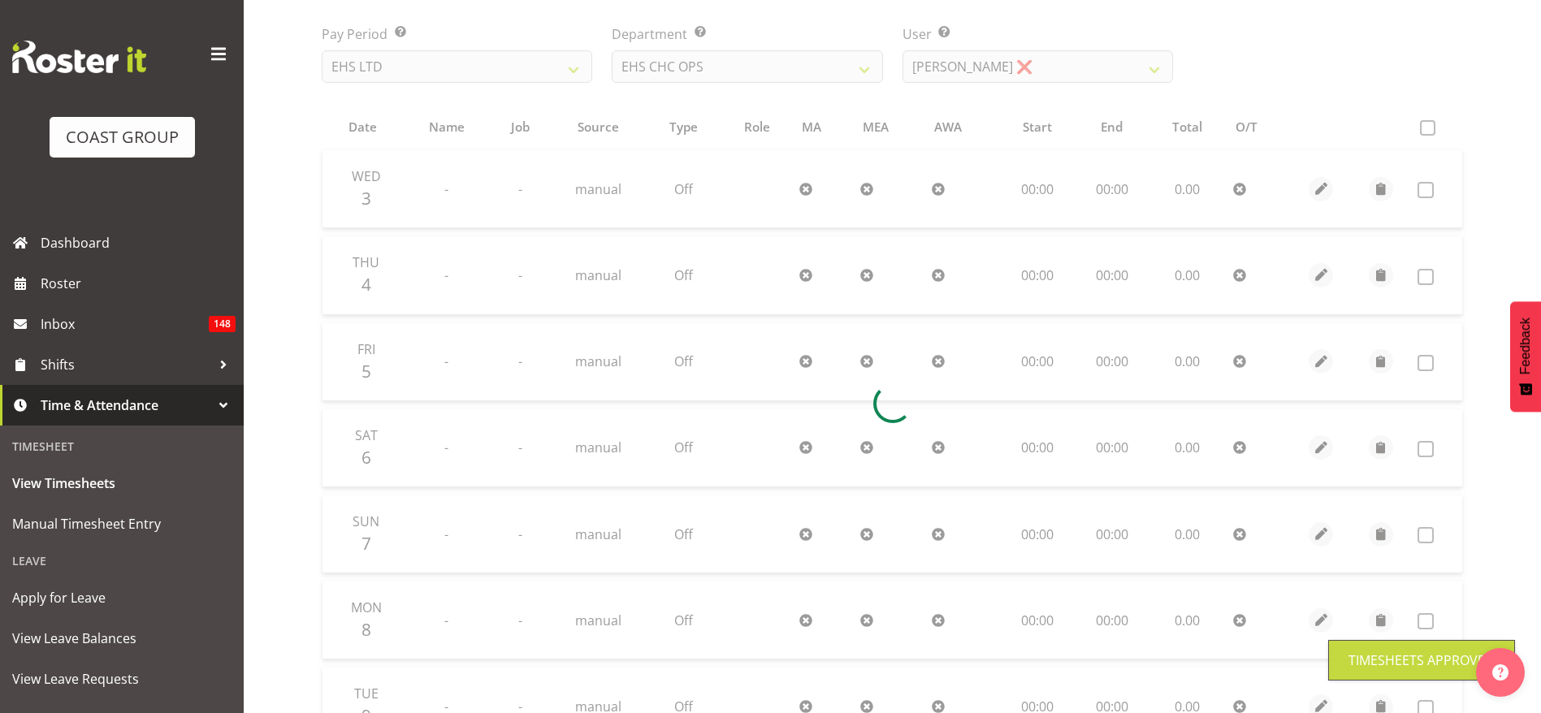
scroll to position [0, 0]
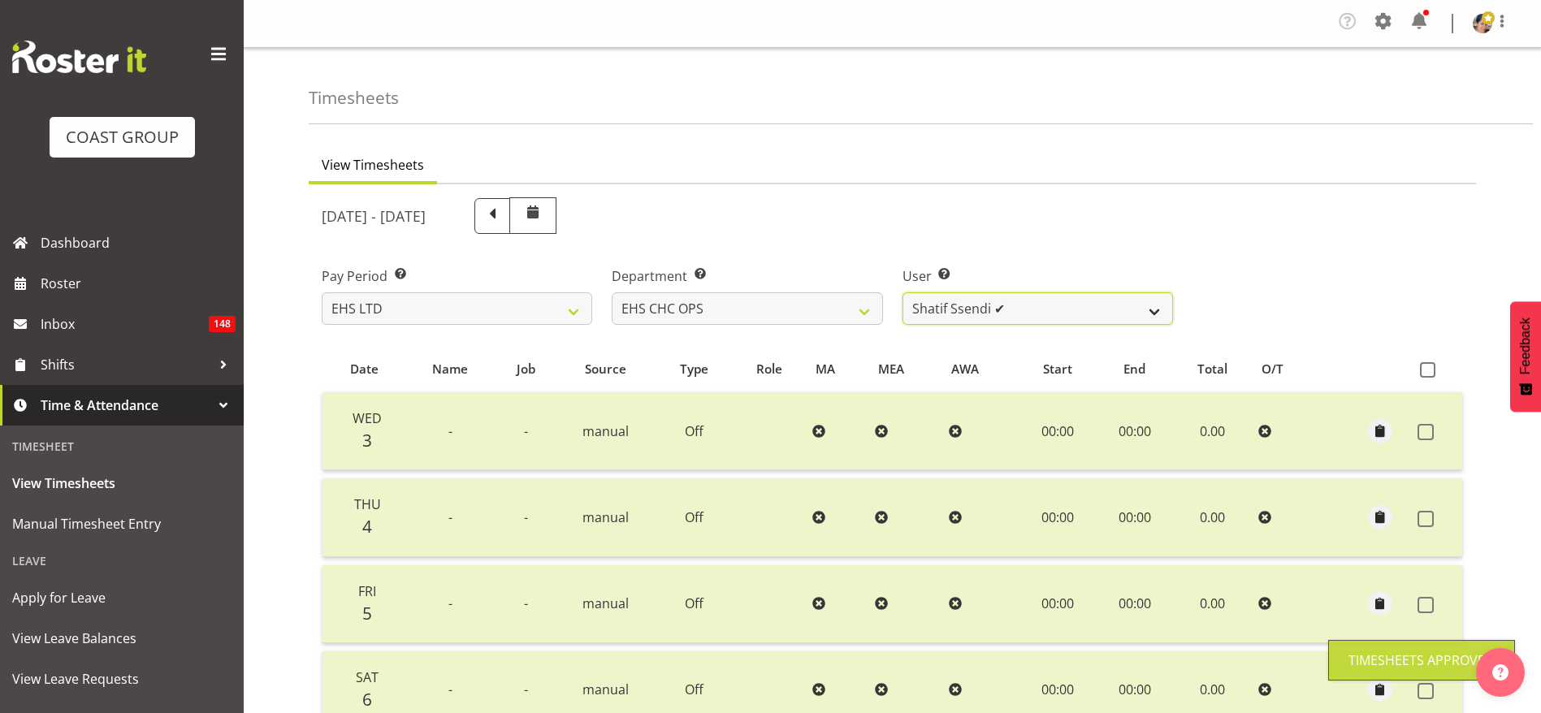
click at [1040, 313] on select "[PERSON_NAME] ✔ [PERSON_NAME] ✔ [PERSON_NAME] ✔ [PERSON_NAME] ✔ [PERSON_NAME] ✔…" at bounding box center [1037, 308] width 270 height 32
select select "11521"
click at [902, 292] on select "[PERSON_NAME] ✔ [PERSON_NAME] ✔ [PERSON_NAME] ✔ [PERSON_NAME] ✔ [PERSON_NAME] ✔…" at bounding box center [1037, 308] width 270 height 32
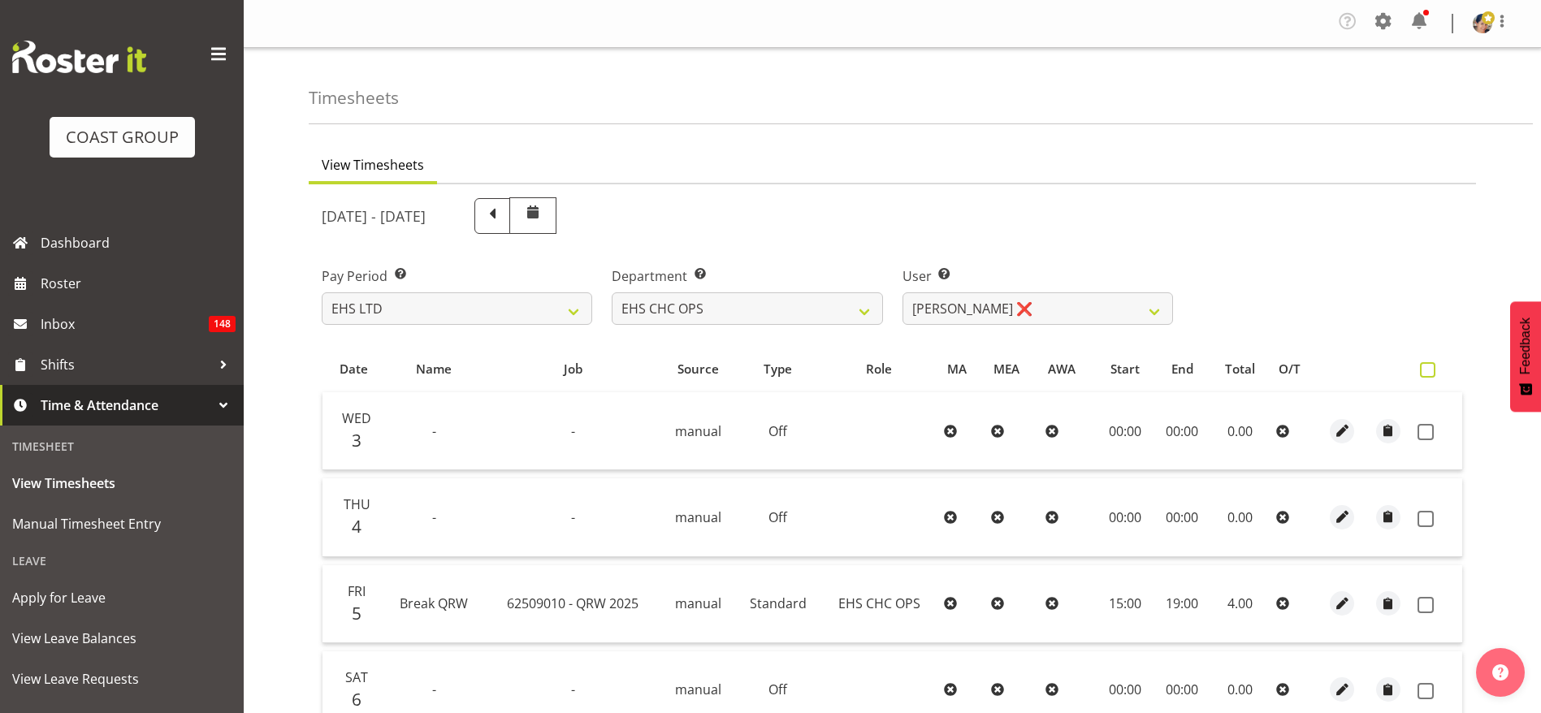
click at [1430, 370] on span at bounding box center [1427, 369] width 15 height 15
click at [1430, 370] on input "checkbox" at bounding box center [1425, 370] width 11 height 11
checkbox input "true"
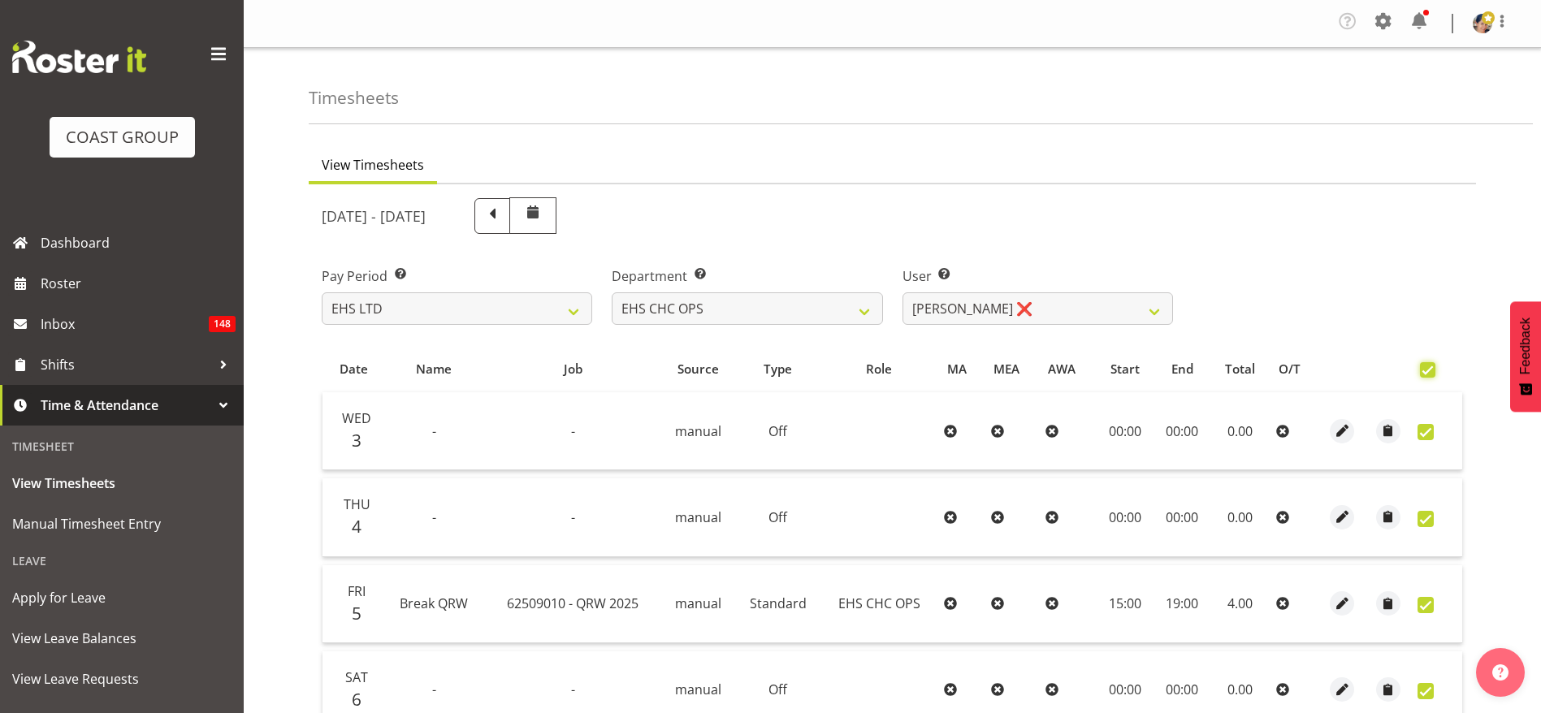
checkbox input "true"
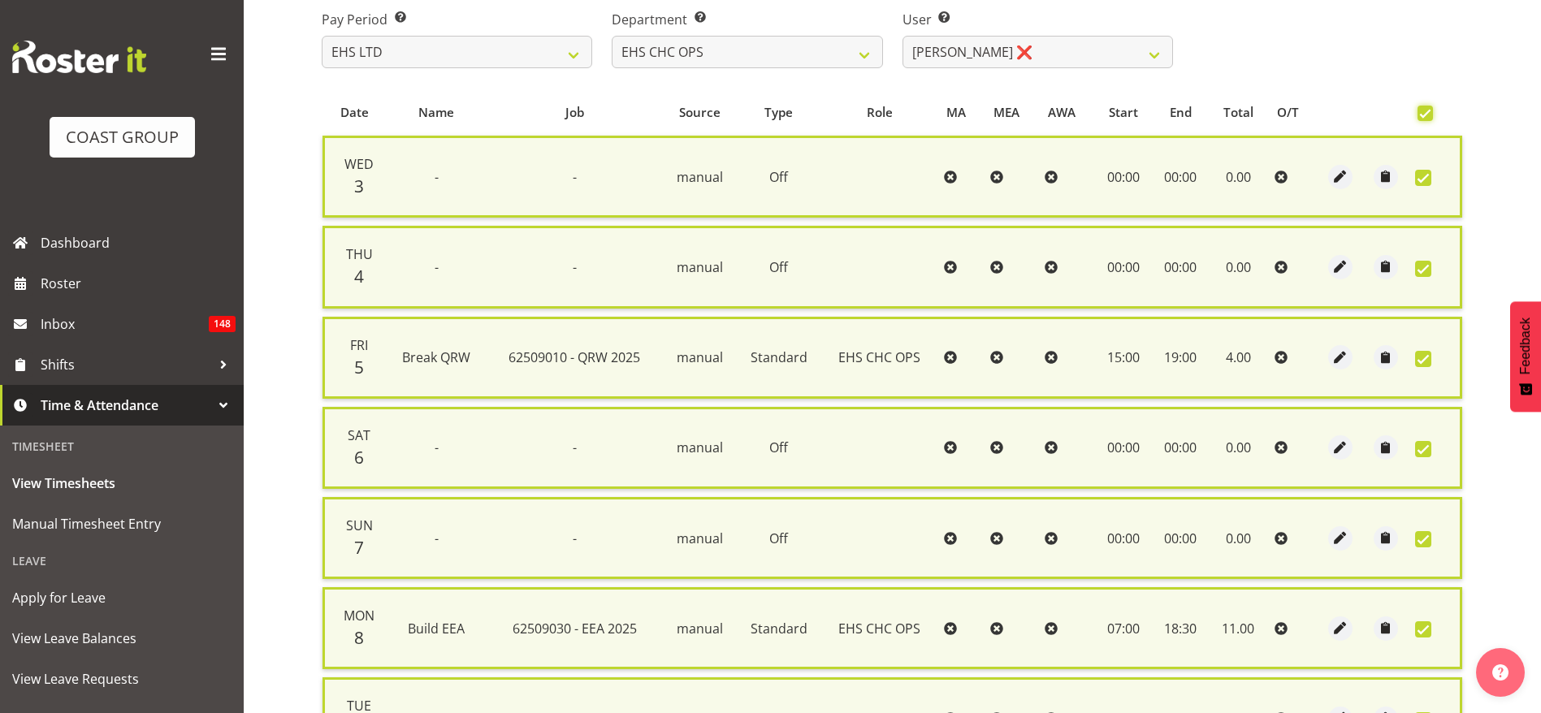
scroll to position [451, 0]
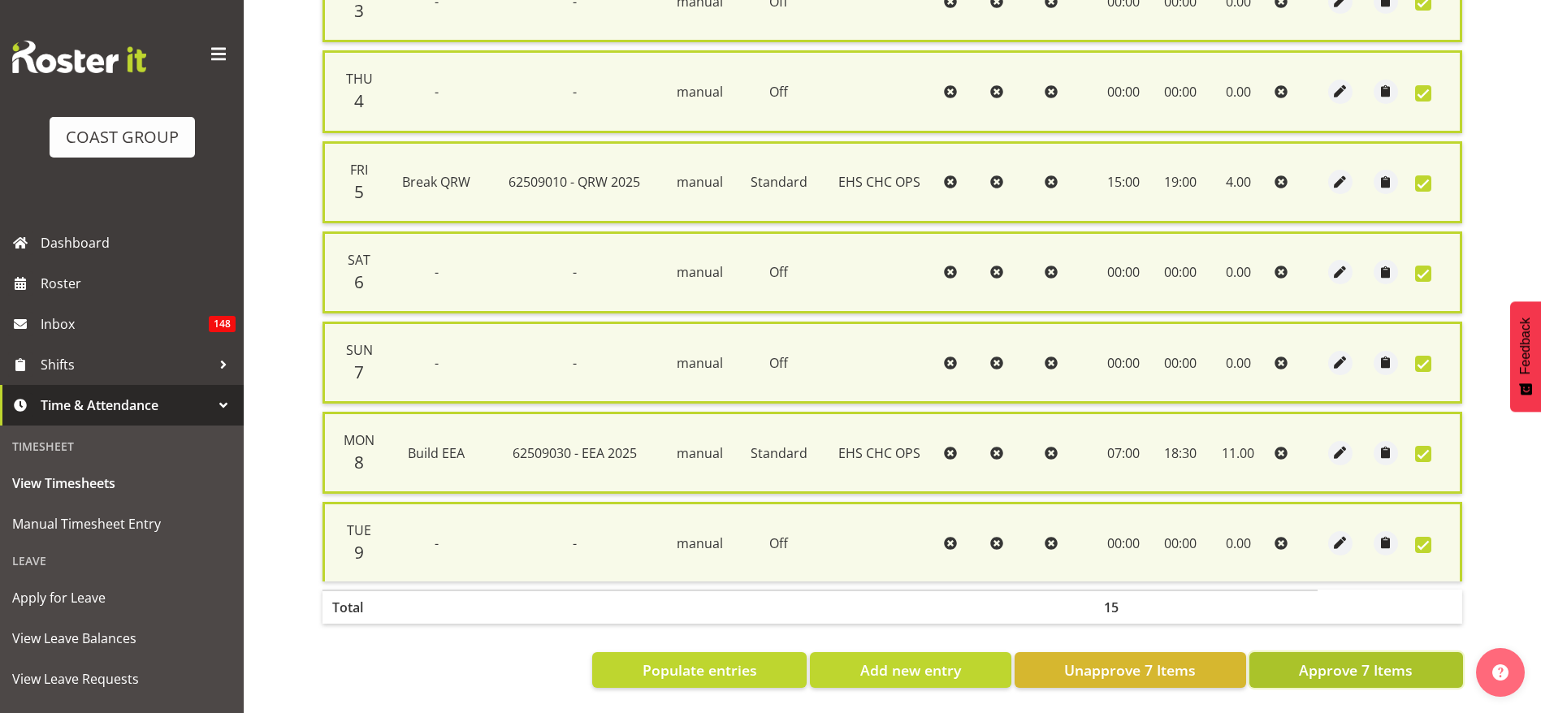
click at [1344, 660] on span "Approve 7 Items" at bounding box center [1356, 670] width 114 height 21
checkbox input "false"
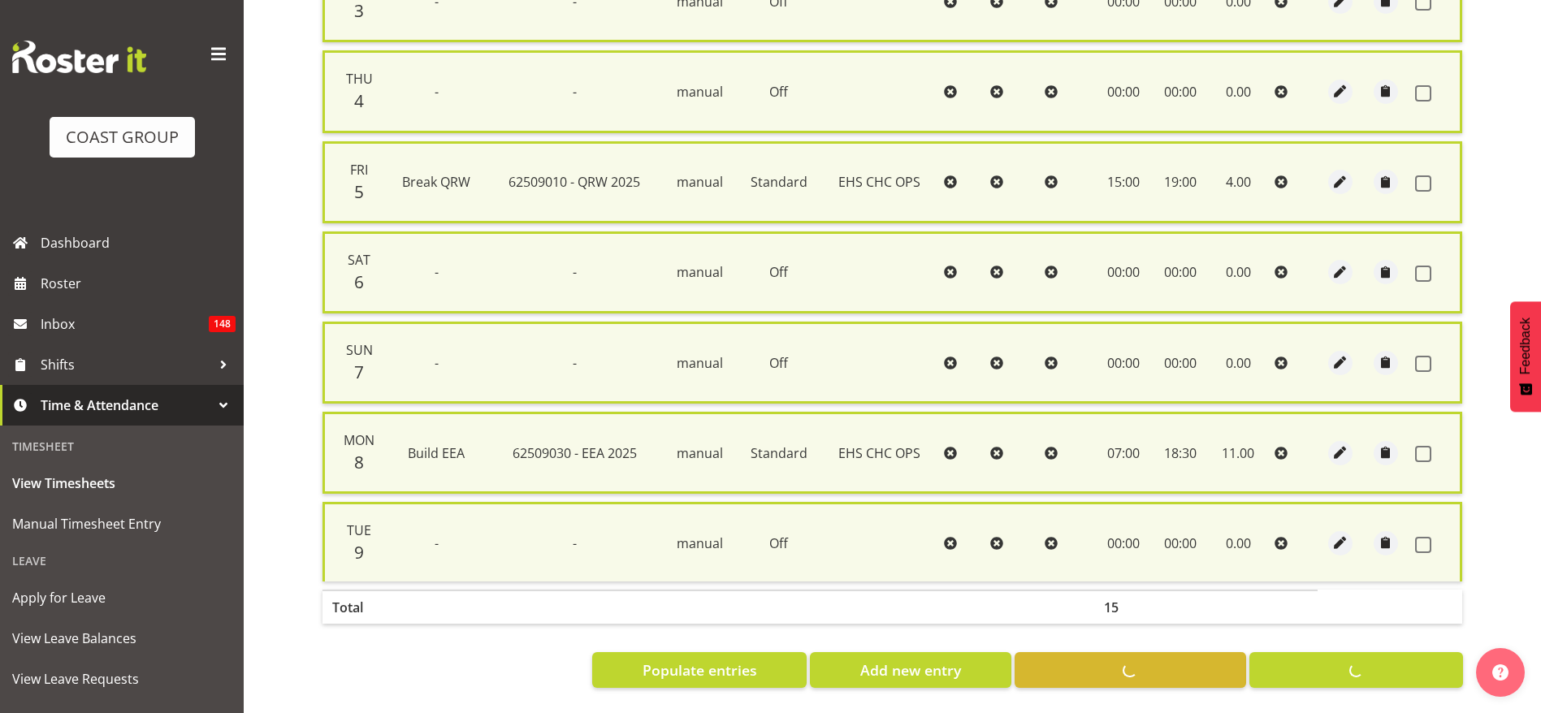
checkbox input "false"
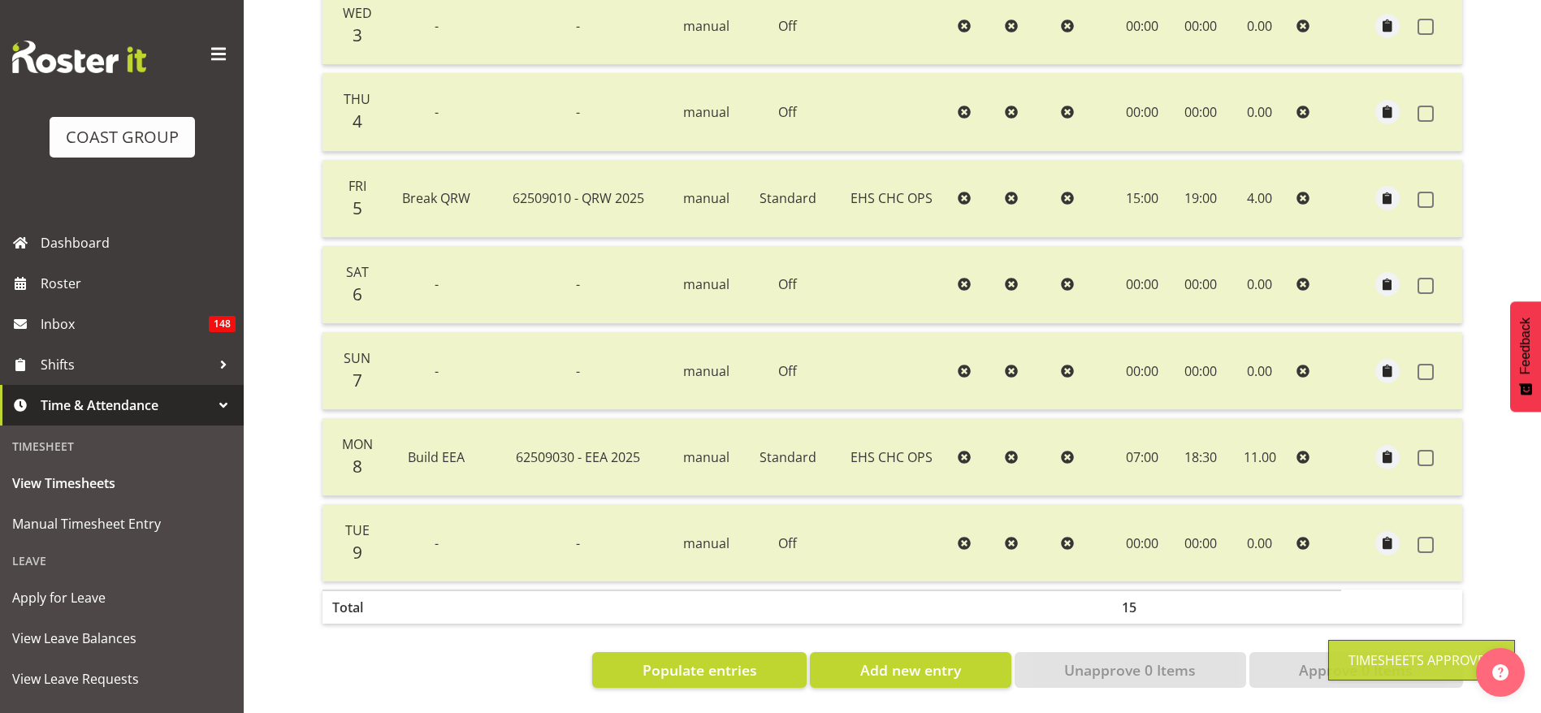
scroll to position [0, 0]
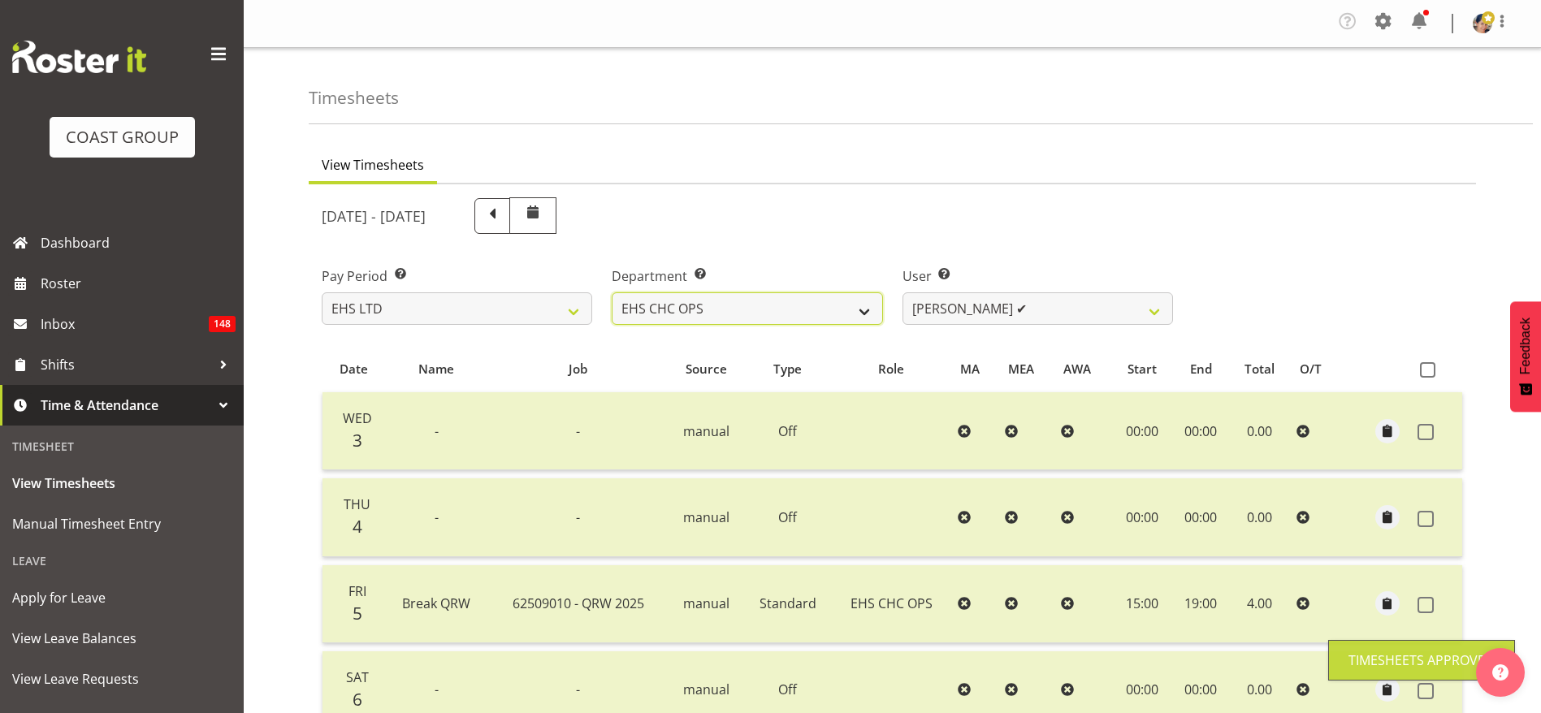
click at [769, 311] on select "EHS CHC OPS EHS CHC SALES" at bounding box center [747, 308] width 270 height 32
select select "42"
click at [612, 292] on select "EHS CHC OPS EHS CHC SALES" at bounding box center [747, 308] width 270 height 32
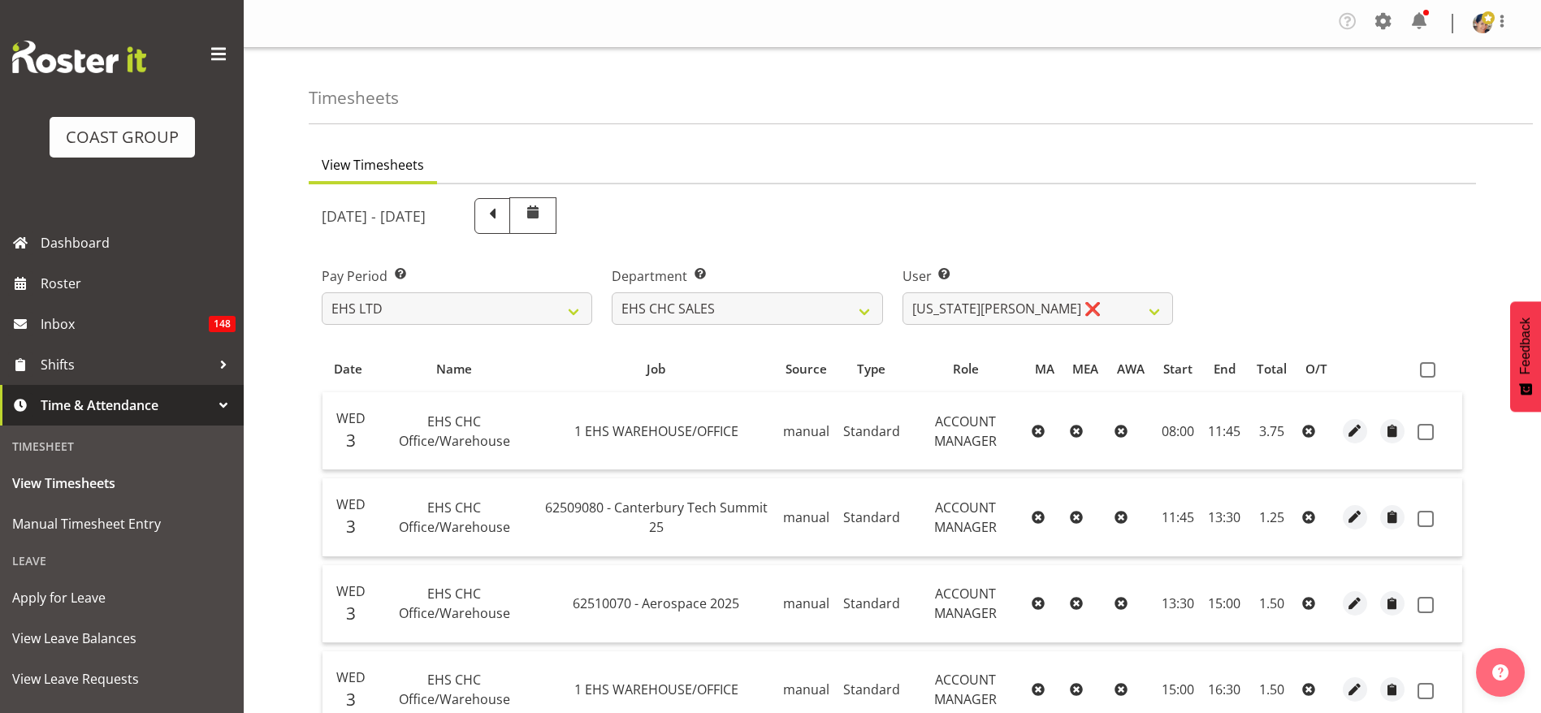
click at [1425, 365] on span at bounding box center [1427, 369] width 15 height 15
click at [1425, 365] on input "checkbox" at bounding box center [1425, 370] width 11 height 11
checkbox input "true"
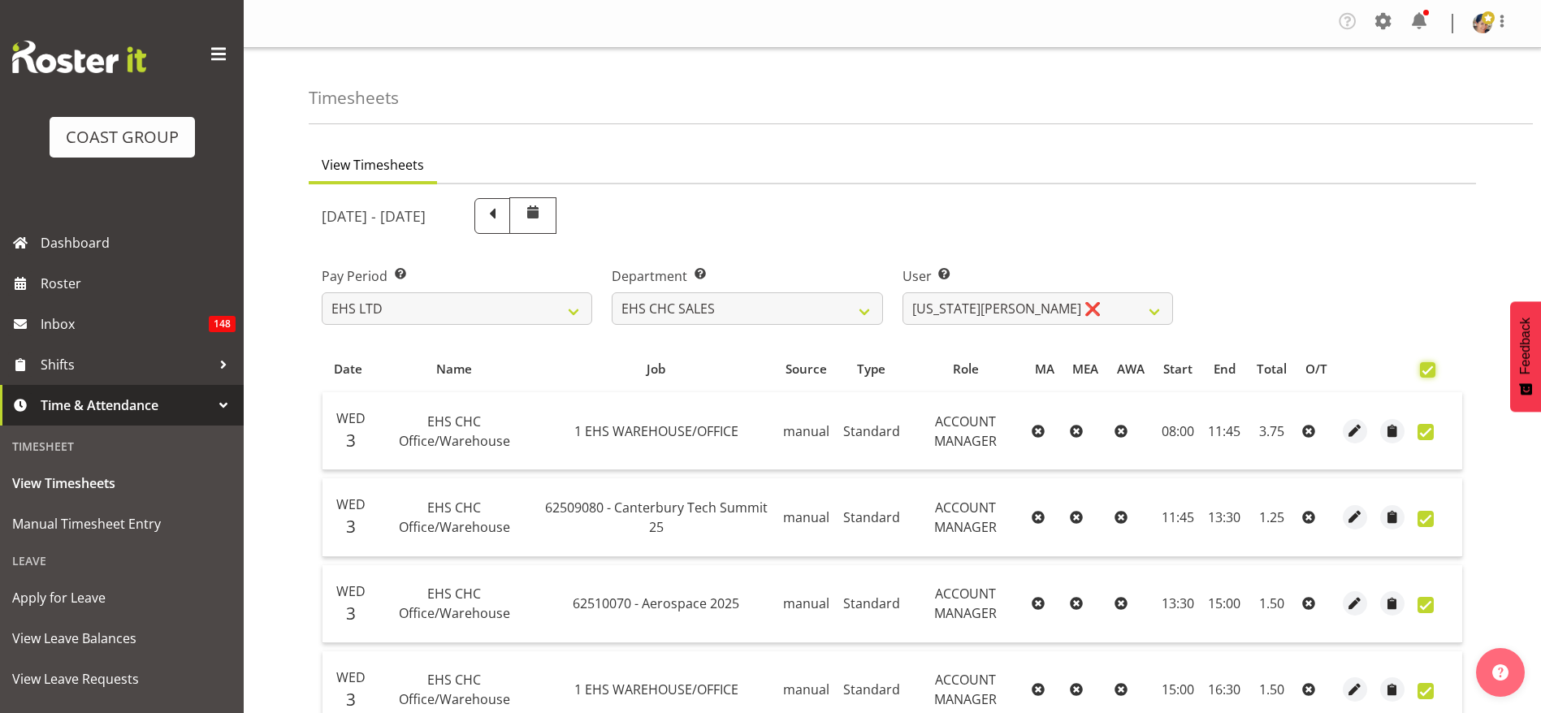
checkbox input "true"
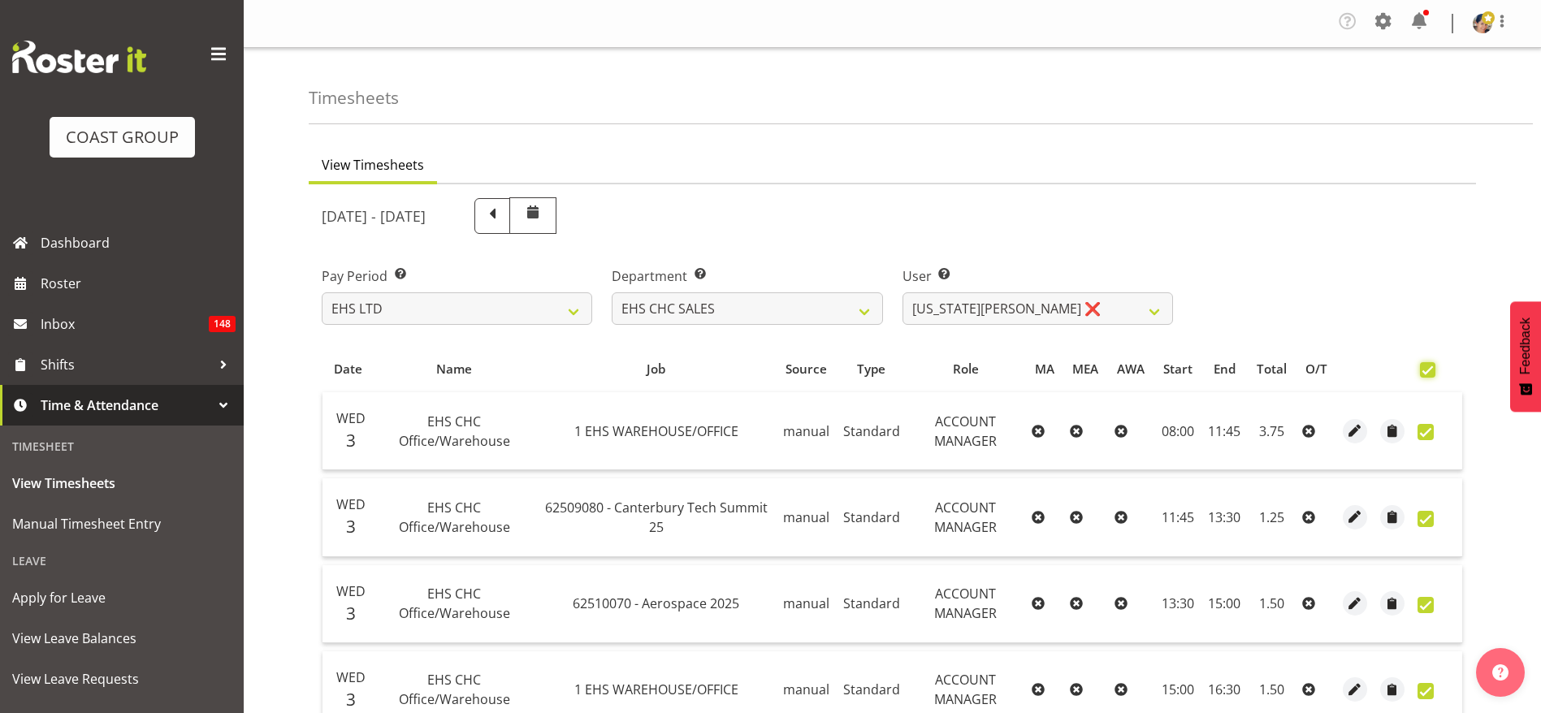
checkbox input "true"
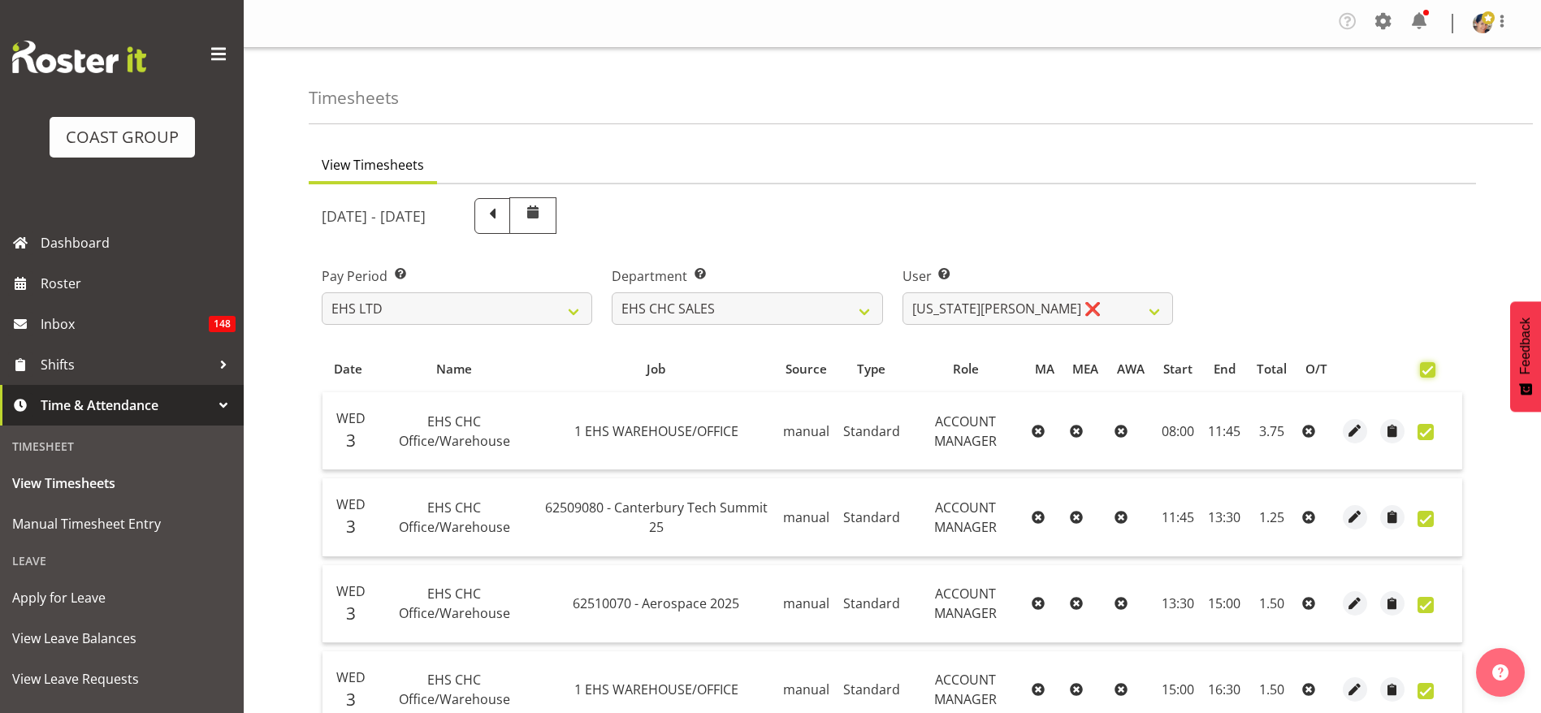
checkbox input "true"
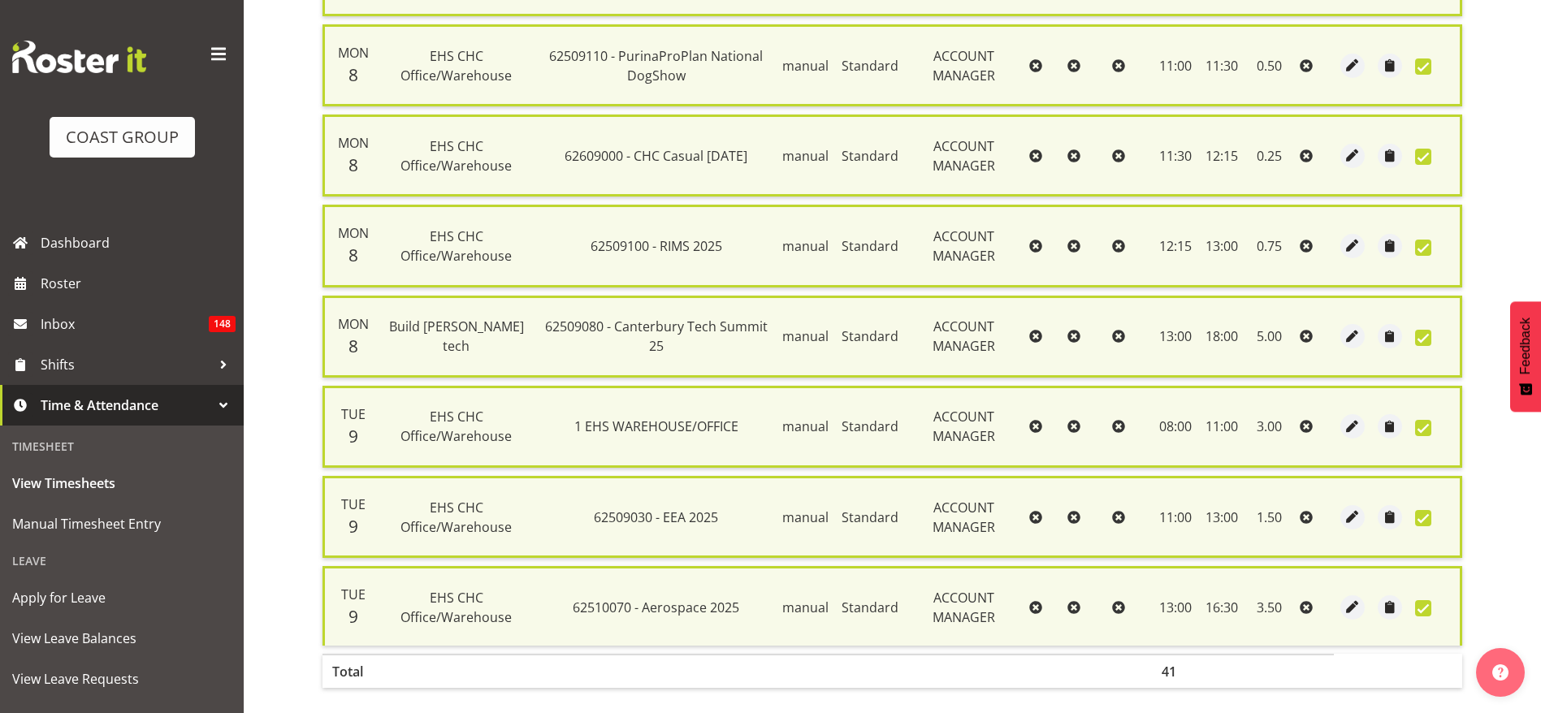
scroll to position [1806, 0]
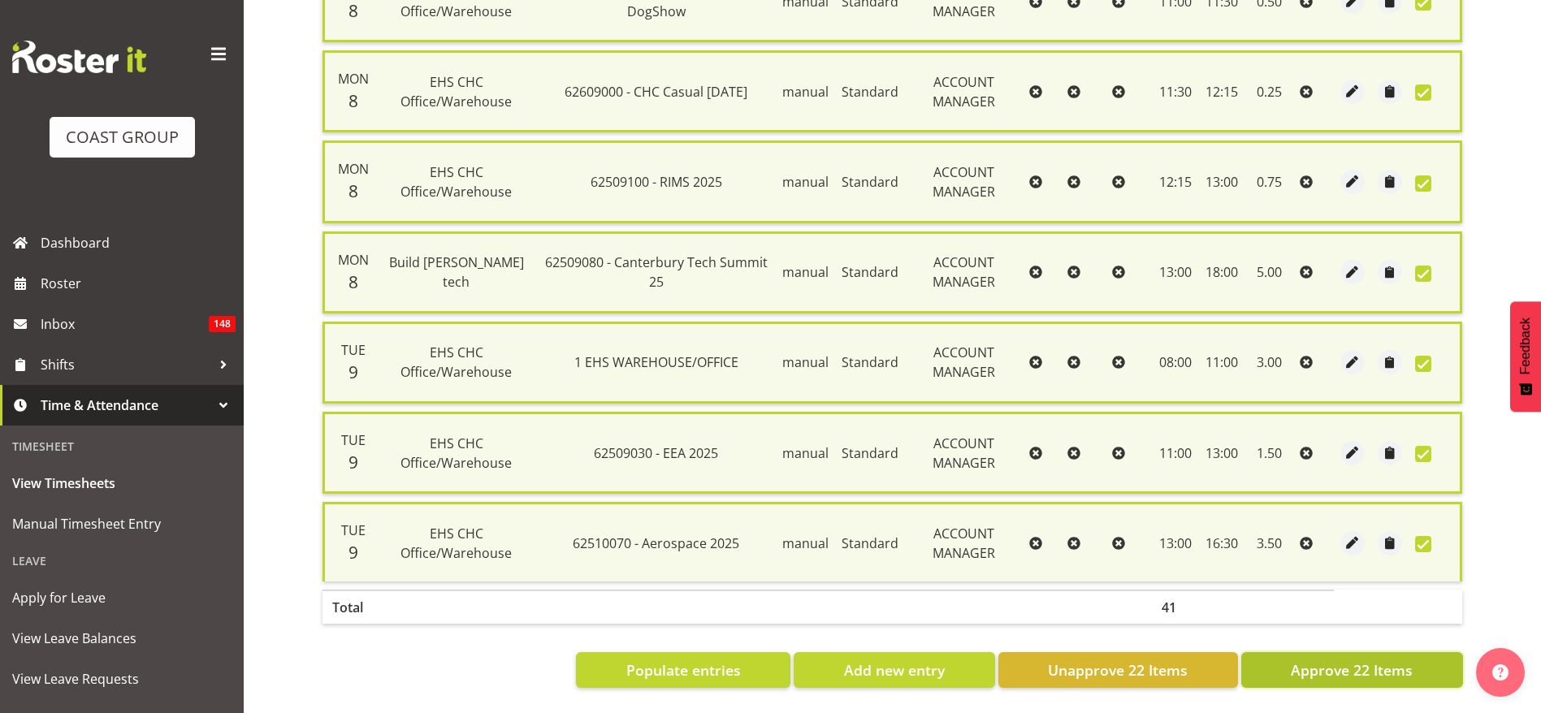
click at [1315, 660] on span "Approve 22 Items" at bounding box center [1352, 670] width 122 height 21
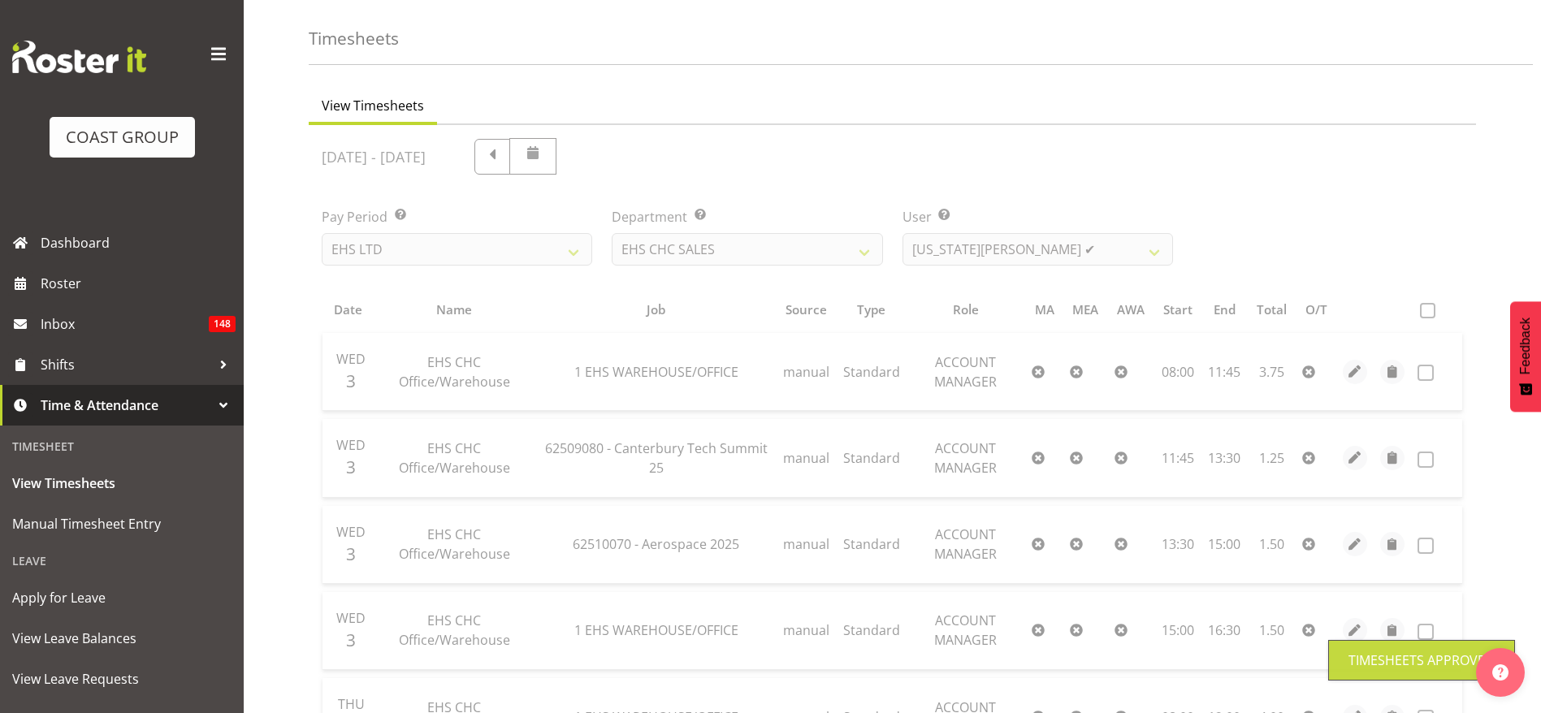
scroll to position [0, 0]
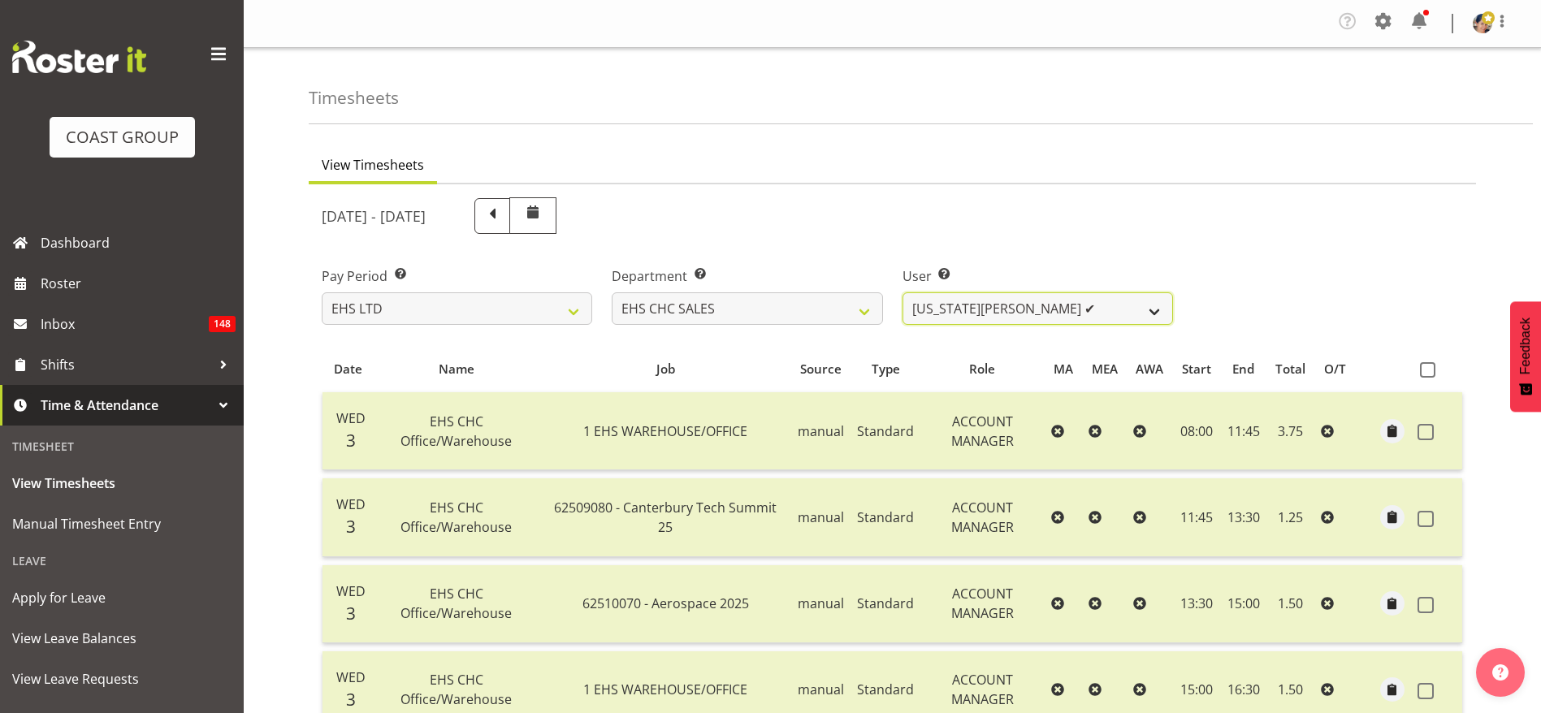
click at [918, 322] on select "[US_STATE][PERSON_NAME] ✔ [PERSON_NAME] ❌ [PERSON_NAME] ❌" at bounding box center [1037, 308] width 270 height 32
click at [902, 292] on select "[US_STATE][PERSON_NAME] ✔ [PERSON_NAME] ❌ [PERSON_NAME] ❌" at bounding box center [1037, 308] width 270 height 32
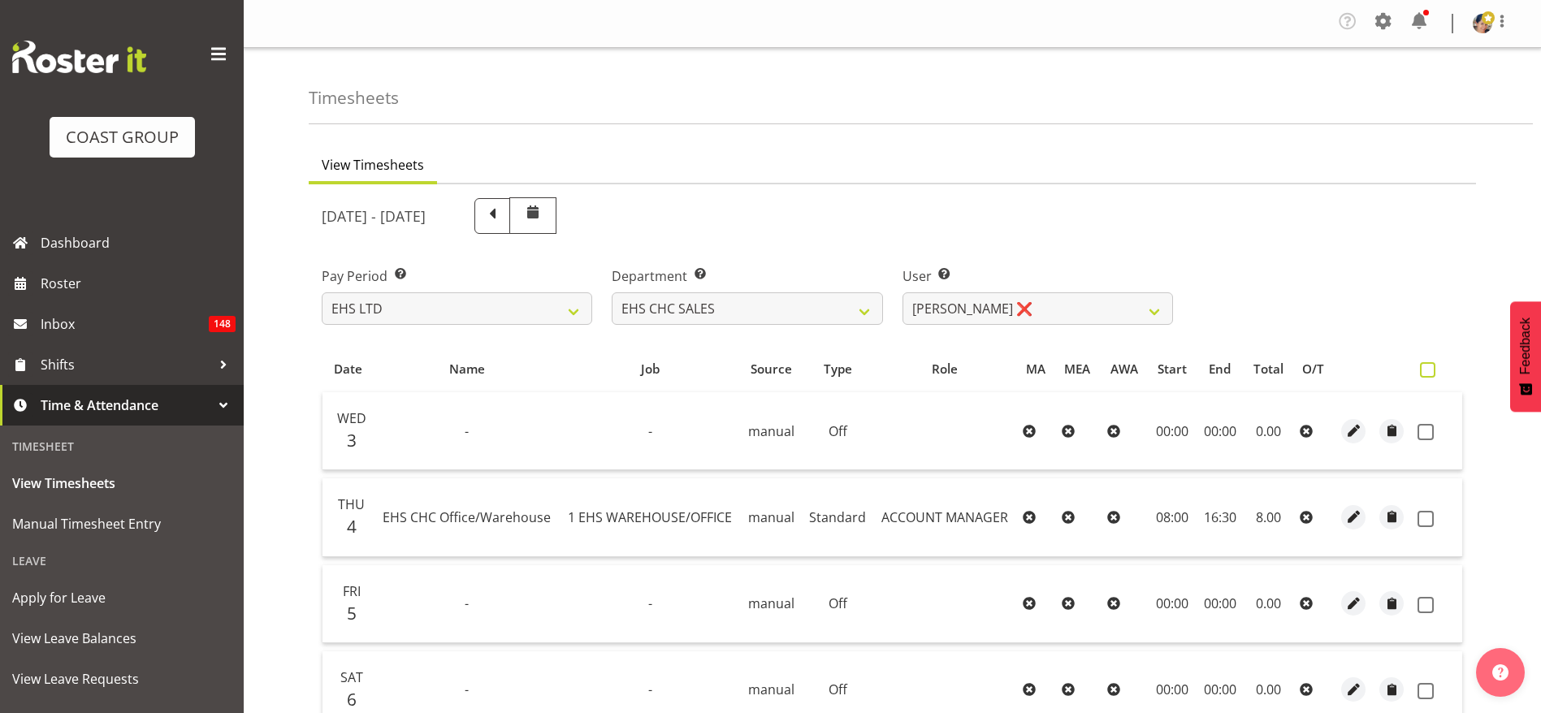
click at [1425, 366] on span at bounding box center [1427, 369] width 15 height 15
click at [1425, 366] on input "checkbox" at bounding box center [1425, 370] width 11 height 11
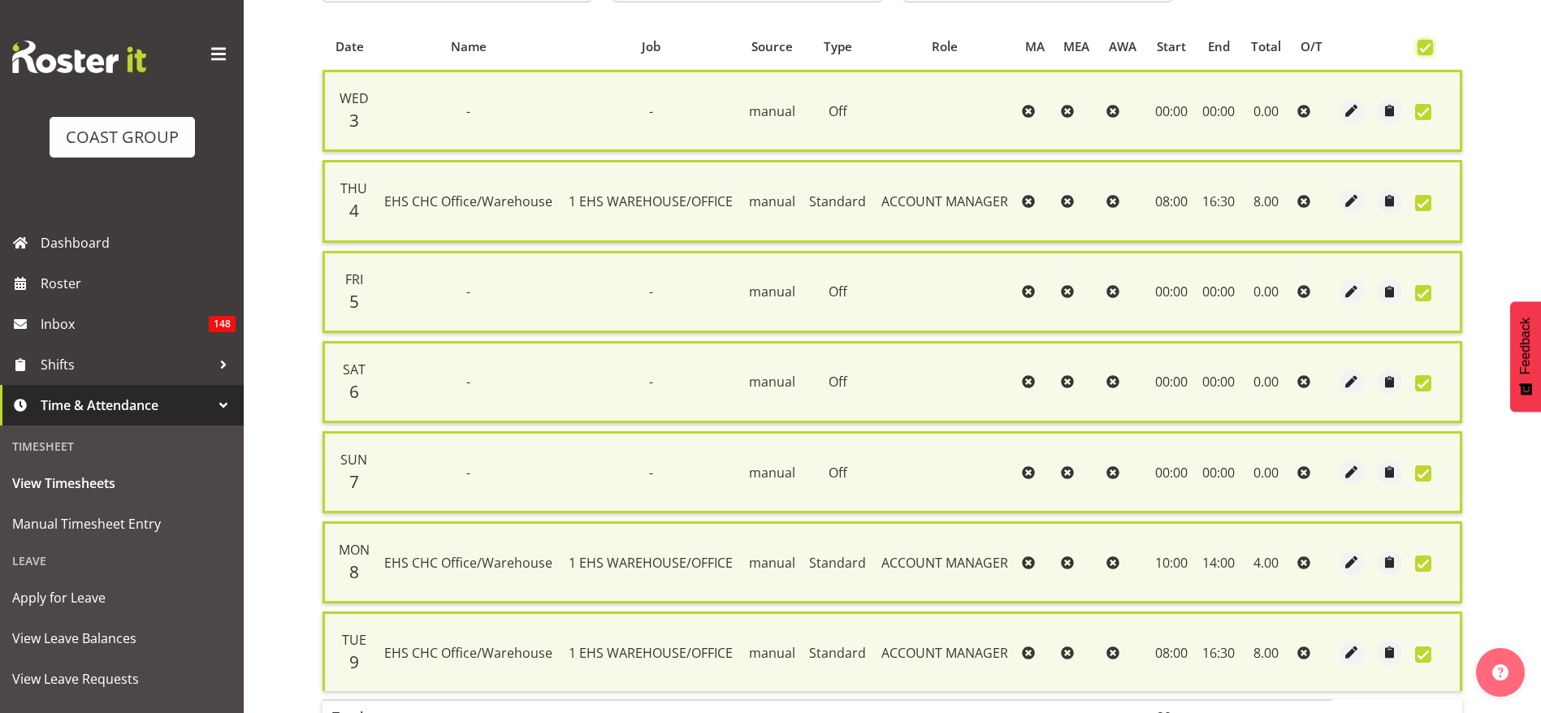
scroll to position [451, 0]
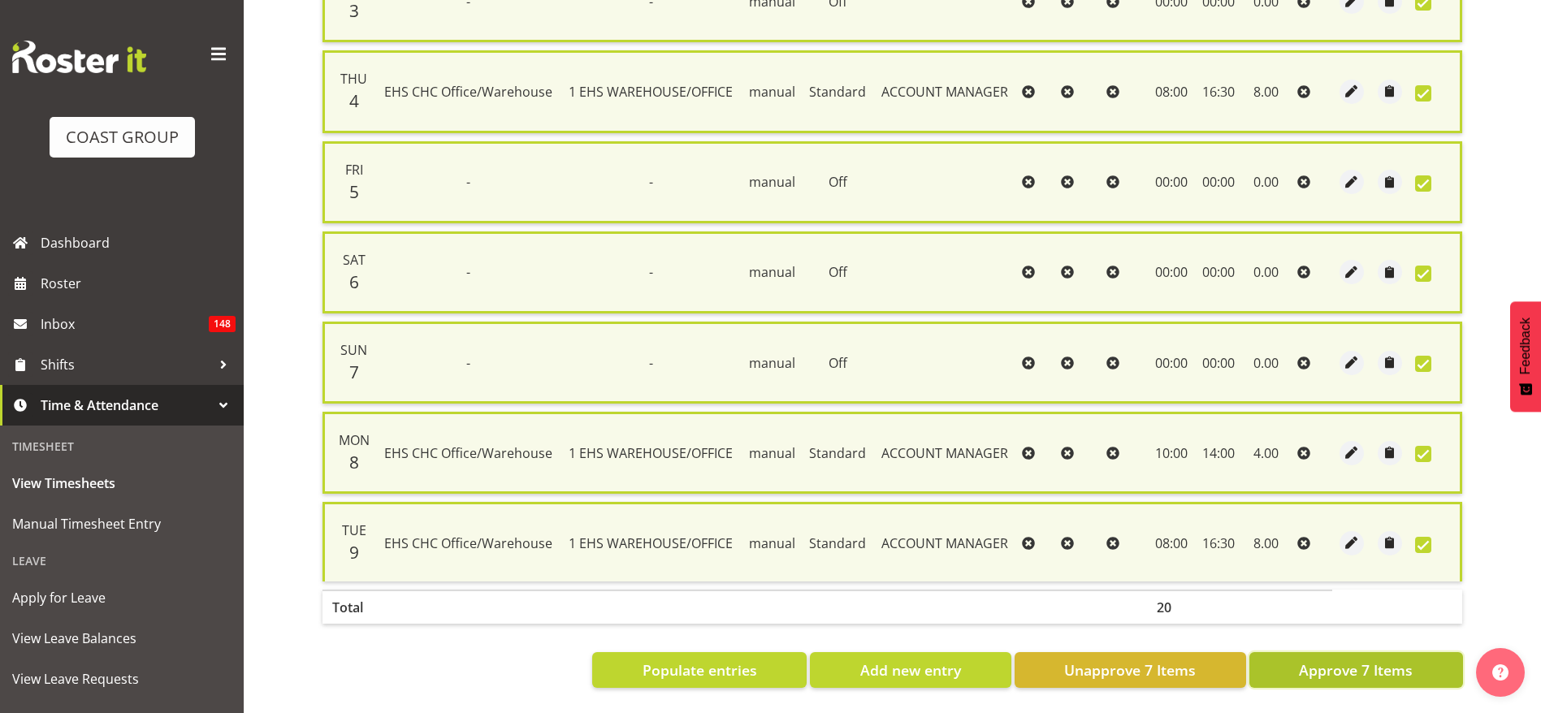
click at [1353, 660] on span "Approve 7 Items" at bounding box center [1356, 670] width 114 height 21
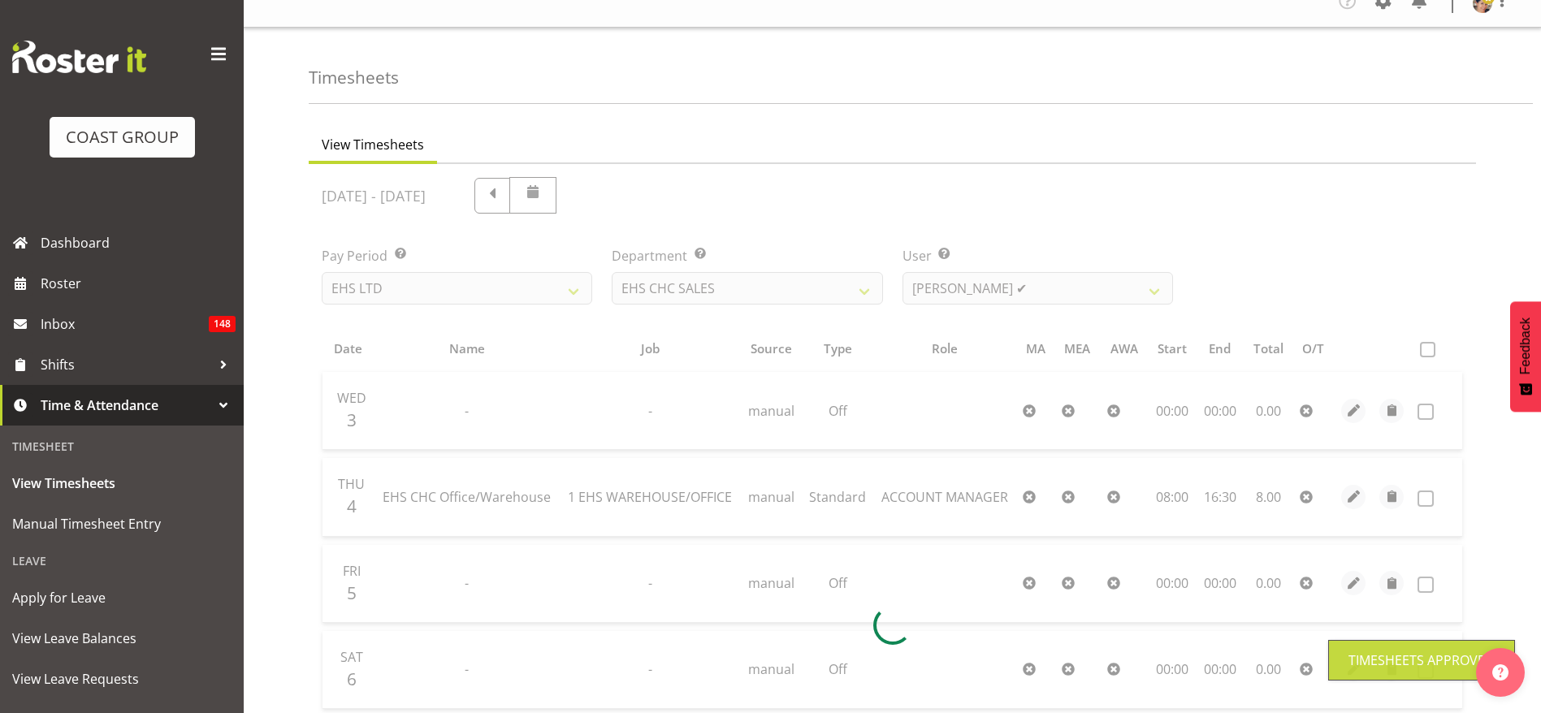
scroll to position [0, 0]
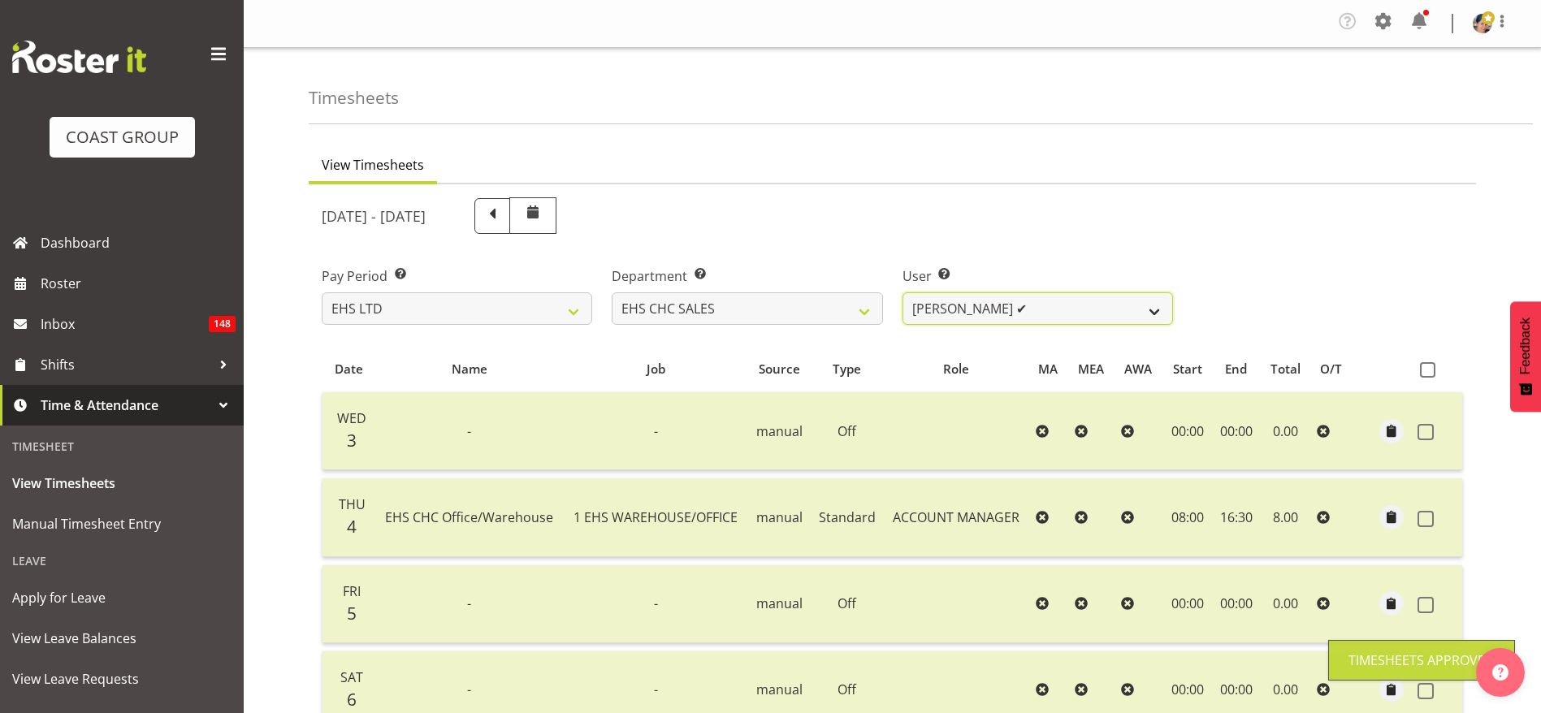
click at [957, 312] on select "[US_STATE][PERSON_NAME] ✔ [PERSON_NAME] ✔ [PERSON_NAME] ❌" at bounding box center [1037, 308] width 270 height 32
click at [902, 292] on select "[US_STATE][PERSON_NAME] ✔ [PERSON_NAME] ✔ [PERSON_NAME] ❌" at bounding box center [1037, 308] width 270 height 32
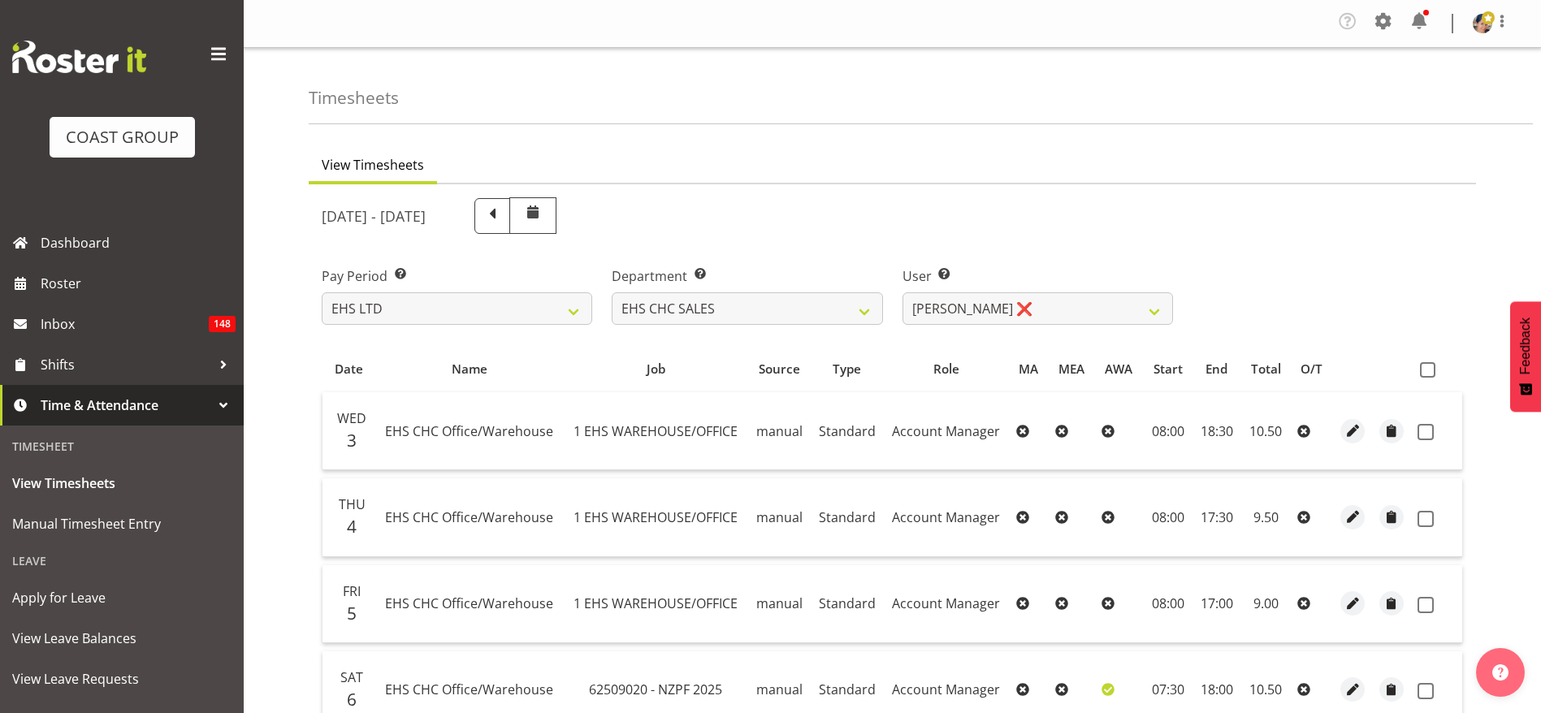
click at [1420, 370] on span at bounding box center [1427, 369] width 15 height 15
click at [1420, 370] on input "checkbox" at bounding box center [1425, 370] width 11 height 11
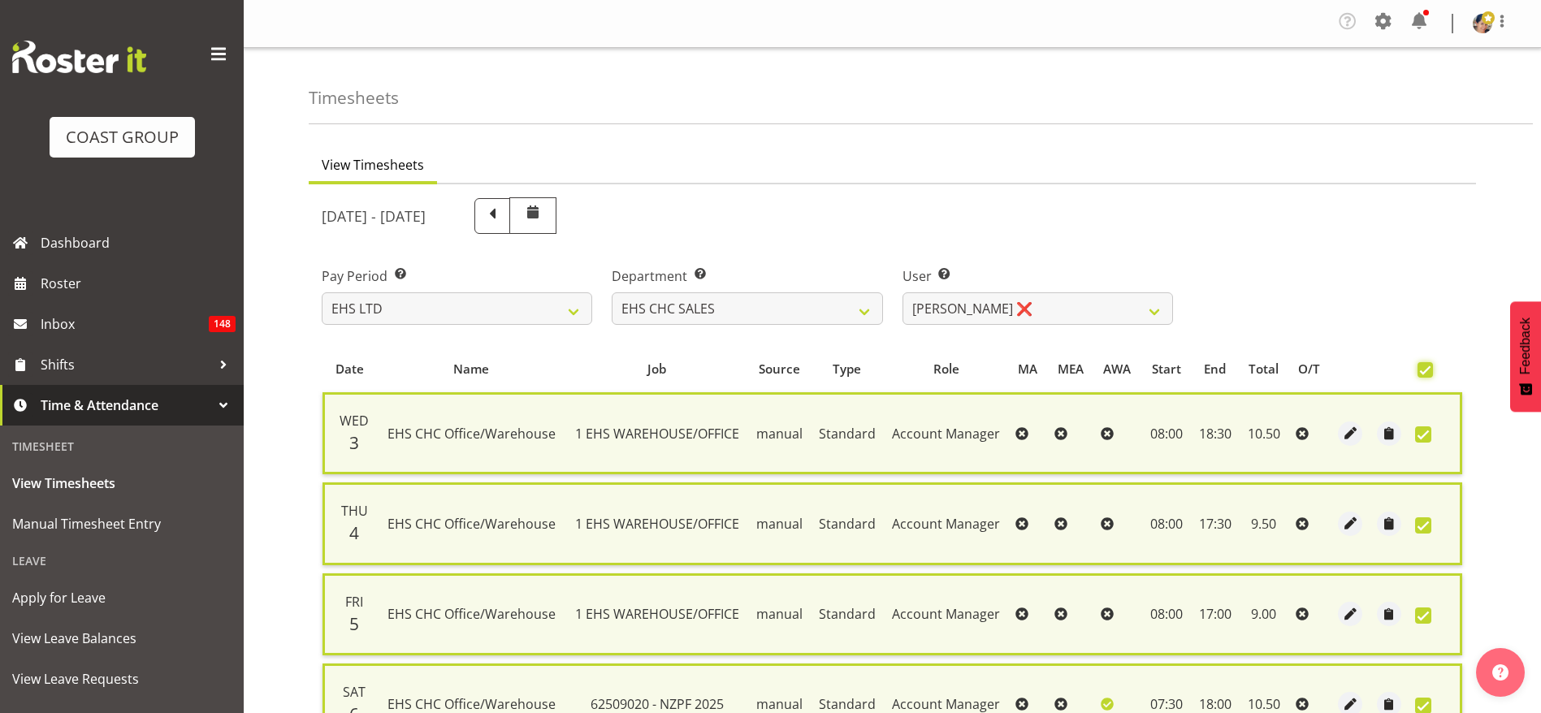
scroll to position [451, 0]
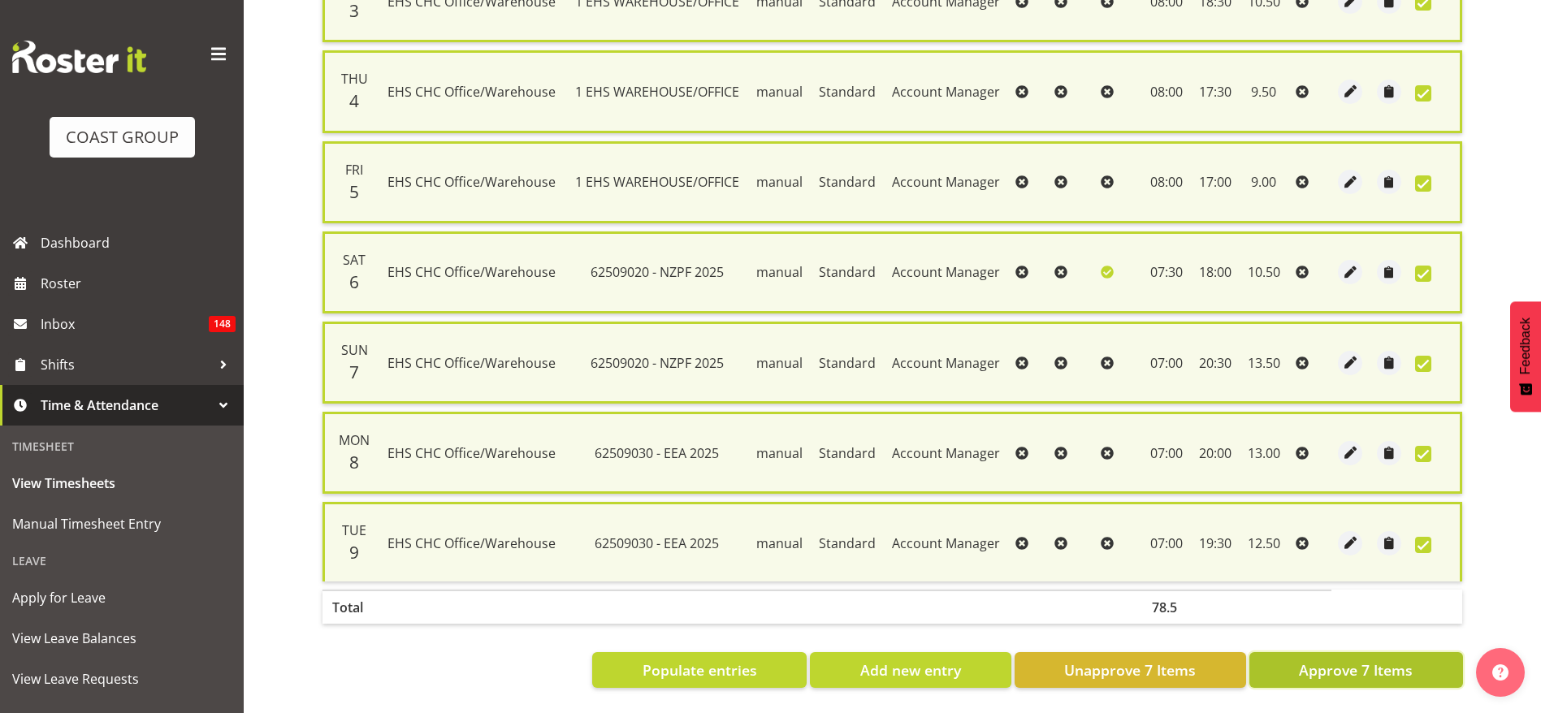
click at [1343, 660] on span "Approve 7 Items" at bounding box center [1356, 670] width 114 height 21
